Goal: Task Accomplishment & Management: Complete application form

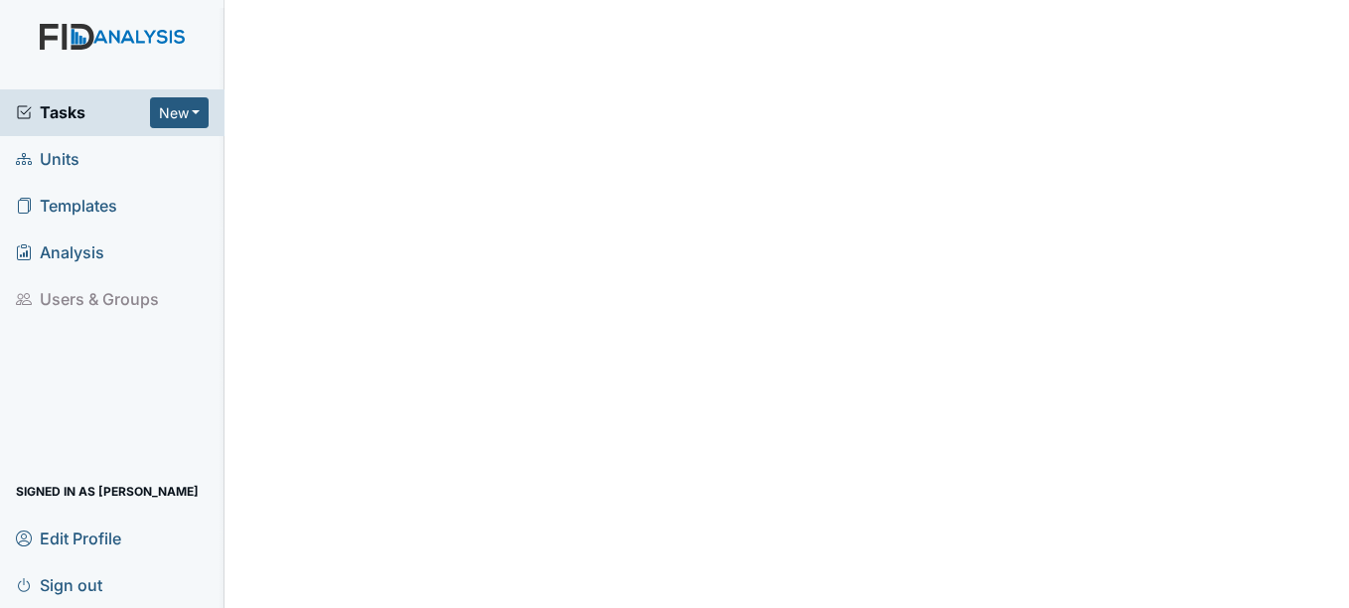
click at [78, 158] on span "Units" at bounding box center [48, 159] width 64 height 31
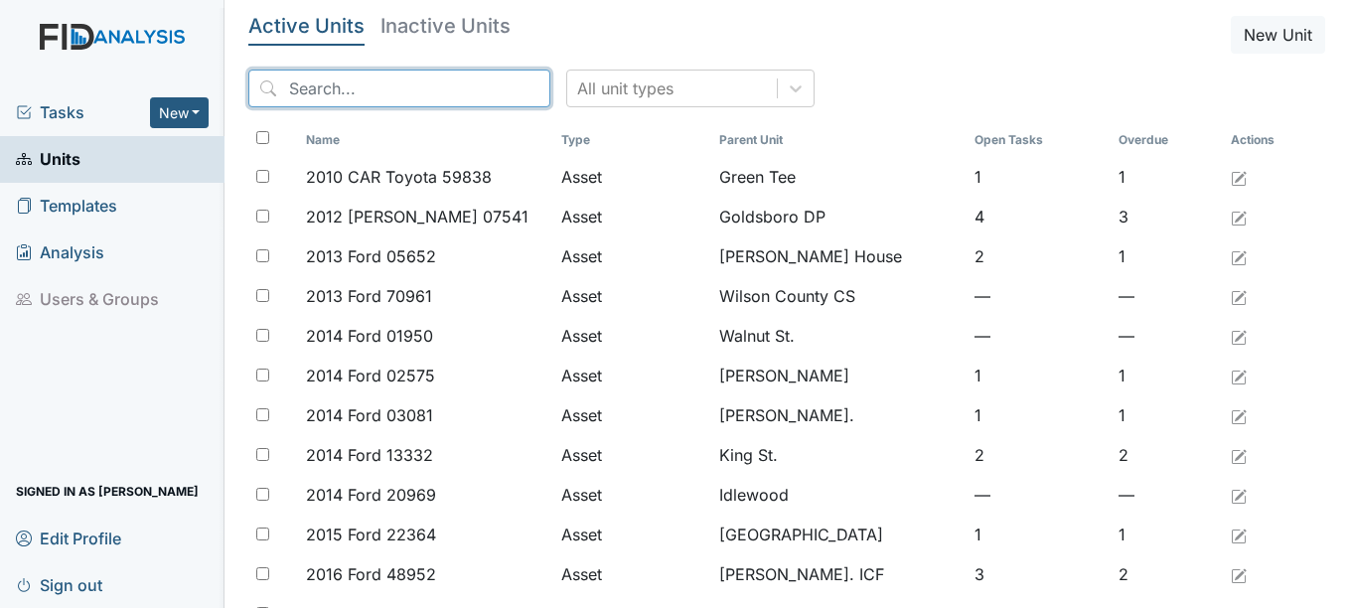
click at [379, 95] on input "search" at bounding box center [399, 89] width 302 height 38
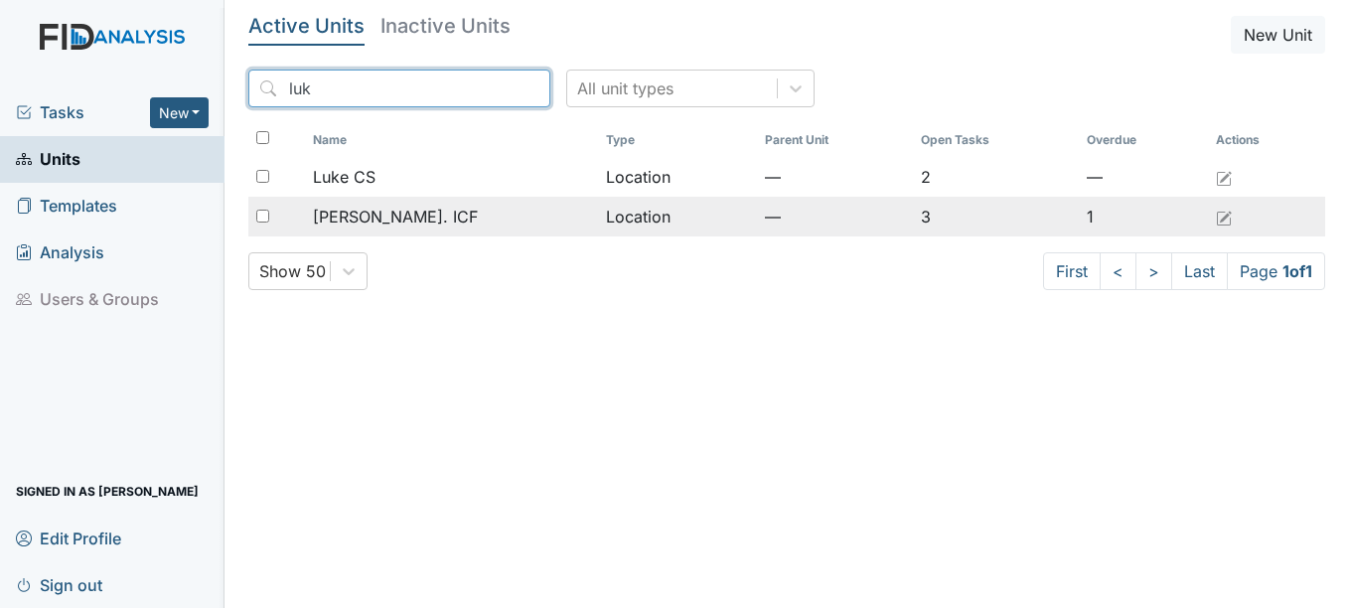
type input "luk"
click at [378, 215] on span "[PERSON_NAME]. ICF" at bounding box center [395, 217] width 165 height 24
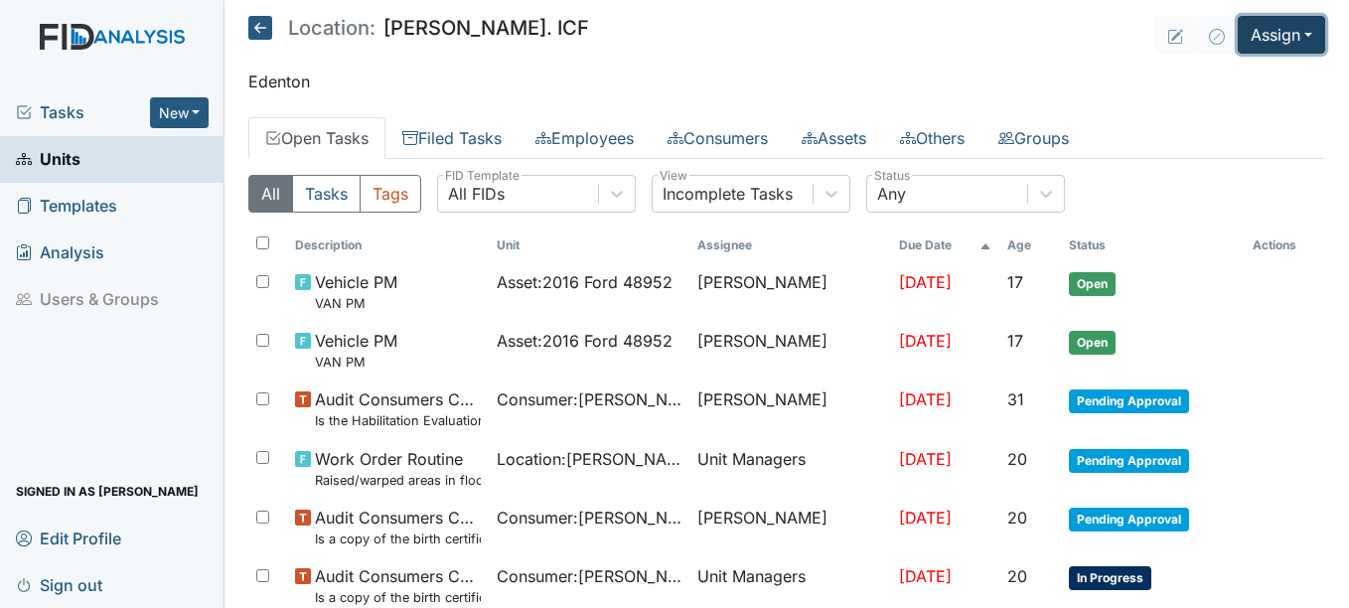
click at [1253, 36] on button "Assign" at bounding box center [1281, 35] width 87 height 38
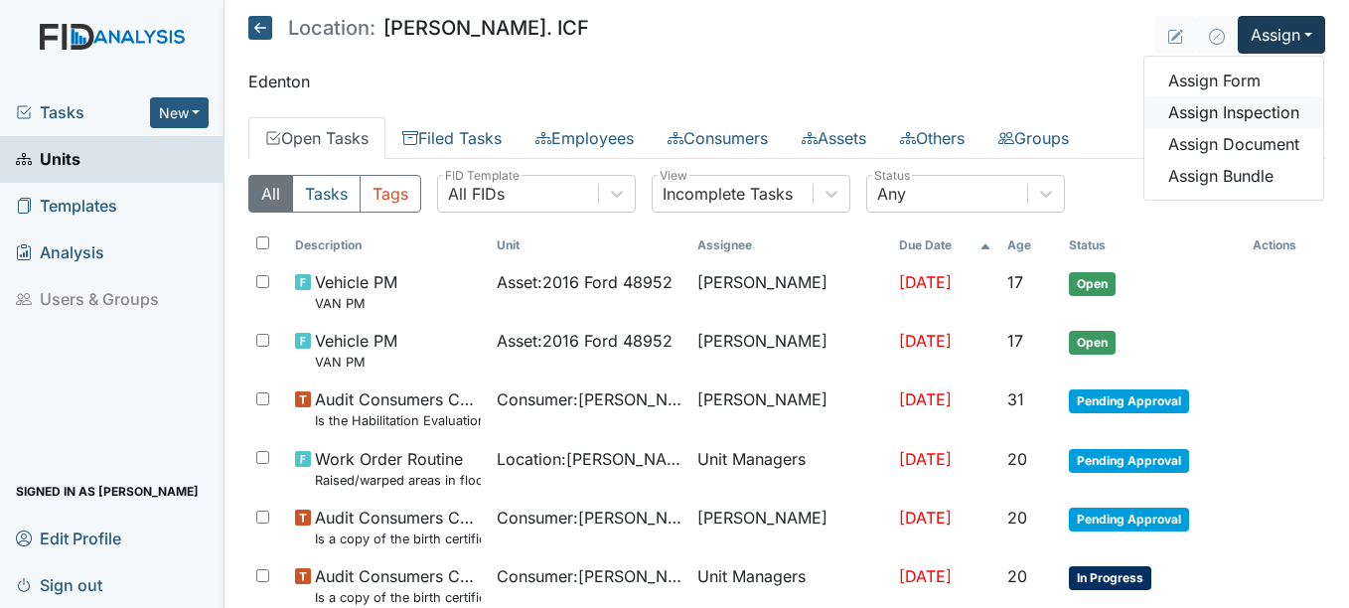
click at [1223, 121] on link "Assign Inspection" at bounding box center [1234, 112] width 179 height 32
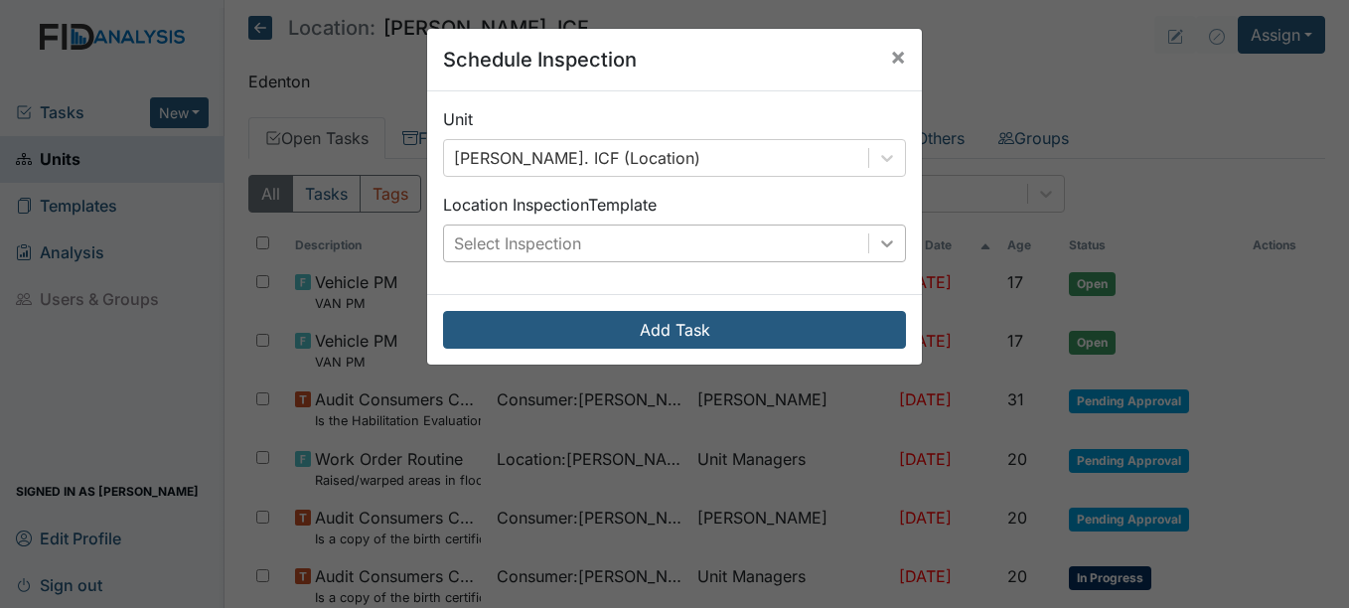
click at [888, 244] on icon at bounding box center [887, 243] width 20 height 20
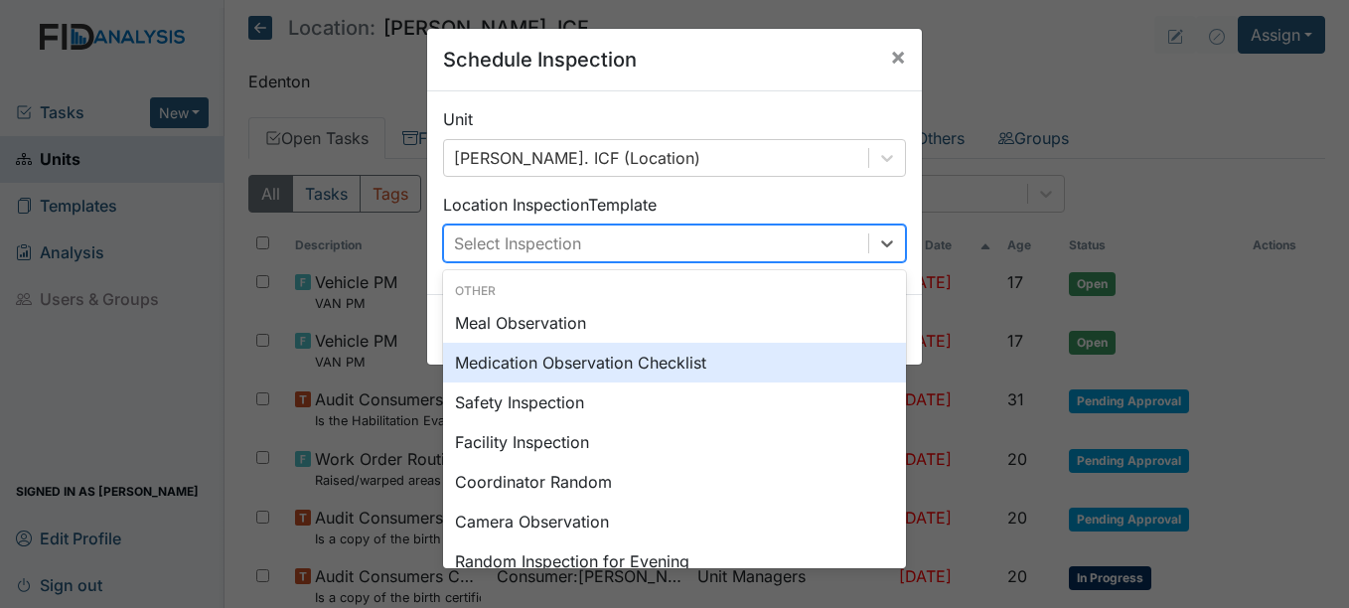
click at [627, 367] on div "Medication Observation Checklist" at bounding box center [674, 363] width 463 height 40
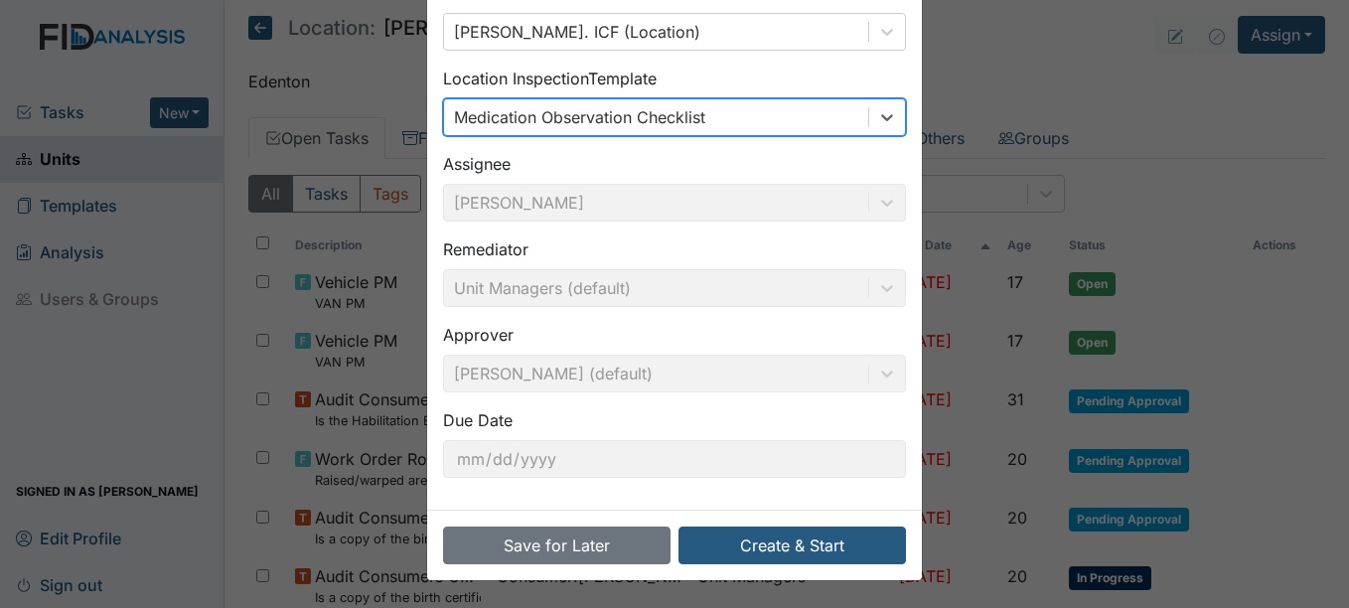
scroll to position [127, 0]
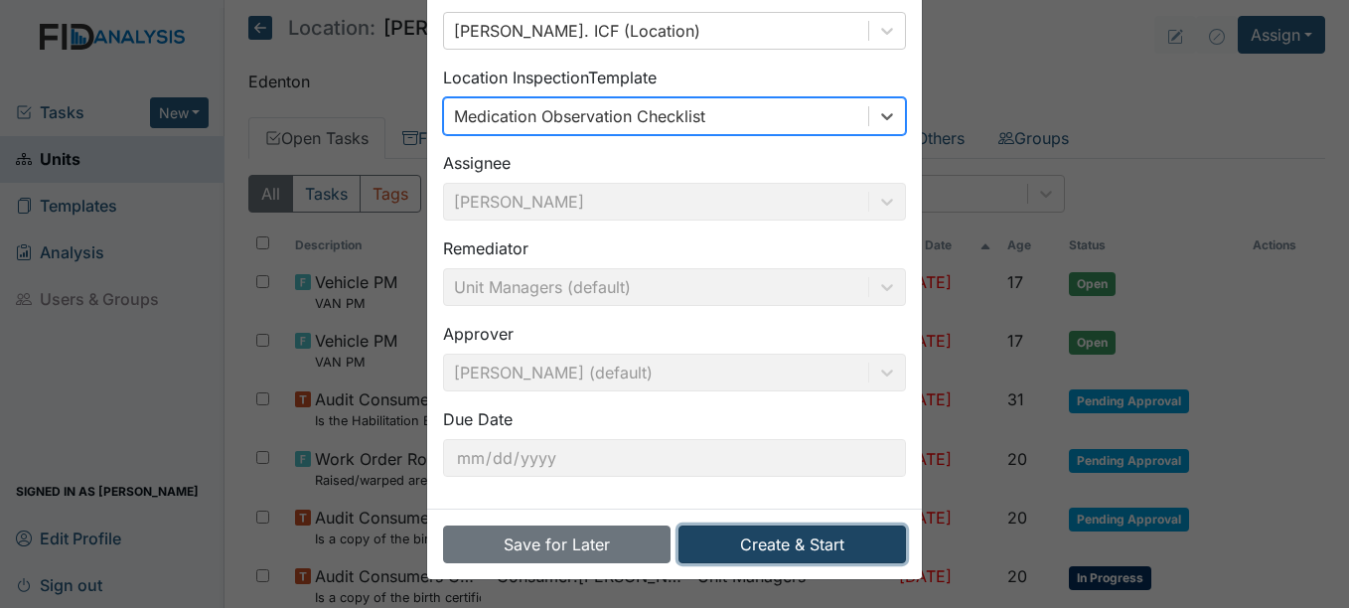
click at [823, 558] on button "Create & Start" at bounding box center [793, 545] width 228 height 38
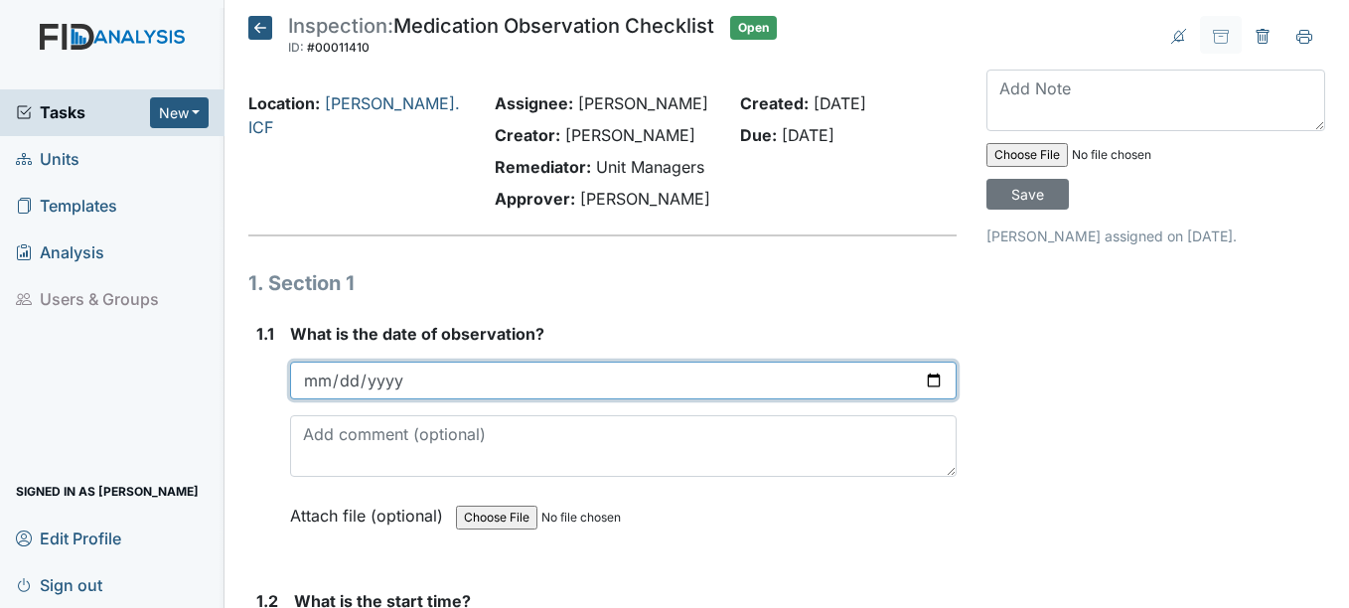
click at [324, 378] on input "date" at bounding box center [623, 381] width 666 height 38
type input "2025-08-11"
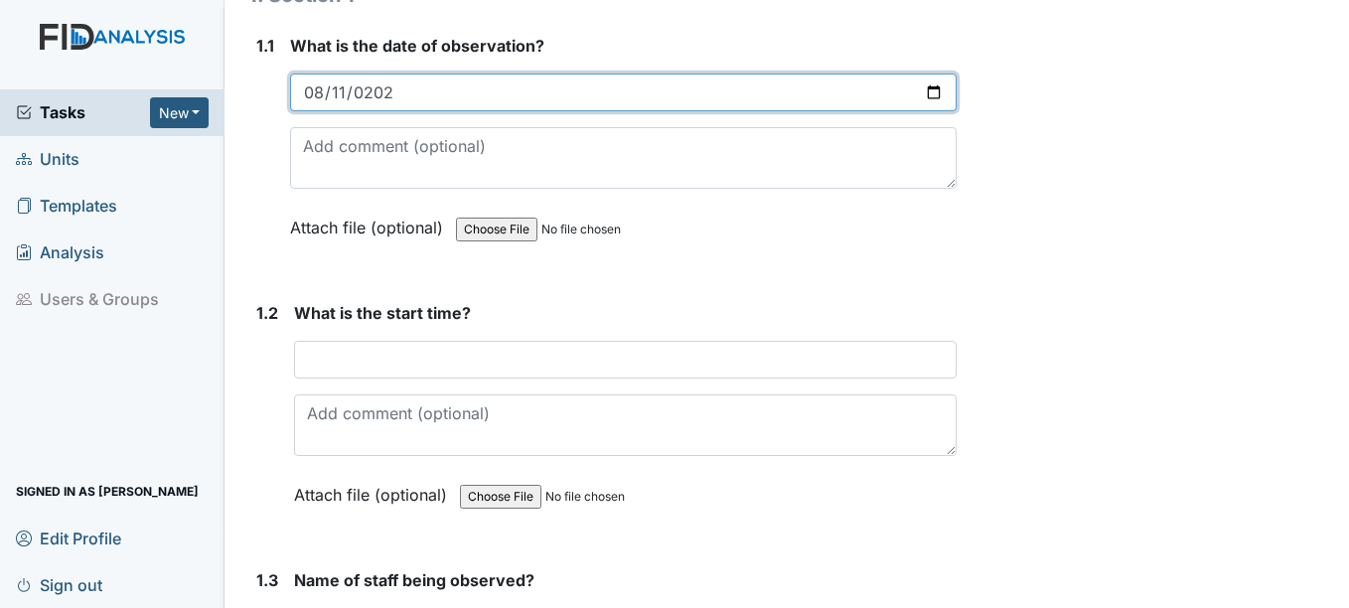
scroll to position [298, 0]
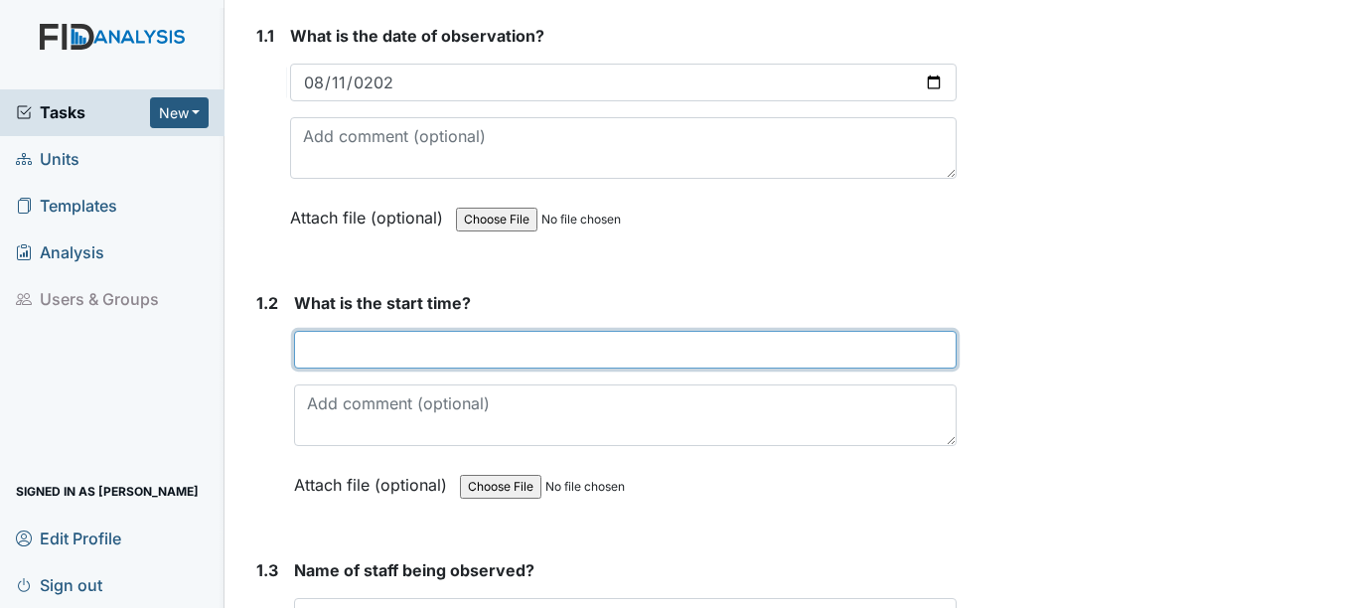
click at [339, 344] on input "text" at bounding box center [625, 350] width 662 height 38
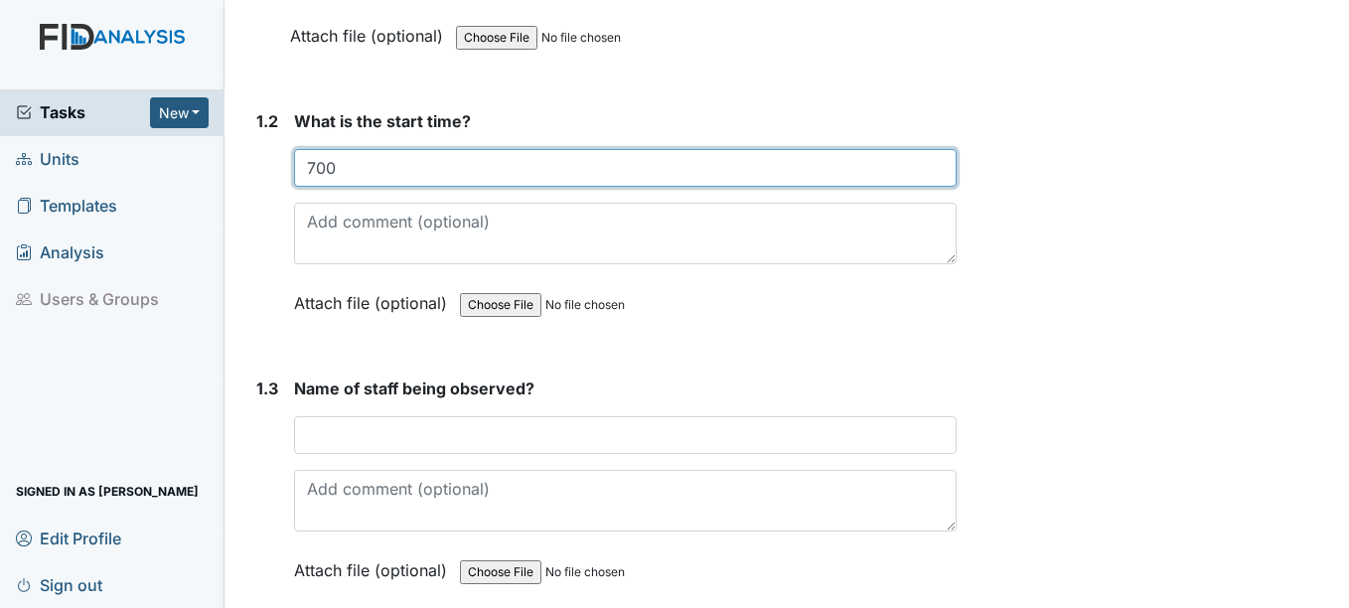
scroll to position [497, 0]
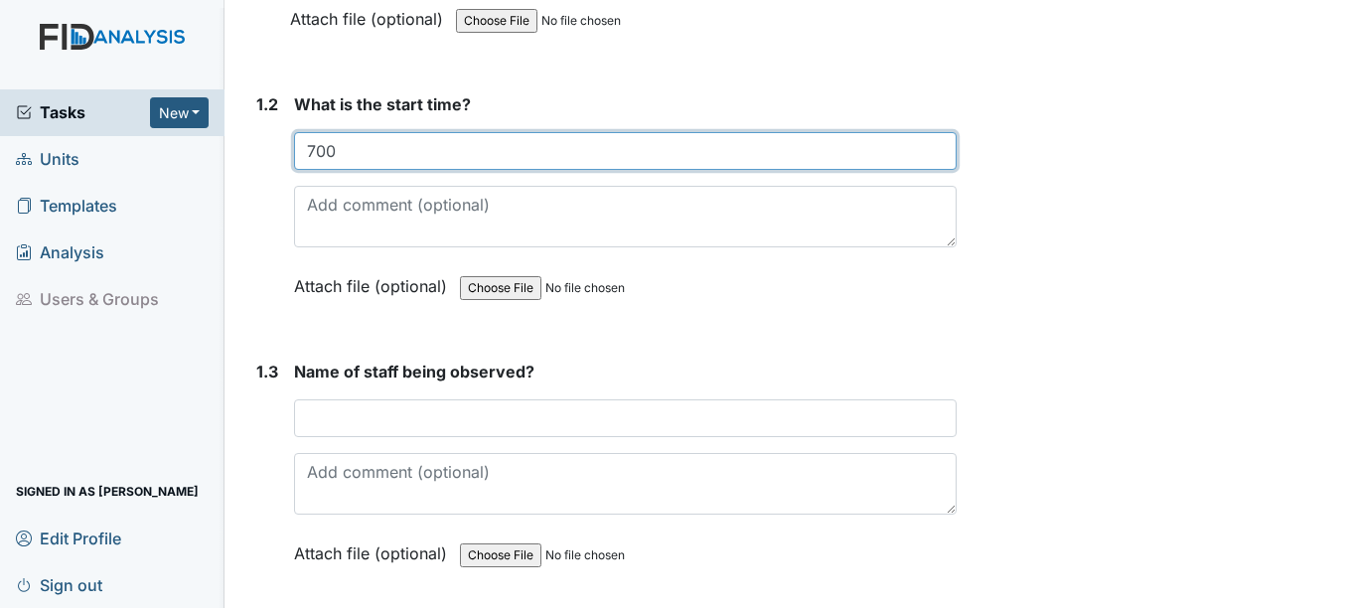
type input "700"
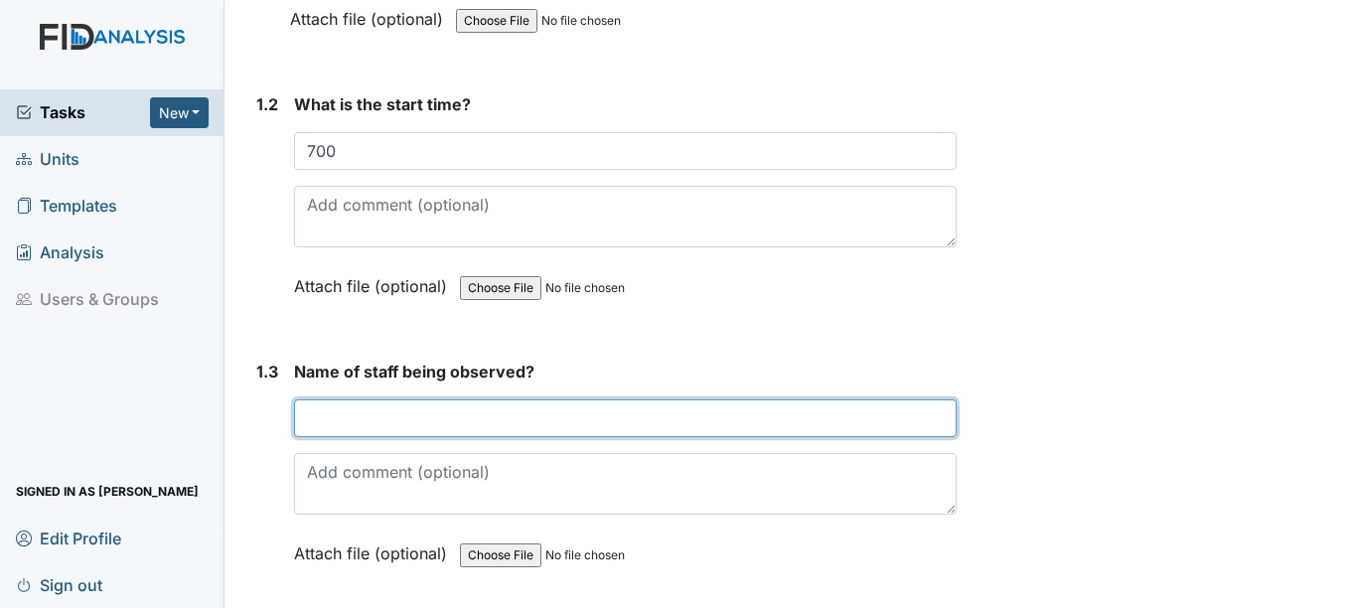
click at [371, 418] on input "text" at bounding box center [625, 418] width 662 height 38
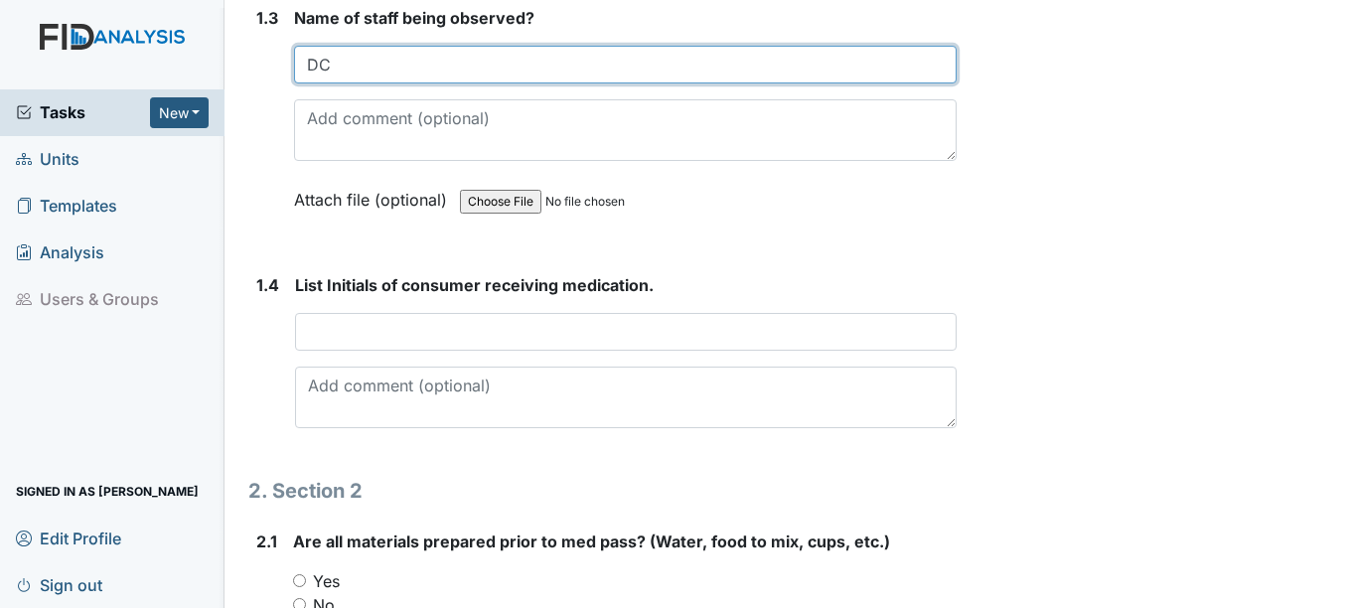
scroll to position [894, 0]
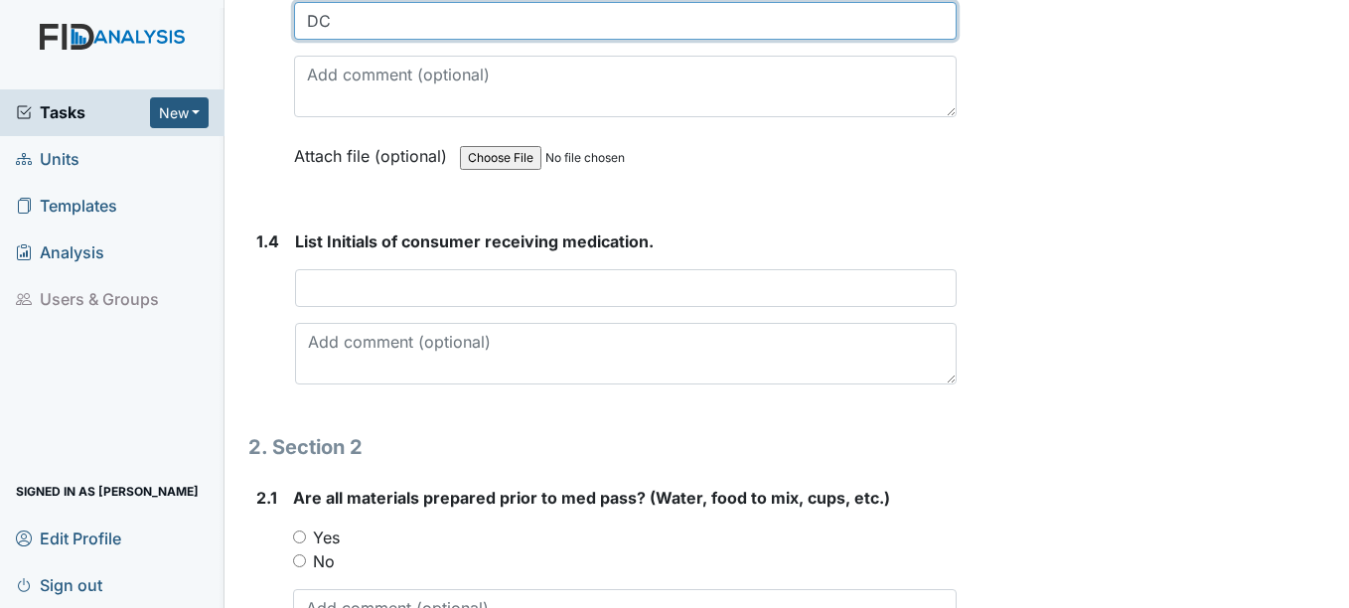
type input "DC"
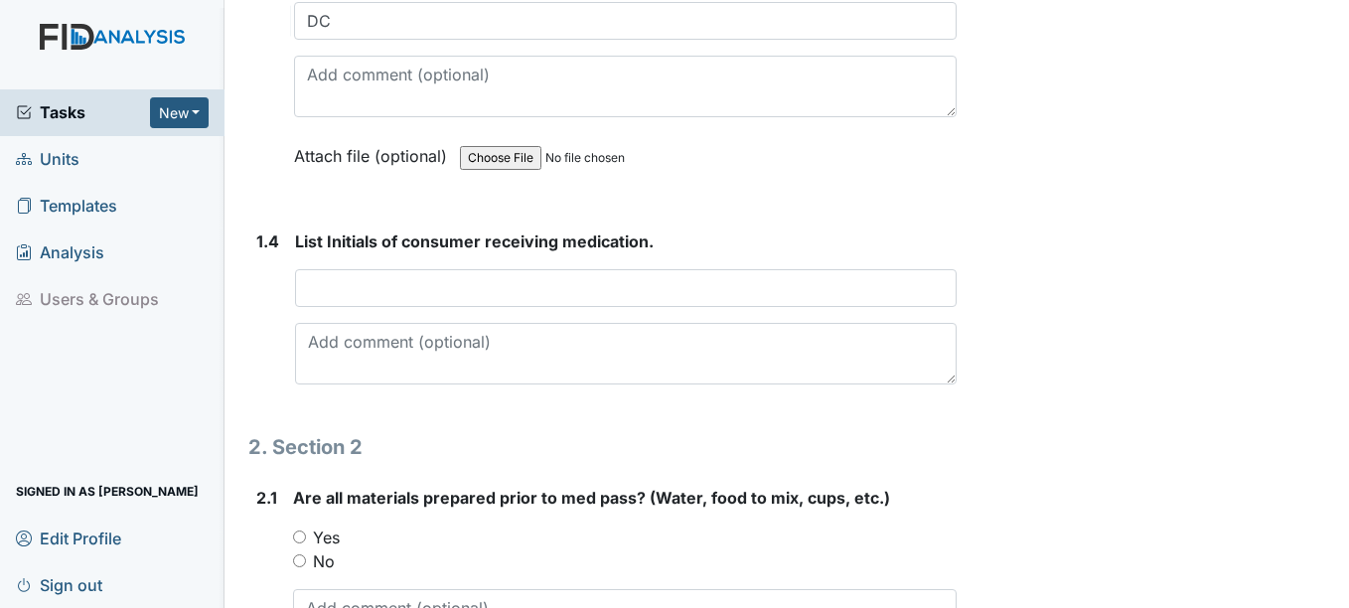
click at [360, 308] on div "List Initials of consumer receiving medication. This field is required." at bounding box center [625, 307] width 661 height 155
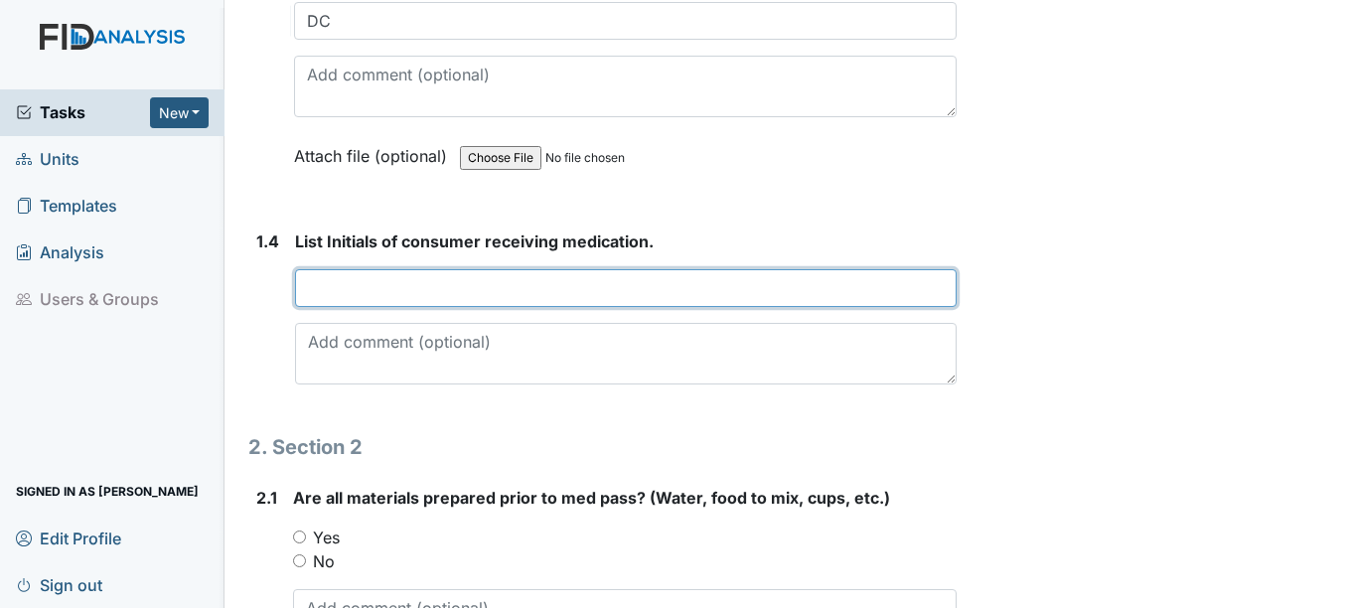
click at [359, 293] on input "text" at bounding box center [625, 288] width 661 height 38
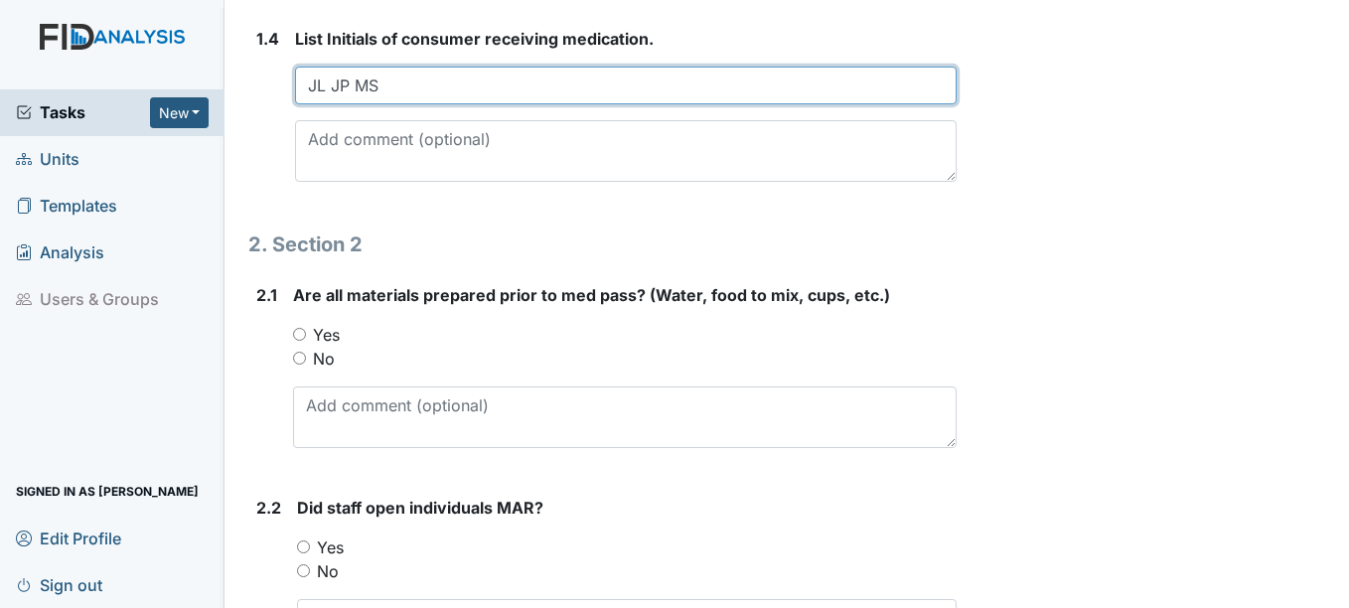
scroll to position [1192, 0]
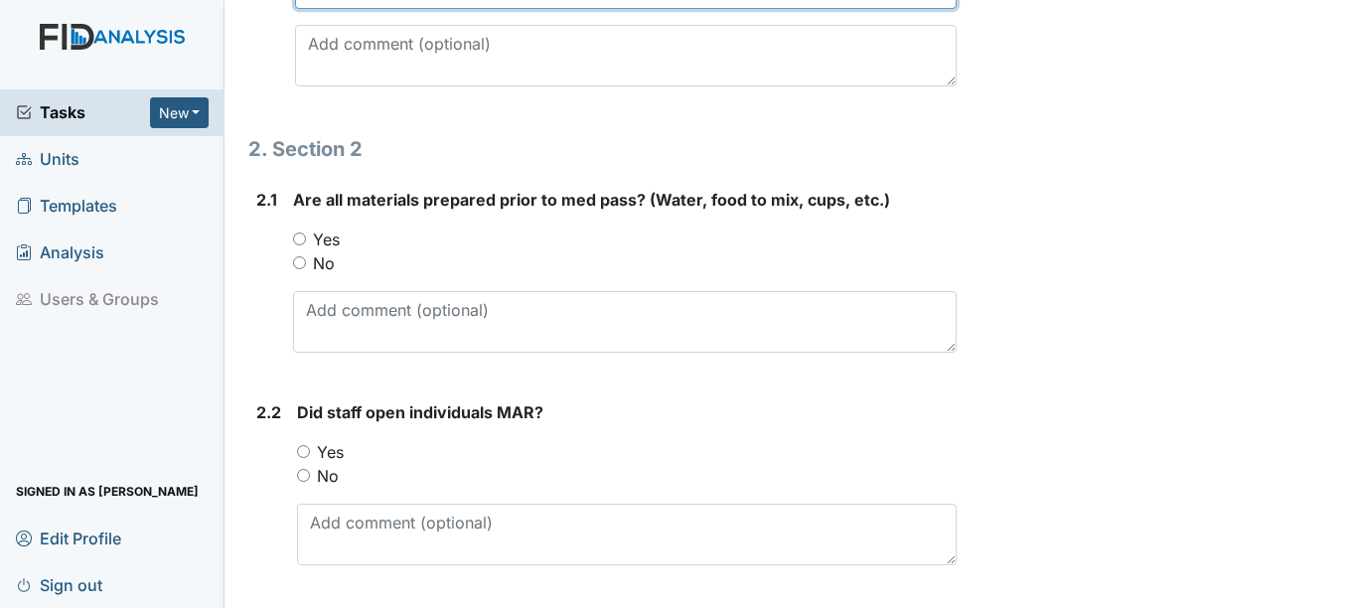
type input "JL JP MS"
click at [334, 238] on label "Yes" at bounding box center [326, 240] width 27 height 24
click at [306, 238] on input "Yes" at bounding box center [299, 239] width 13 height 13
radio input "true"
click at [335, 452] on label "Yes" at bounding box center [330, 452] width 27 height 24
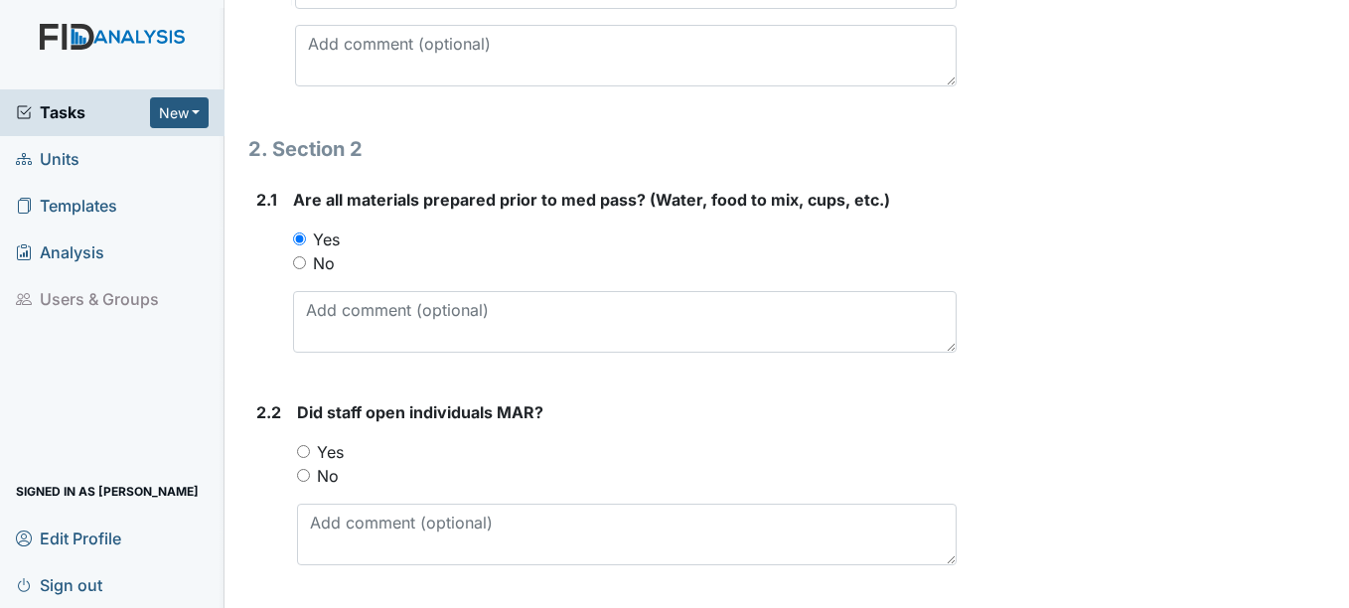
click at [310, 452] on input "Yes" at bounding box center [303, 451] width 13 height 13
radio input "true"
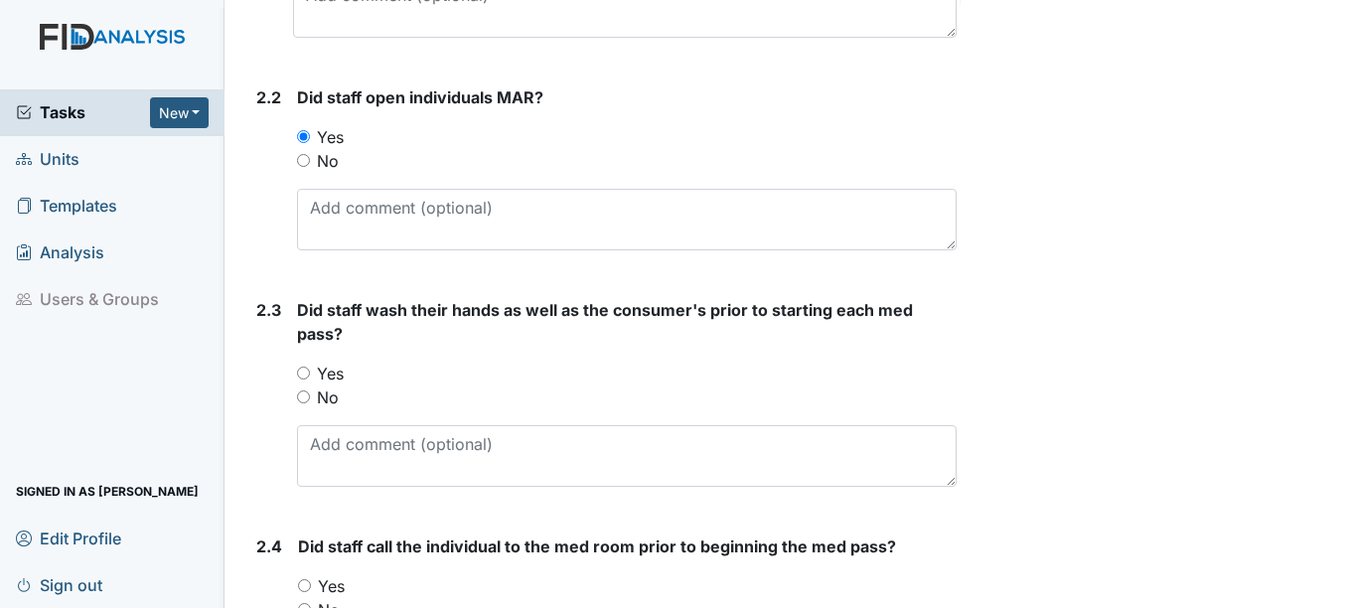
scroll to position [1590, 0]
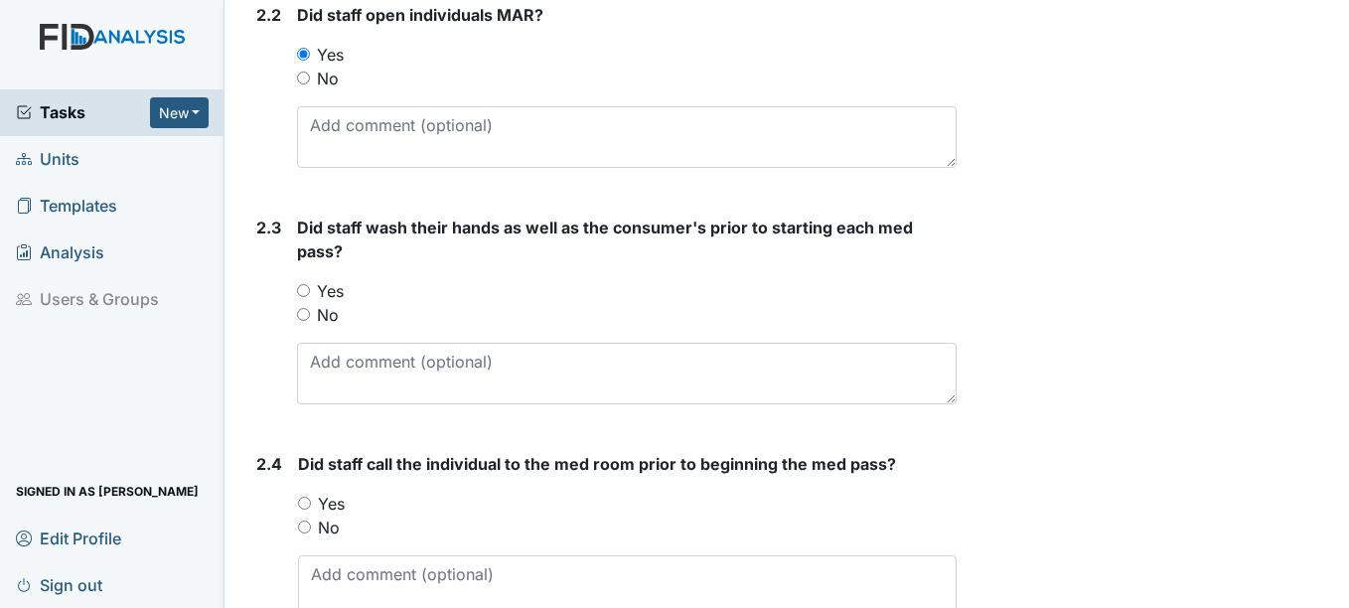
click at [338, 296] on label "Yes" at bounding box center [330, 291] width 27 height 24
click at [310, 296] on input "Yes" at bounding box center [303, 290] width 13 height 13
radio input "true"
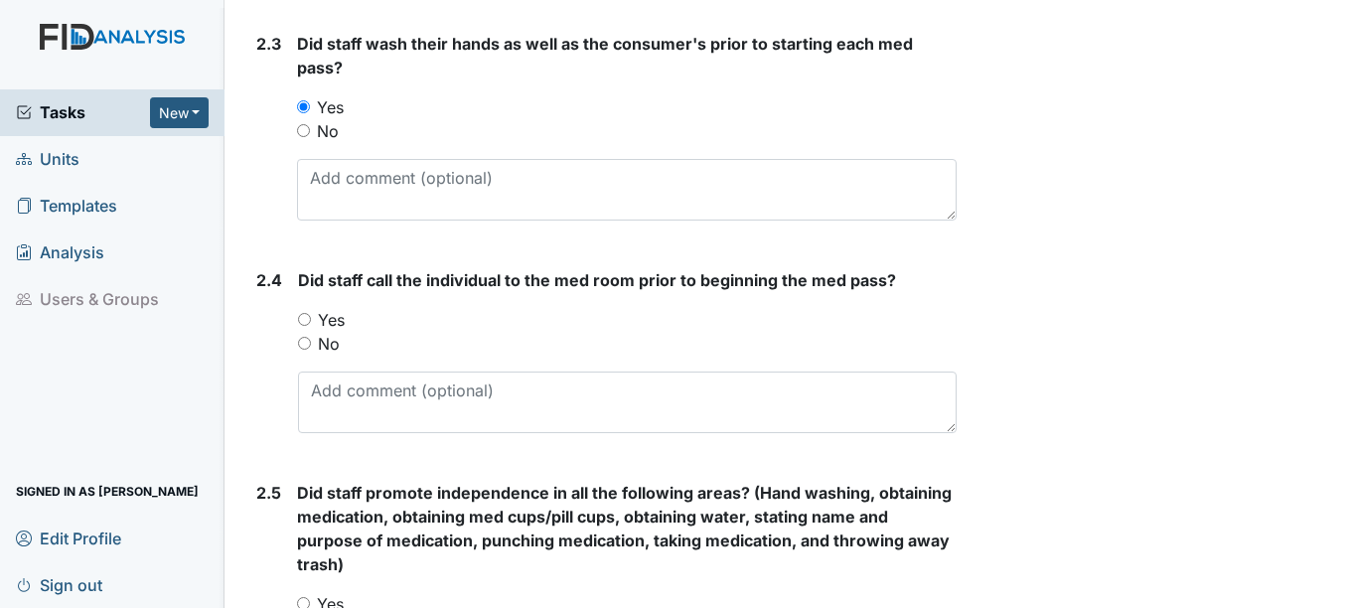
scroll to position [1788, 0]
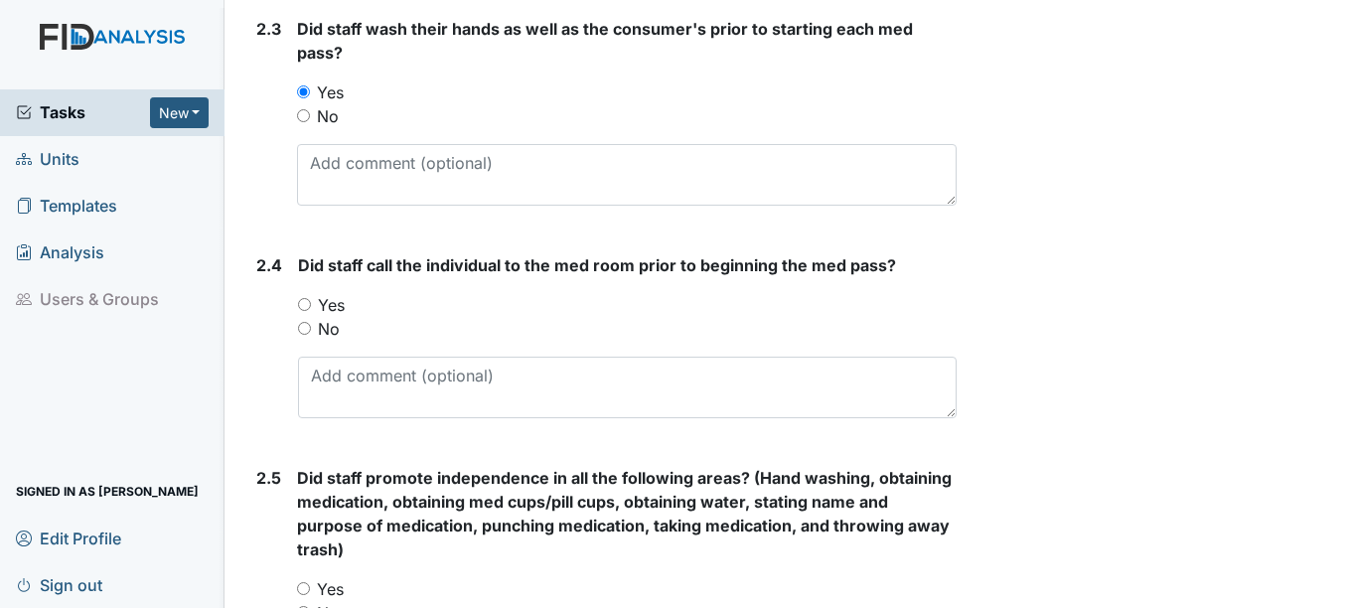
click at [337, 311] on label "Yes" at bounding box center [331, 305] width 27 height 24
click at [311, 311] on input "Yes" at bounding box center [304, 304] width 13 height 13
radio input "true"
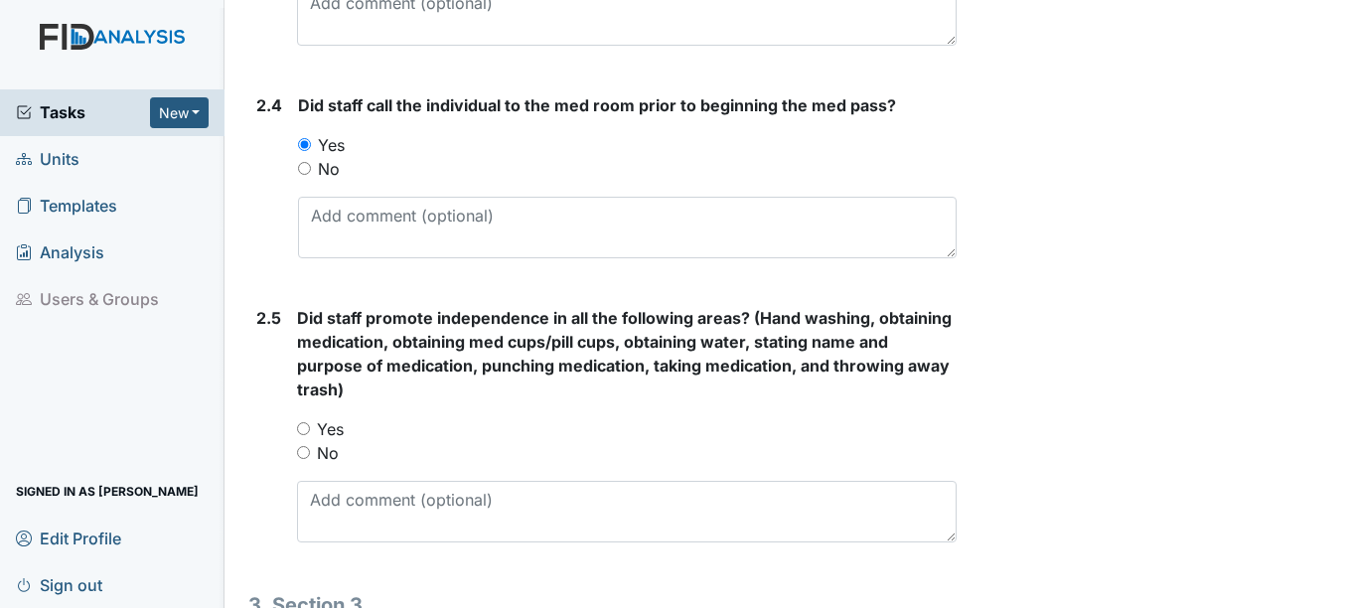
scroll to position [1987, 0]
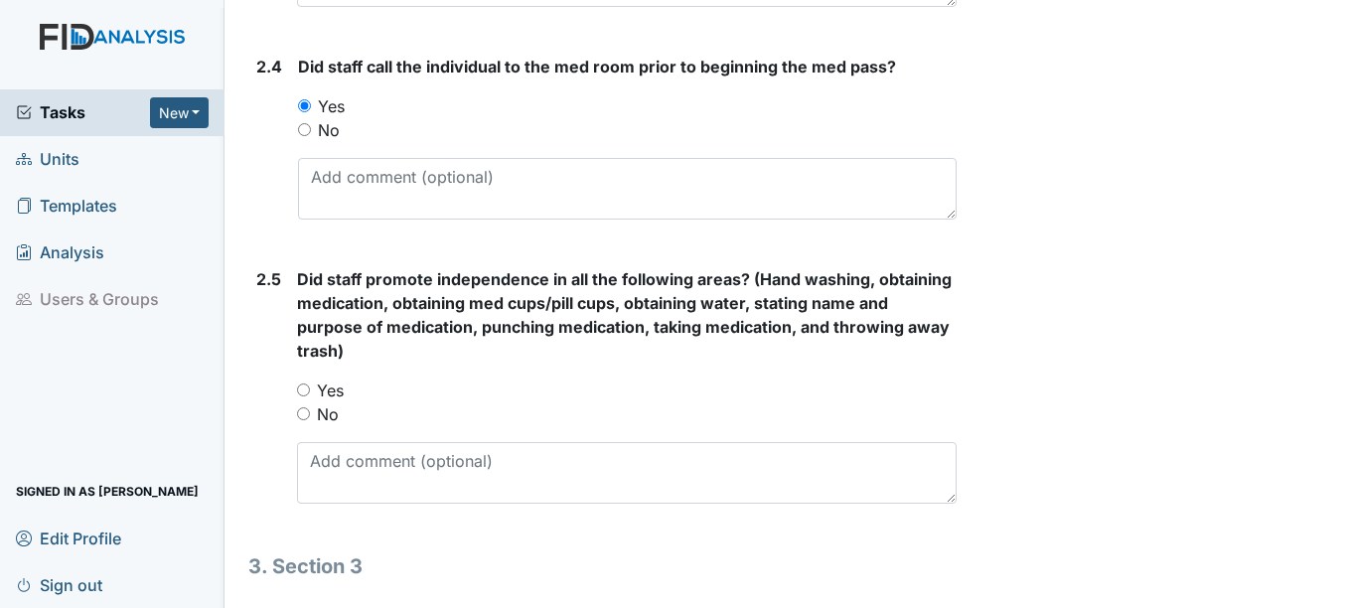
click at [338, 387] on label "Yes" at bounding box center [330, 391] width 27 height 24
click at [310, 387] on input "Yes" at bounding box center [303, 390] width 13 height 13
radio input "true"
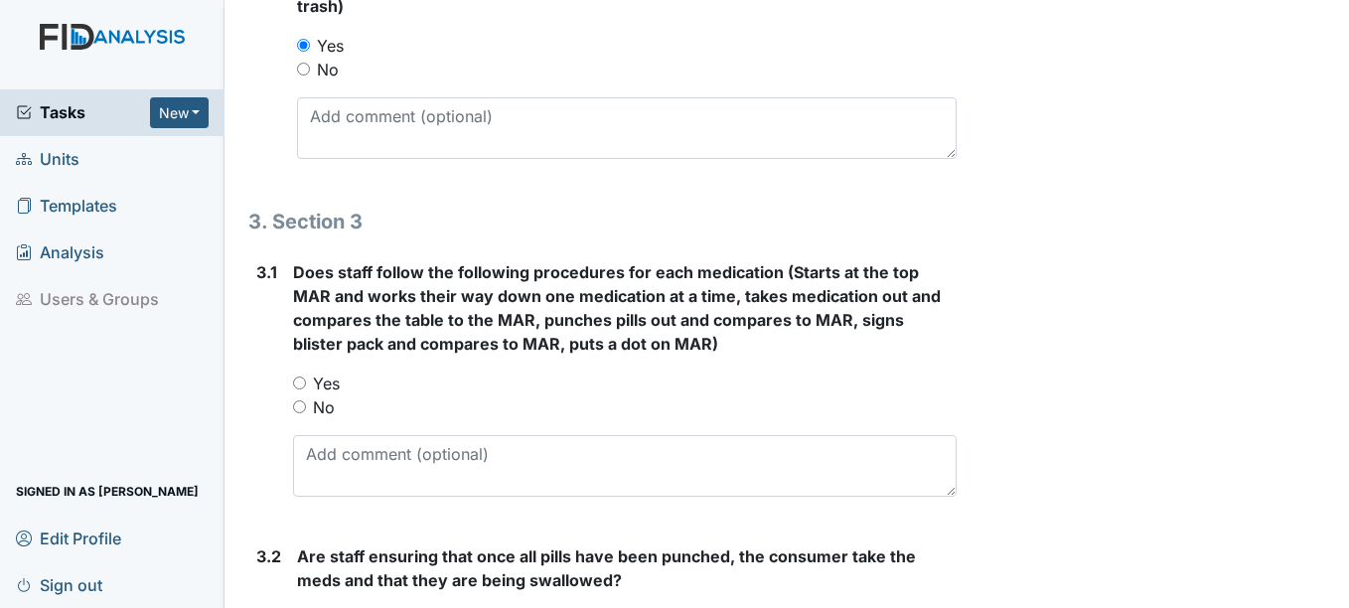
scroll to position [2385, 0]
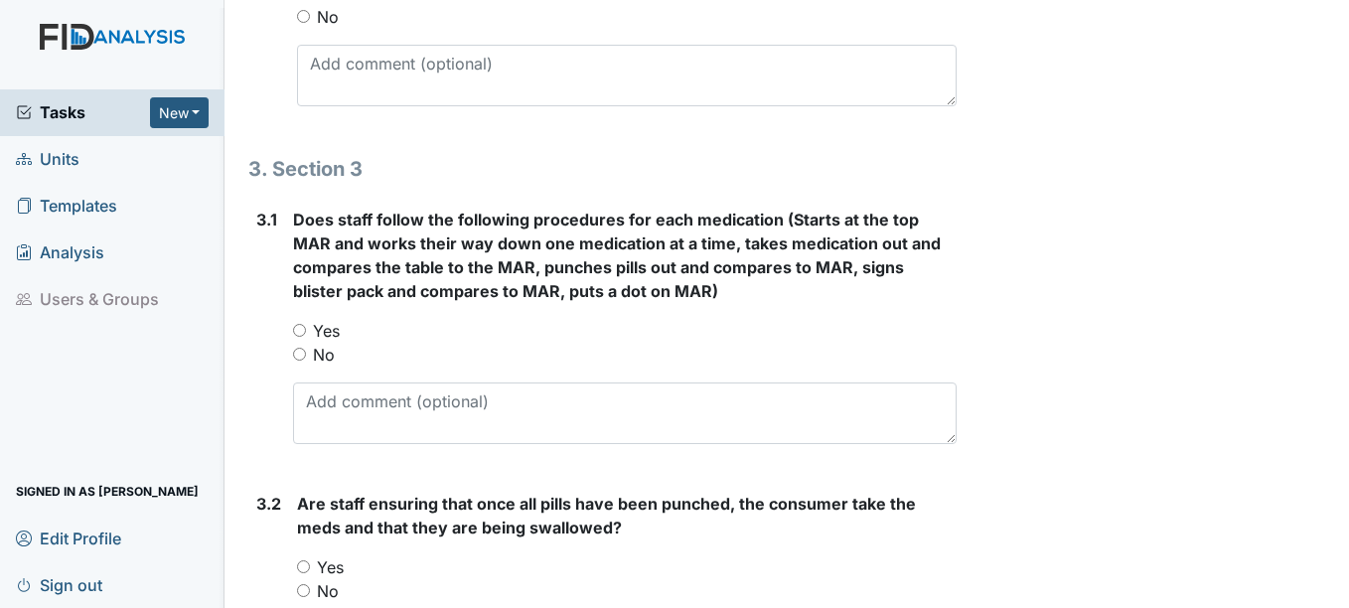
click at [327, 329] on label "Yes" at bounding box center [326, 331] width 27 height 24
click at [306, 329] on input "Yes" at bounding box center [299, 330] width 13 height 13
radio input "true"
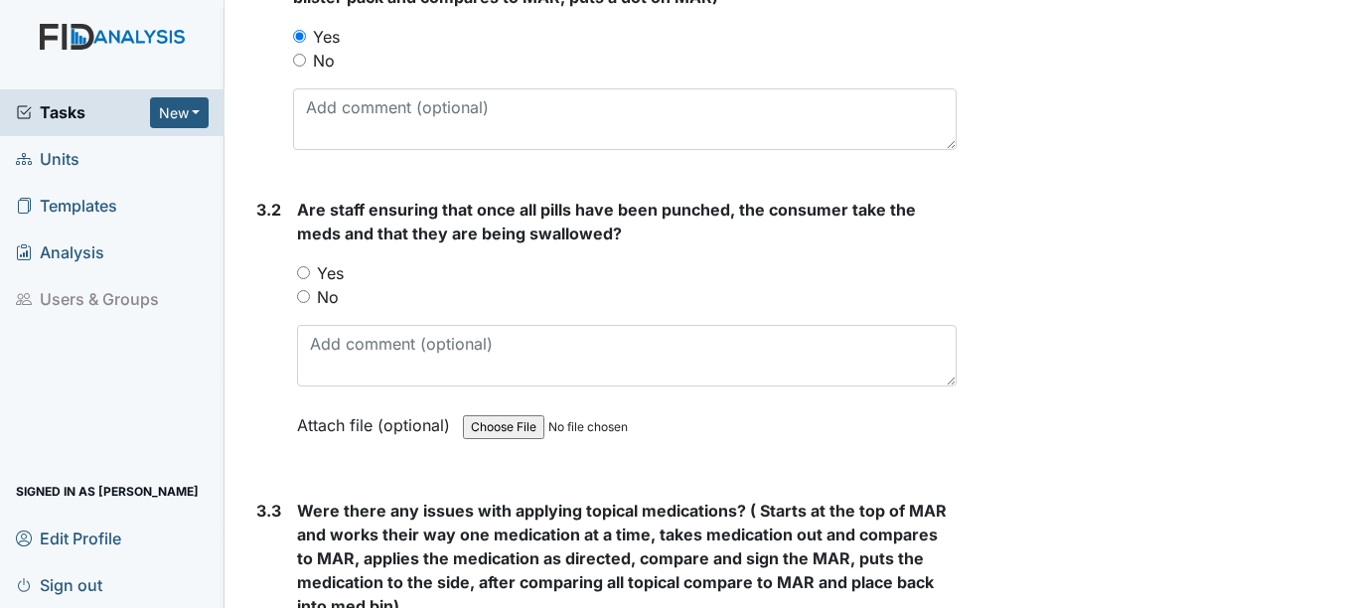
scroll to position [2683, 0]
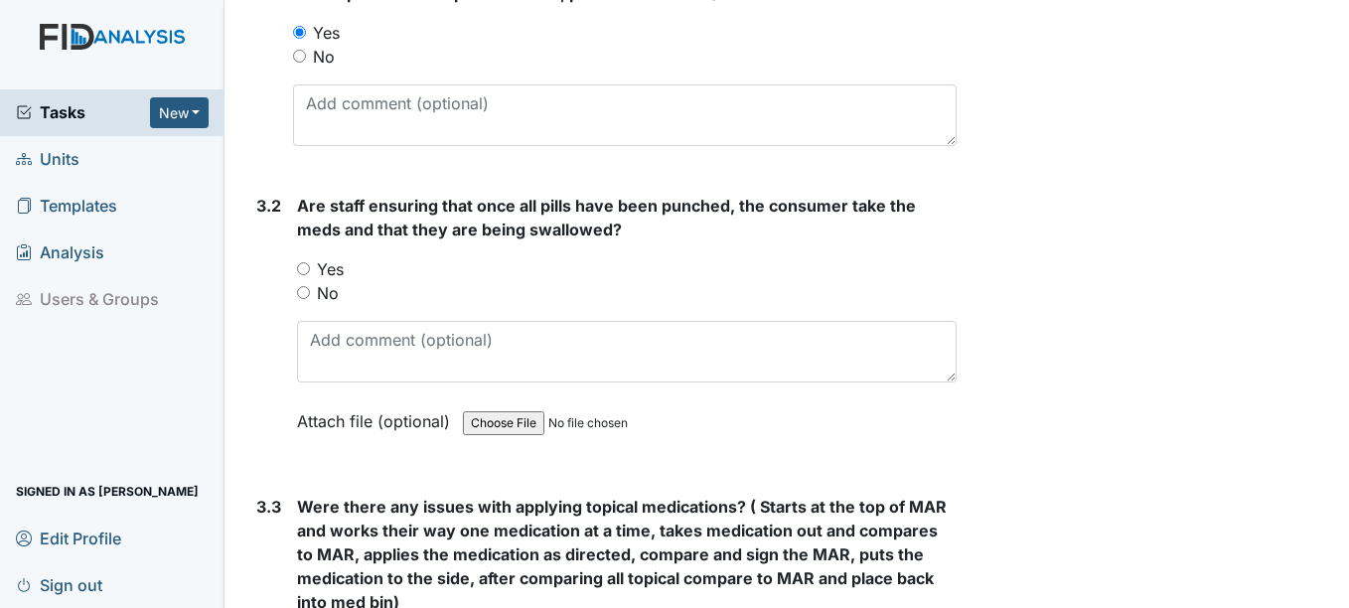
click at [338, 278] on label "Yes" at bounding box center [330, 269] width 27 height 24
click at [310, 275] on input "Yes" at bounding box center [303, 268] width 13 height 13
radio input "true"
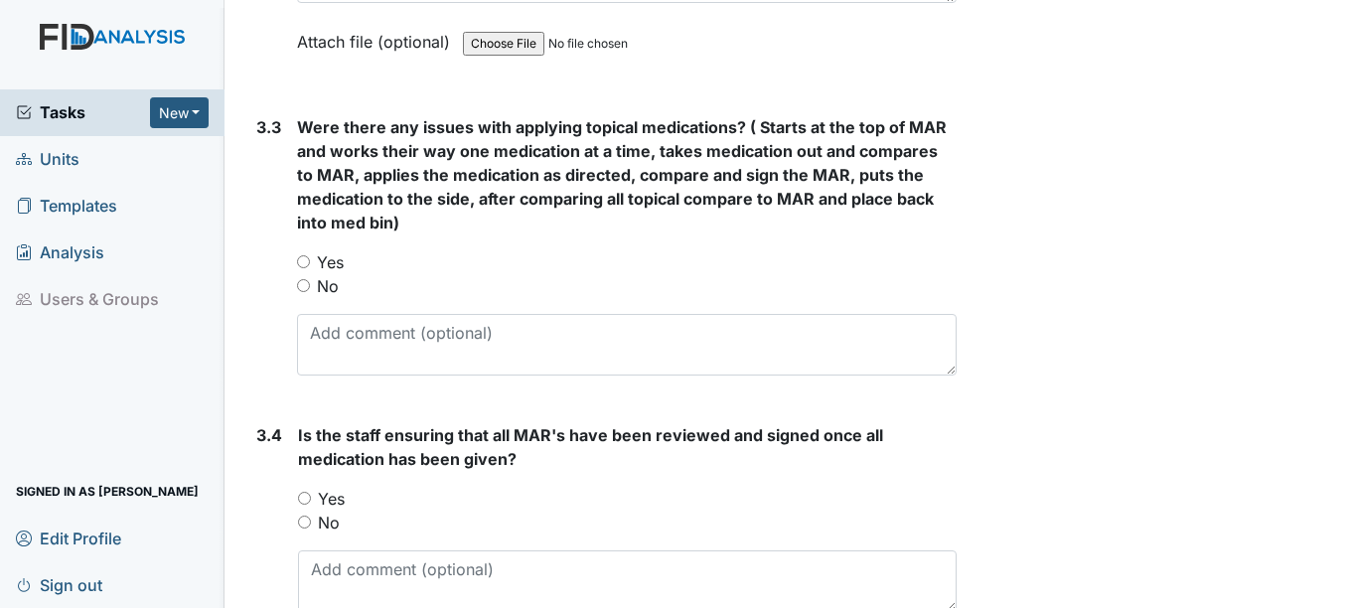
scroll to position [3080, 0]
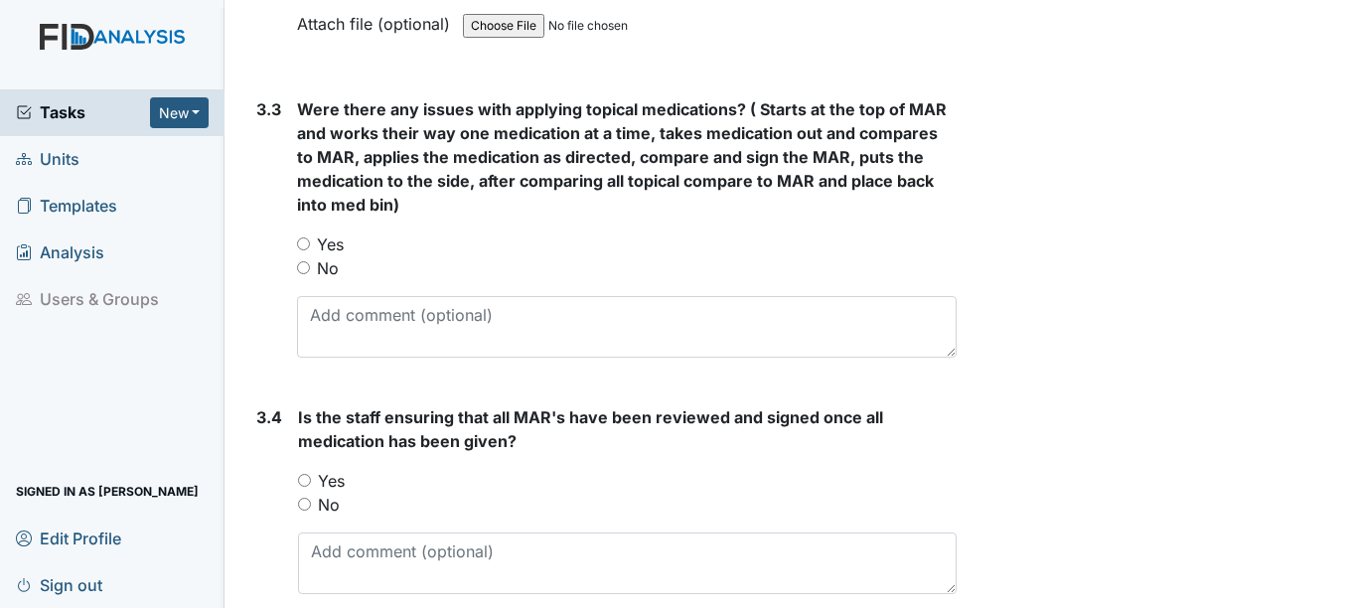
click at [334, 254] on label "Yes" at bounding box center [330, 245] width 27 height 24
click at [310, 250] on input "Yes" at bounding box center [303, 243] width 13 height 13
radio input "true"
click at [332, 264] on label "No" at bounding box center [328, 268] width 22 height 24
click at [310, 264] on input "No" at bounding box center [303, 267] width 13 height 13
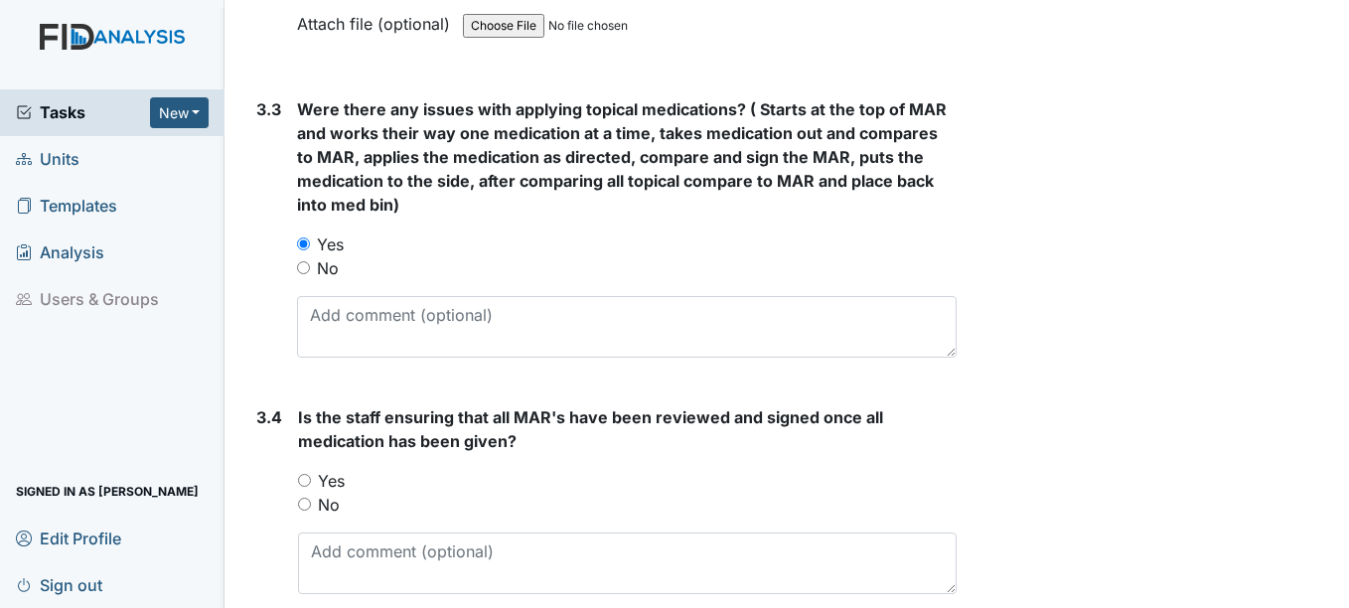
radio input "true"
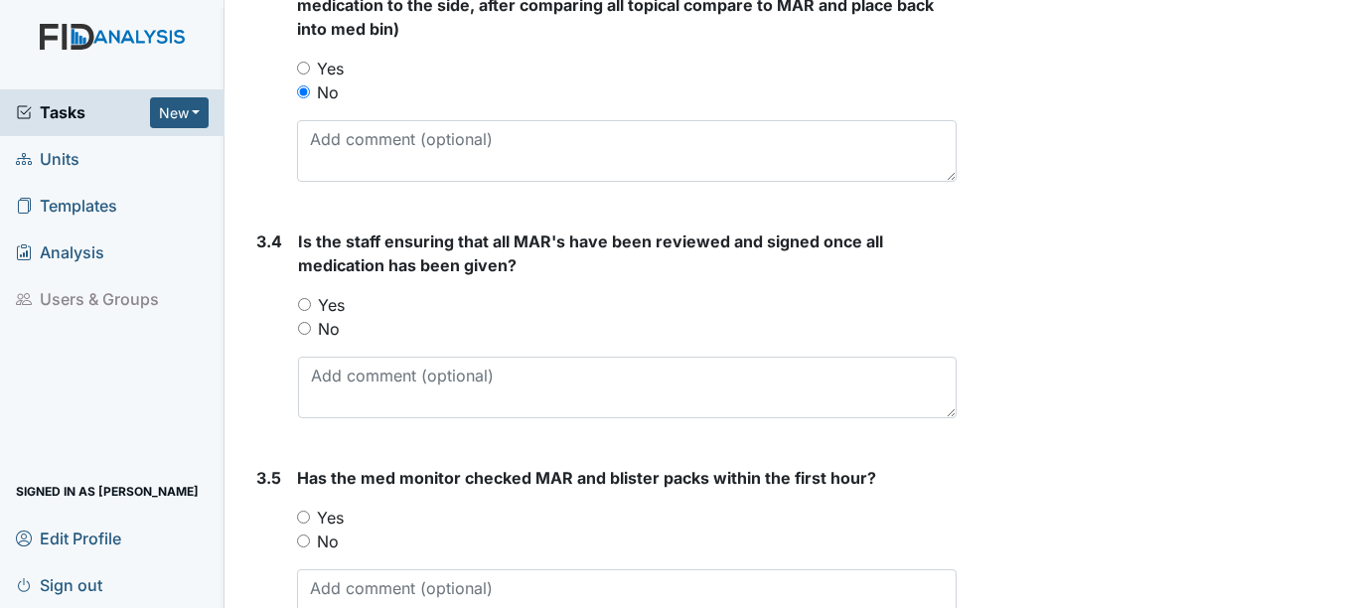
scroll to position [3279, 0]
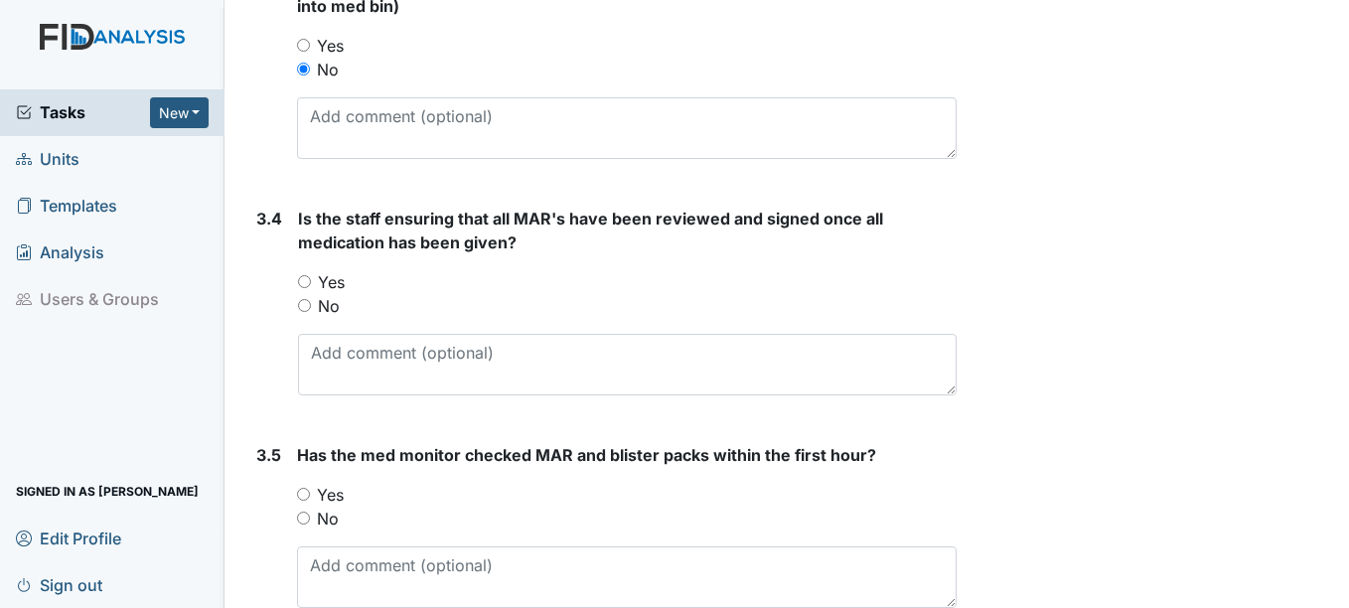
click at [332, 283] on label "Yes" at bounding box center [331, 282] width 27 height 24
click at [311, 283] on input "Yes" at bounding box center [304, 281] width 13 height 13
radio input "true"
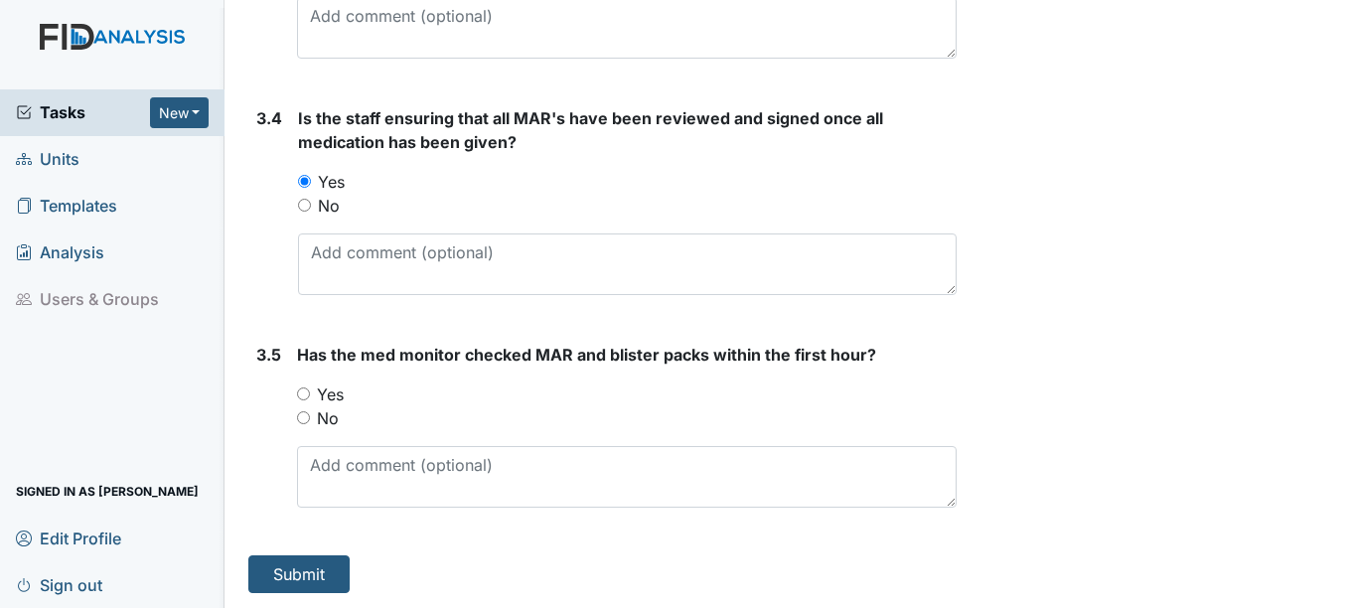
scroll to position [3380, 0]
click at [335, 394] on label "Yes" at bounding box center [330, 394] width 27 height 24
click at [310, 394] on input "Yes" at bounding box center [303, 393] width 13 height 13
radio input "true"
click at [312, 573] on button "Submit" at bounding box center [298, 573] width 101 height 38
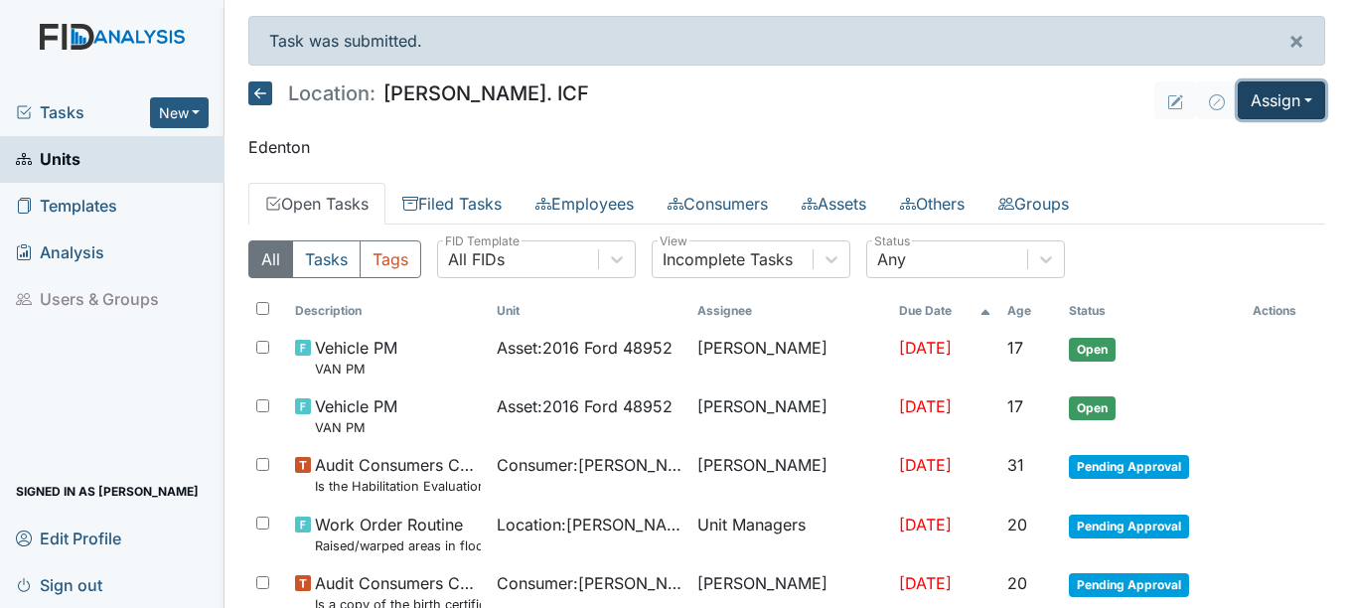
click at [1253, 89] on button "Assign" at bounding box center [1281, 100] width 87 height 38
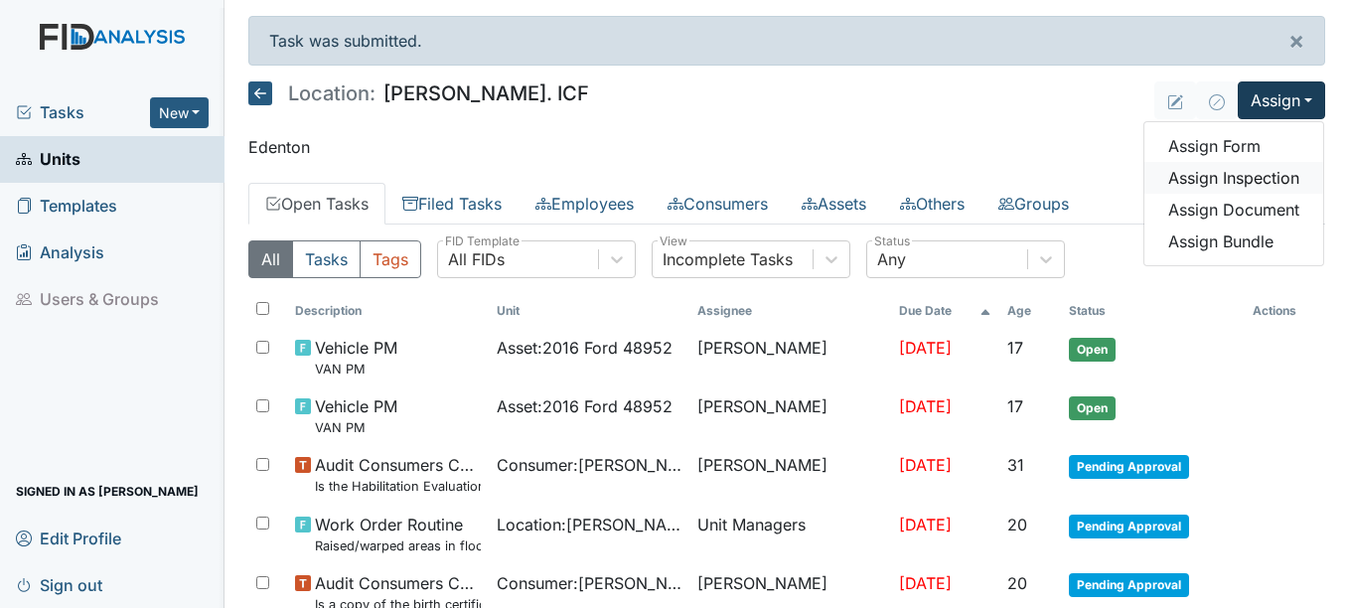
click at [1203, 174] on link "Assign Inspection" at bounding box center [1234, 178] width 179 height 32
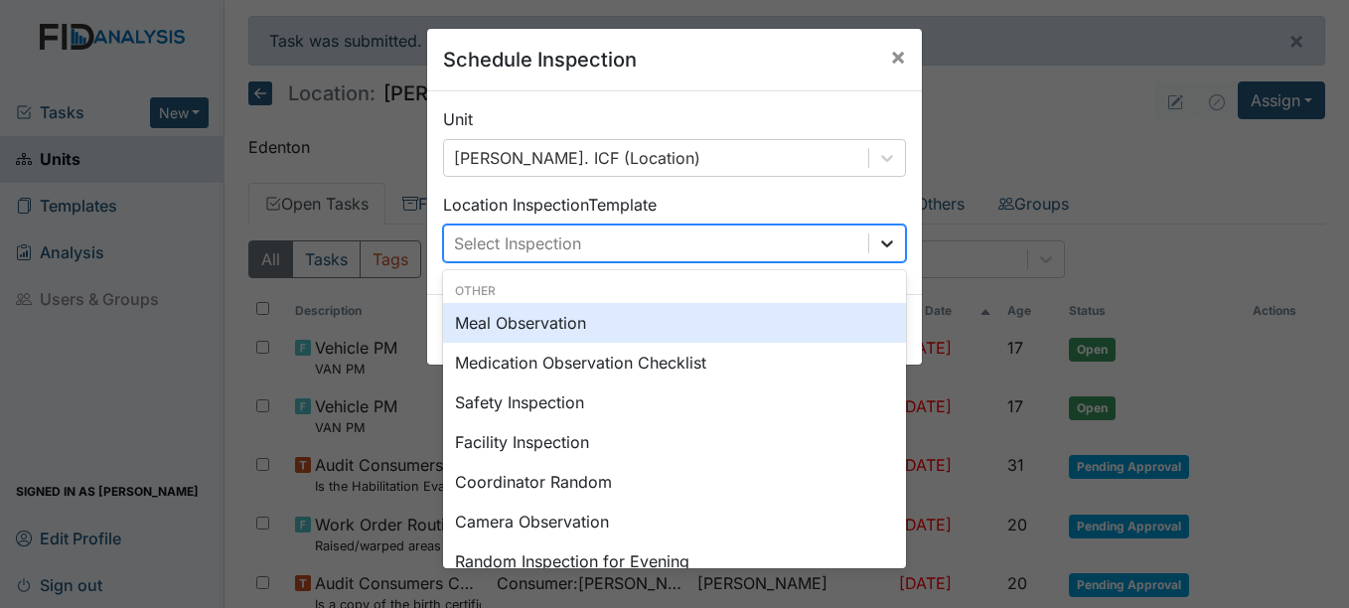
click at [886, 243] on icon at bounding box center [887, 243] width 20 height 20
click at [555, 317] on div "Meal Observation" at bounding box center [674, 323] width 463 height 40
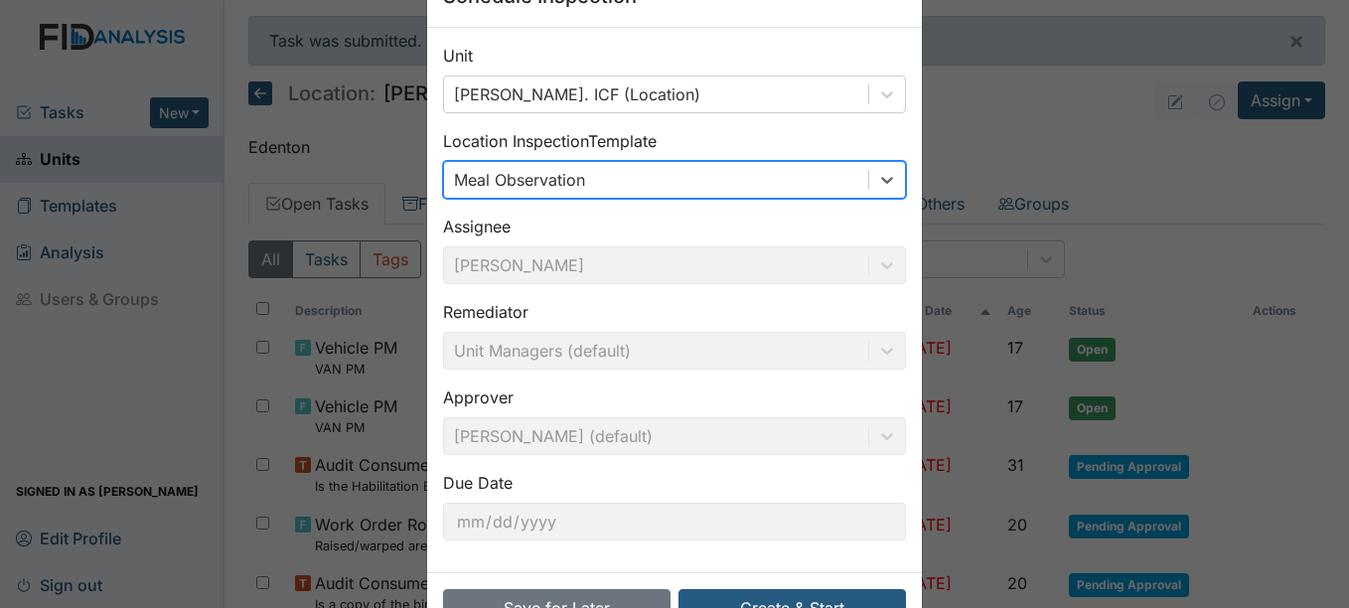
scroll to position [127, 0]
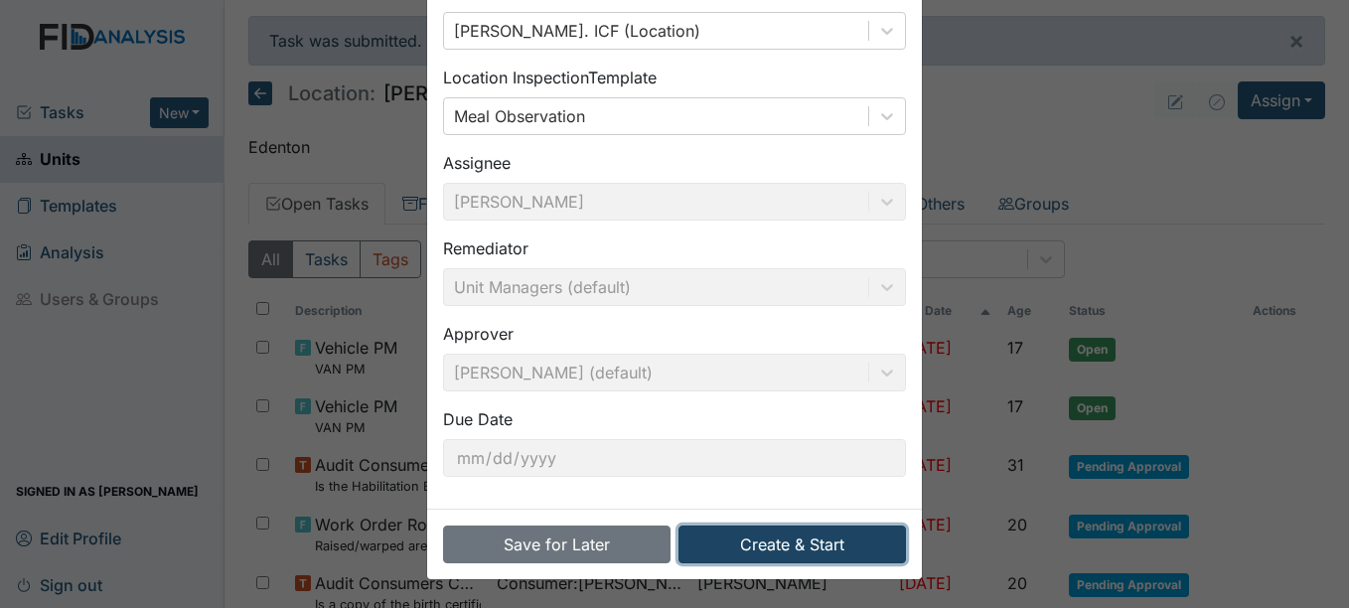
click at [801, 543] on button "Create & Start" at bounding box center [793, 545] width 228 height 38
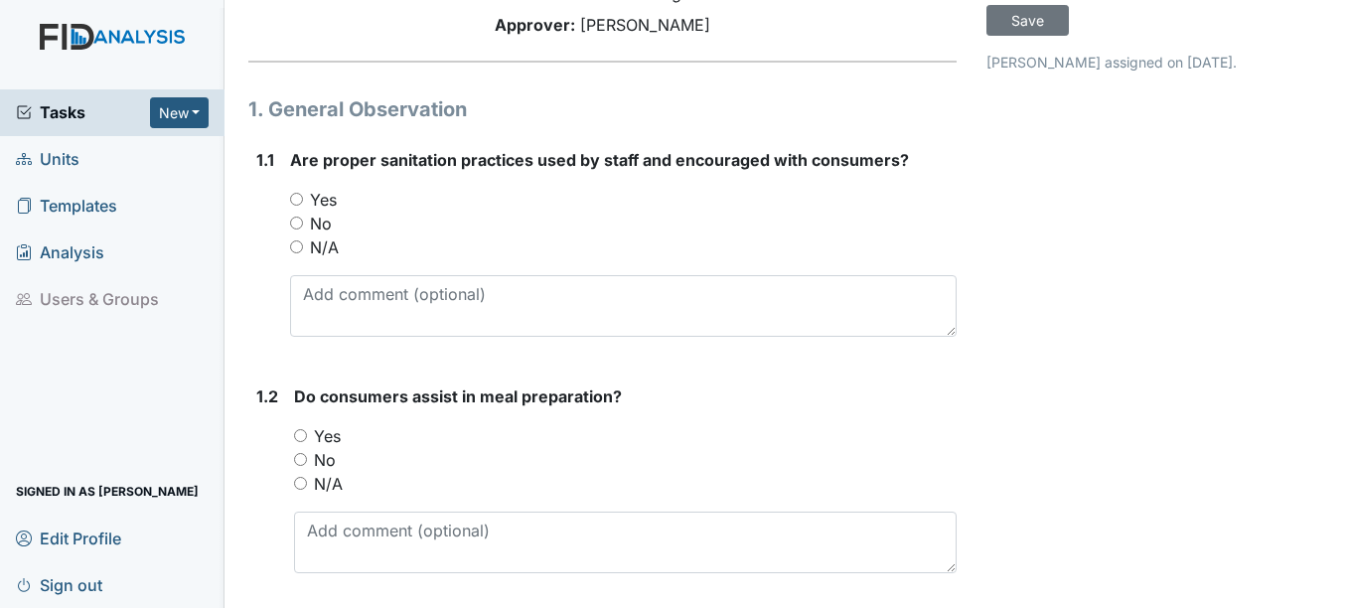
scroll to position [199, 0]
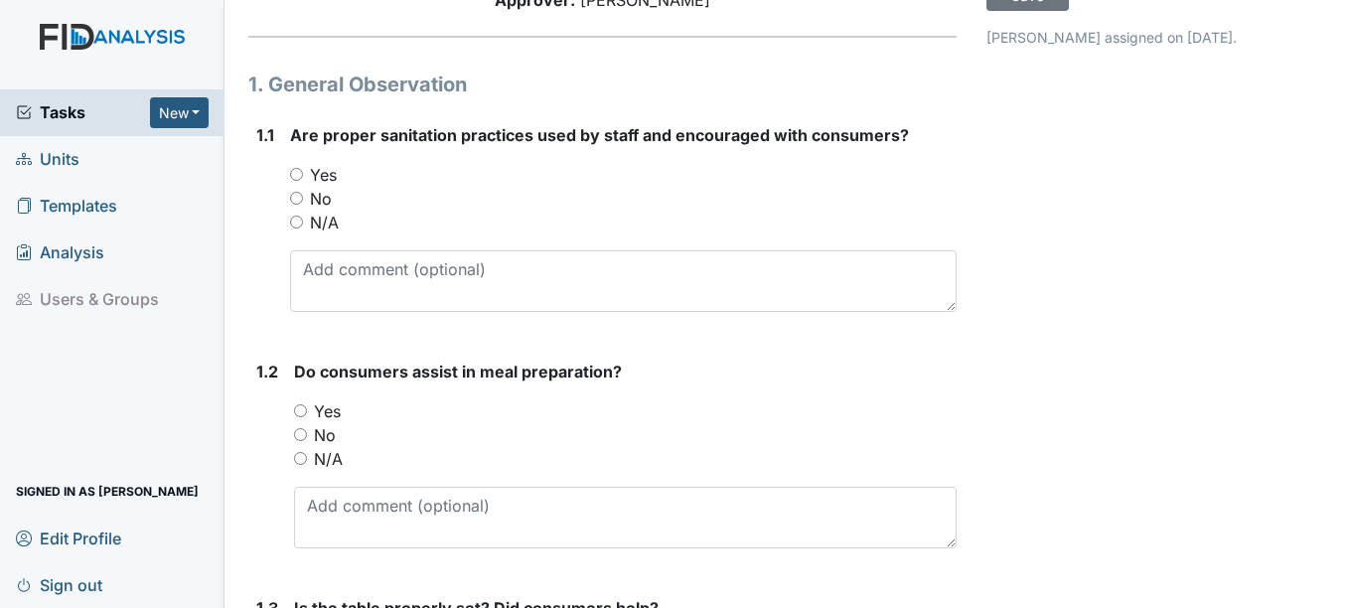
click at [323, 175] on label "Yes" at bounding box center [323, 175] width 27 height 24
click at [303, 175] on input "Yes" at bounding box center [296, 174] width 13 height 13
radio input "true"
click at [341, 415] on label "Yes" at bounding box center [327, 411] width 27 height 24
click at [307, 415] on input "Yes" at bounding box center [300, 410] width 13 height 13
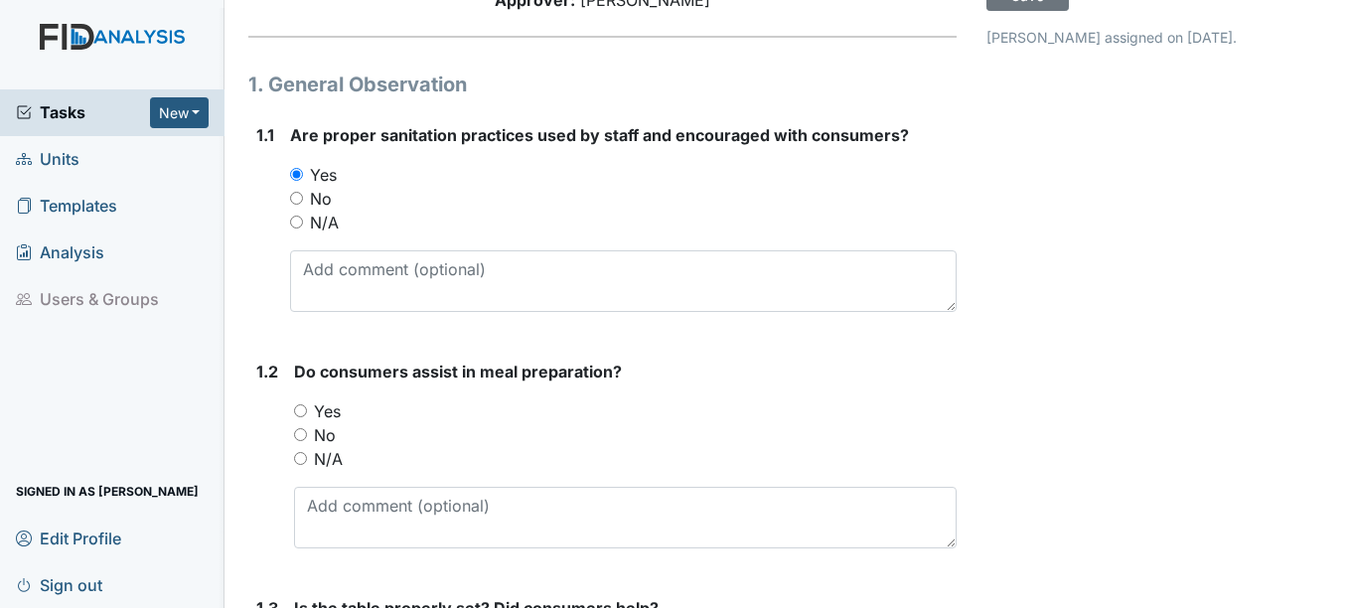
radio input "true"
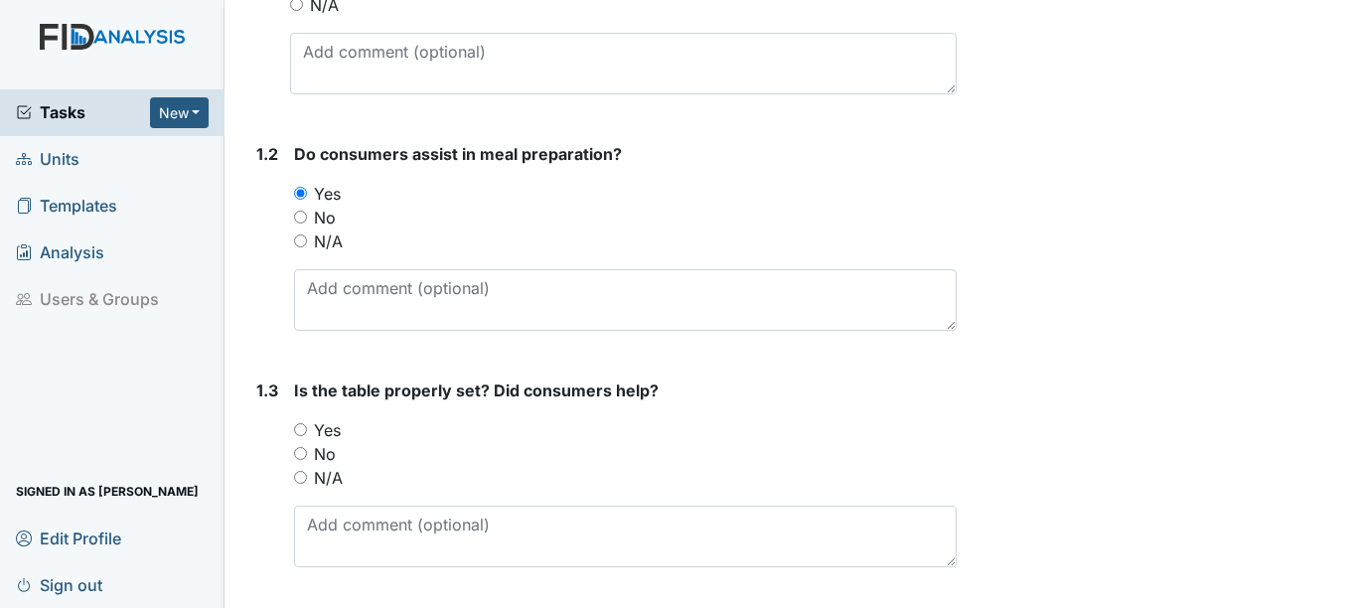
scroll to position [596, 0]
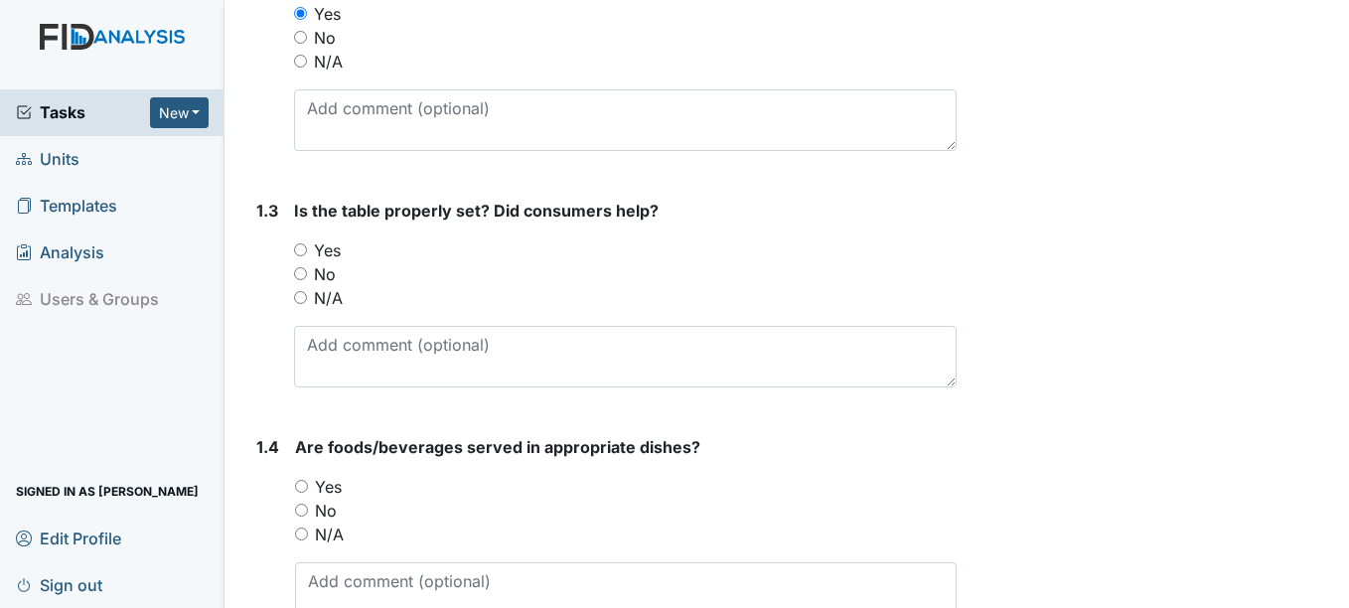
click at [319, 246] on label "Yes" at bounding box center [327, 250] width 27 height 24
click at [307, 246] on input "Yes" at bounding box center [300, 249] width 13 height 13
radio input "true"
click at [328, 489] on label "Yes" at bounding box center [328, 487] width 27 height 24
click at [308, 489] on input "Yes" at bounding box center [301, 486] width 13 height 13
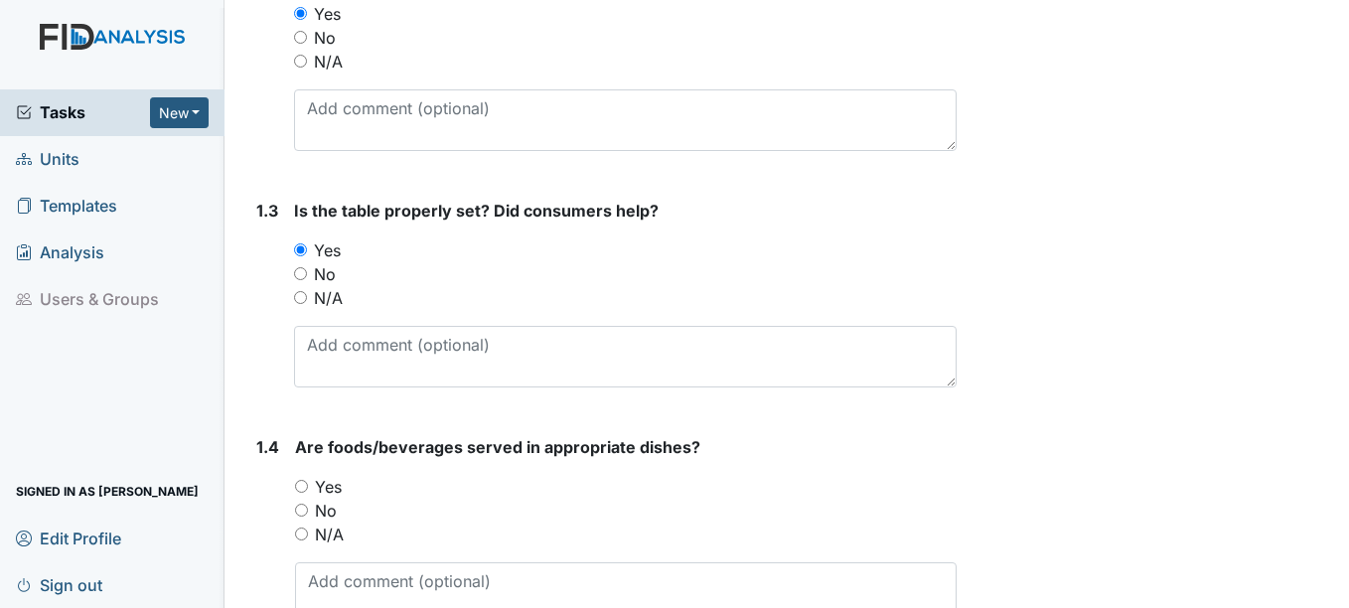
radio input "true"
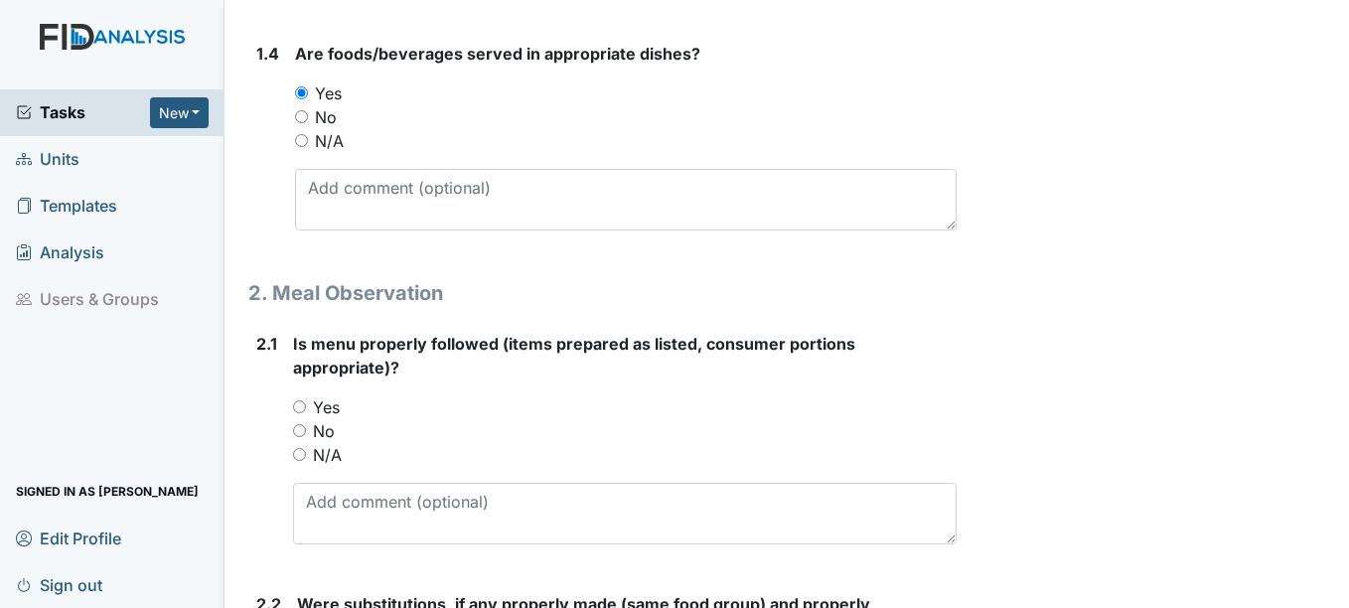
scroll to position [994, 0]
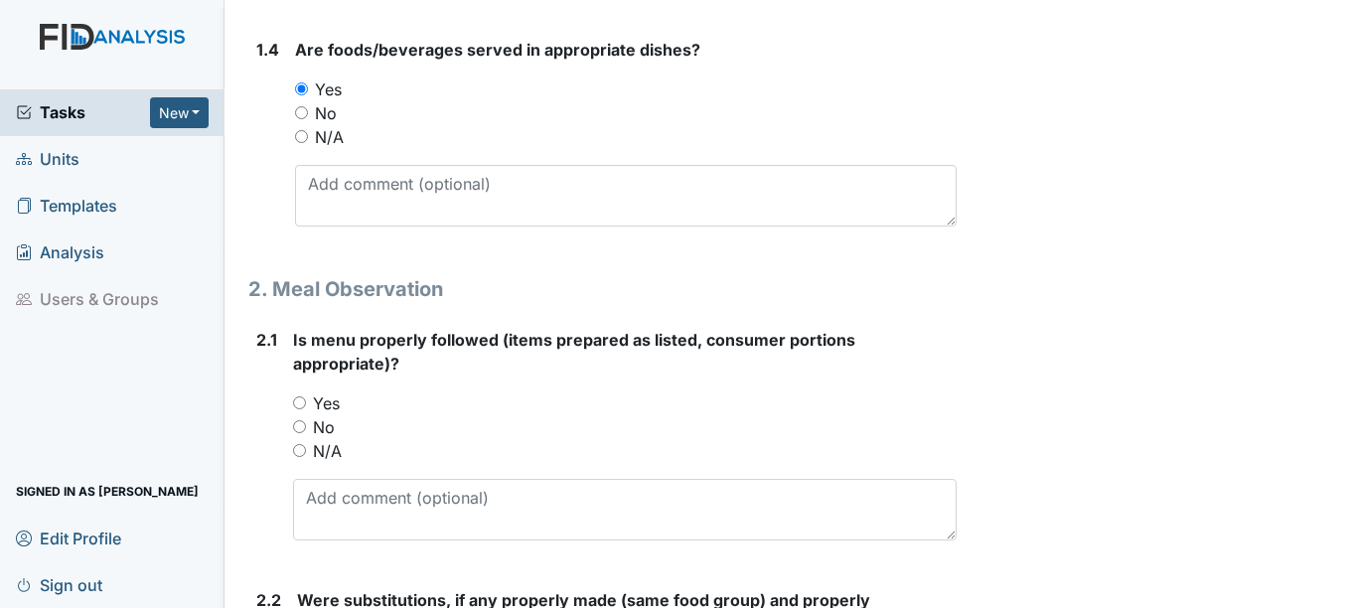
click at [327, 407] on label "Yes" at bounding box center [326, 403] width 27 height 24
click at [306, 407] on input "Yes" at bounding box center [299, 402] width 13 height 13
radio input "true"
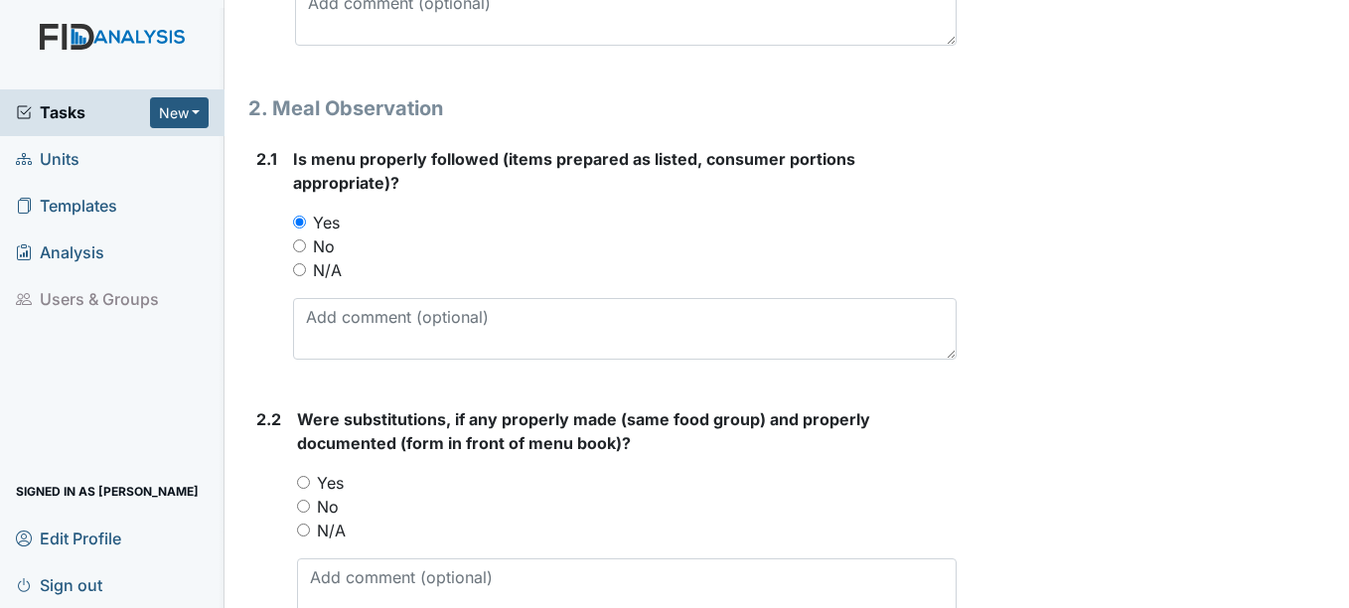
scroll to position [1192, 0]
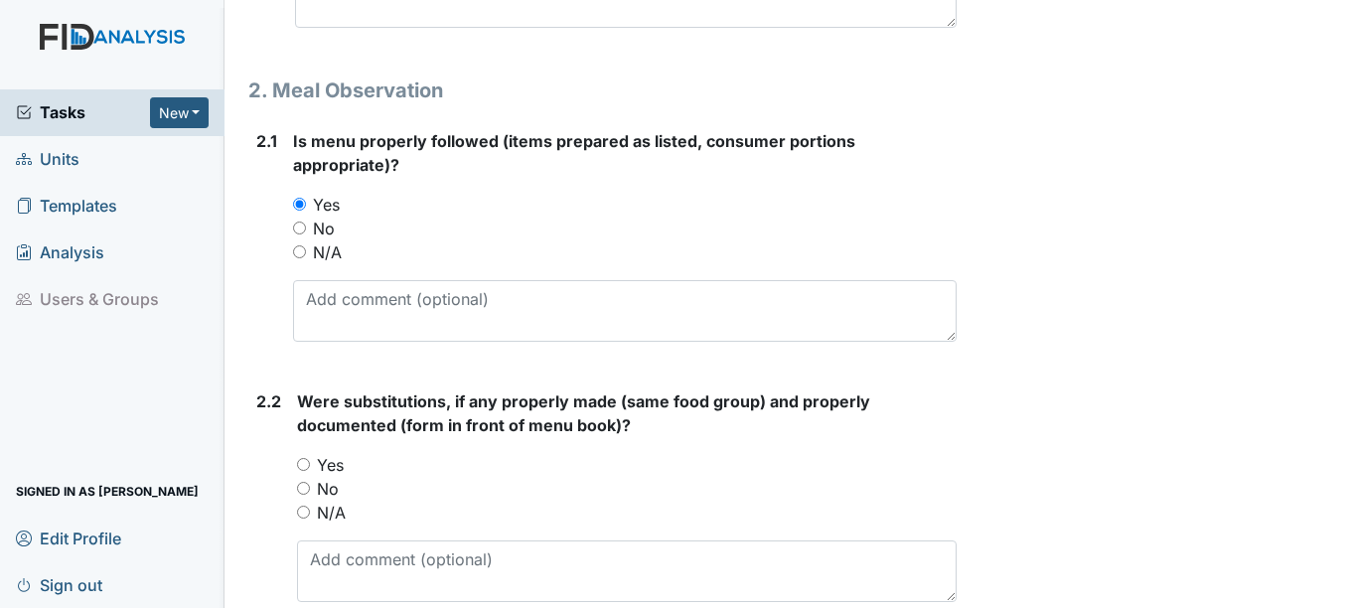
click at [343, 518] on label "N/A" at bounding box center [331, 513] width 29 height 24
click at [310, 518] on input "N/A" at bounding box center [303, 512] width 13 height 13
radio input "true"
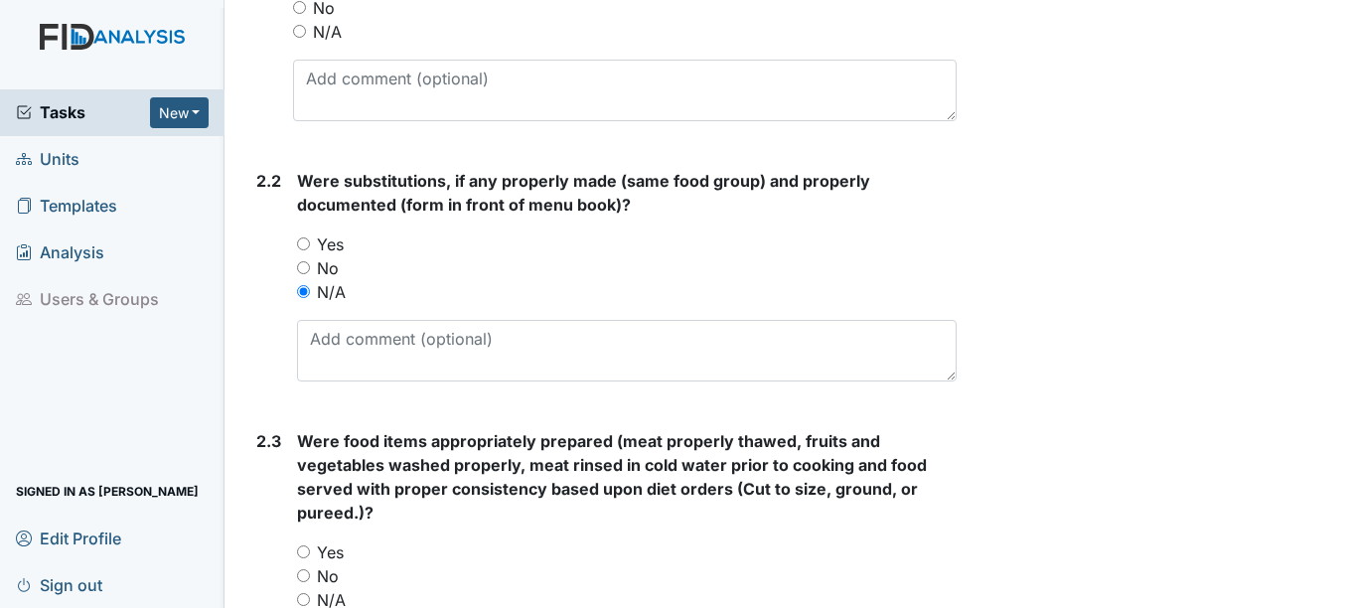
scroll to position [1590, 0]
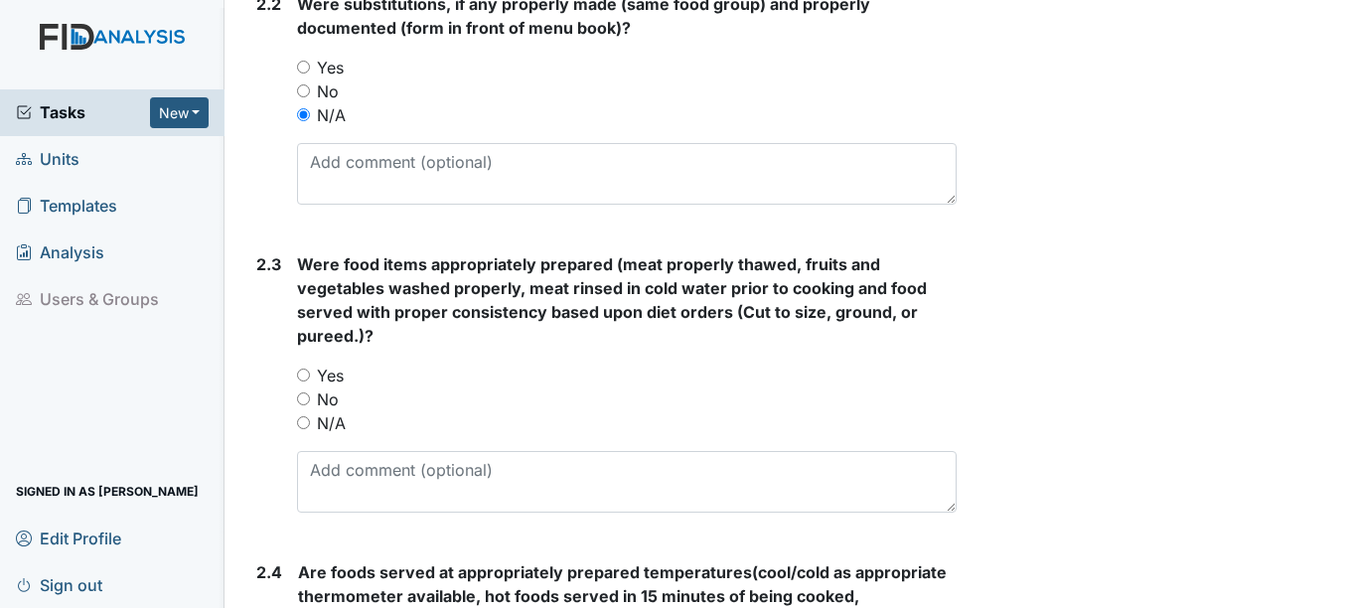
click at [326, 372] on label "Yes" at bounding box center [330, 376] width 27 height 24
click at [310, 372] on input "Yes" at bounding box center [303, 375] width 13 height 13
radio input "true"
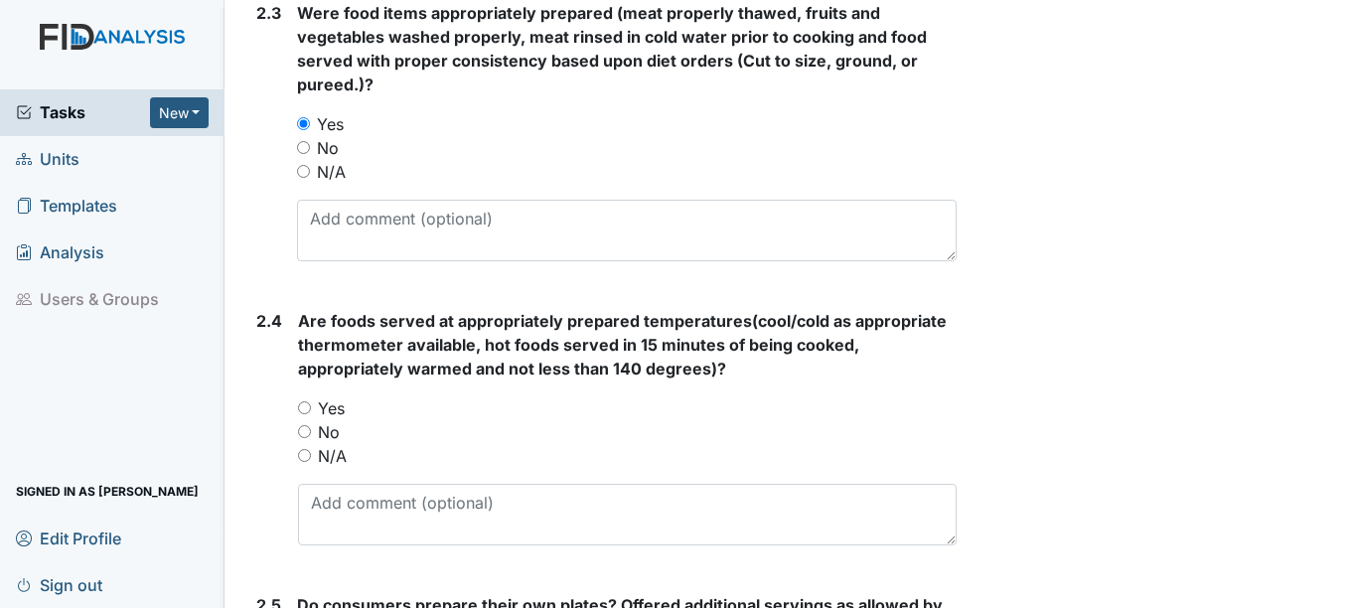
scroll to position [1888, 0]
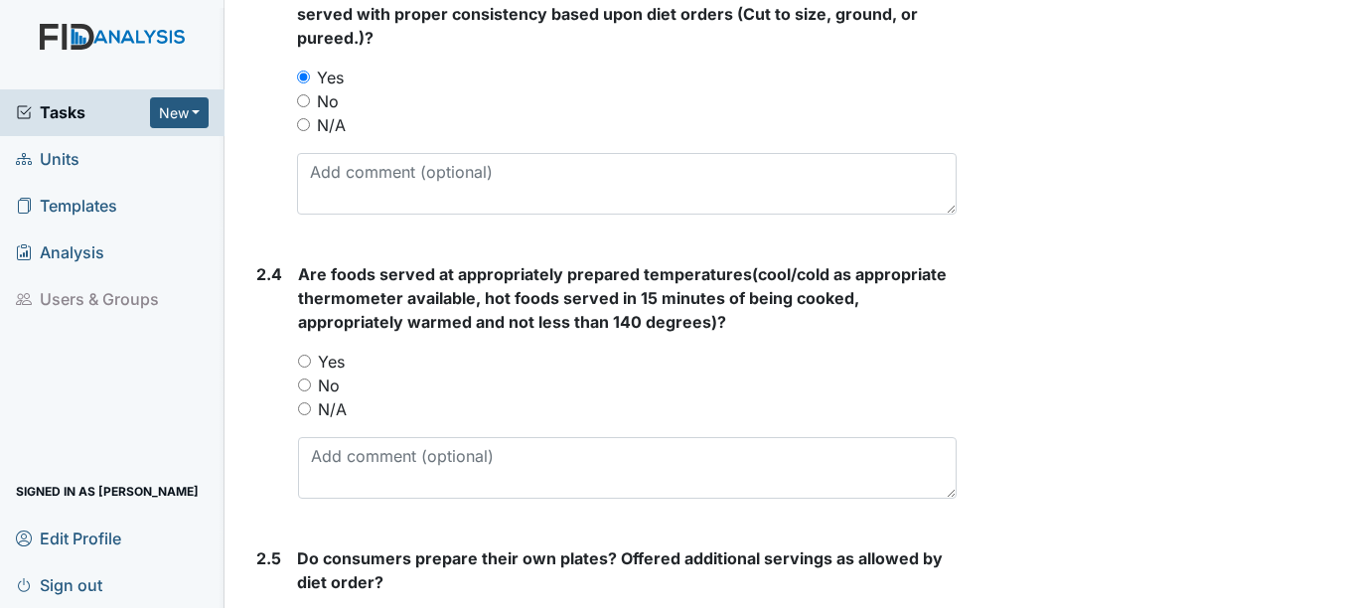
click at [326, 372] on label "Yes" at bounding box center [331, 362] width 27 height 24
click at [311, 368] on input "Yes" at bounding box center [304, 361] width 13 height 13
radio input "true"
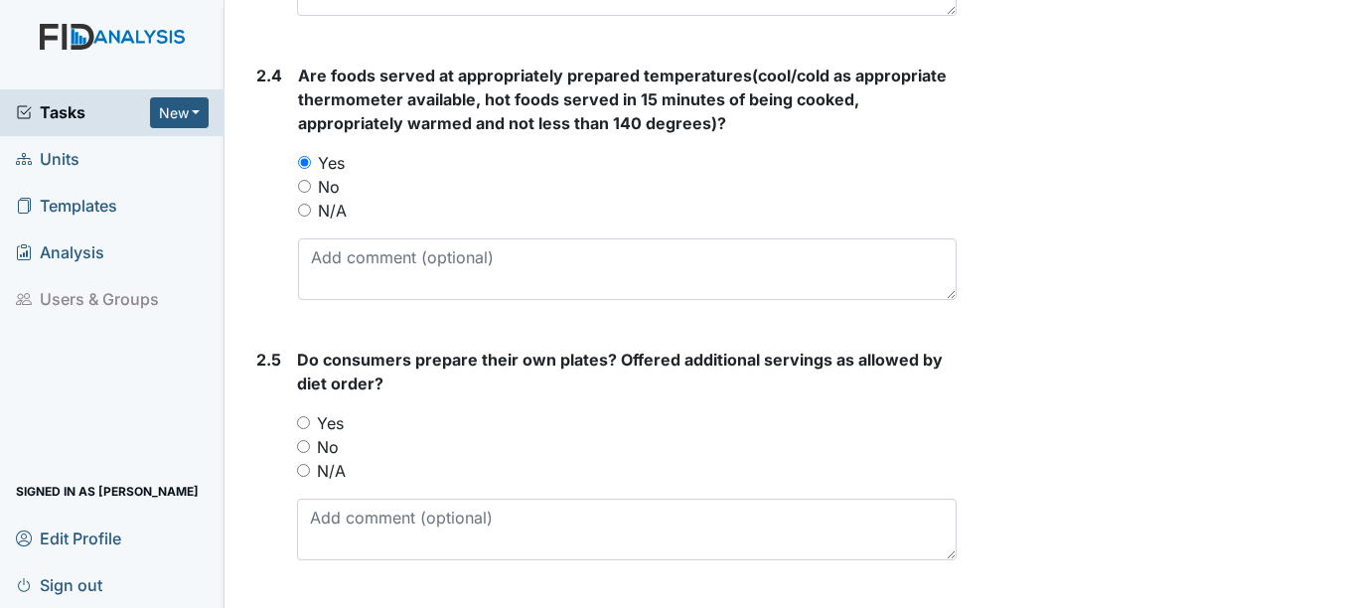
click at [332, 419] on label "Yes" at bounding box center [330, 423] width 27 height 24
click at [310, 419] on input "Yes" at bounding box center [303, 422] width 13 height 13
radio input "true"
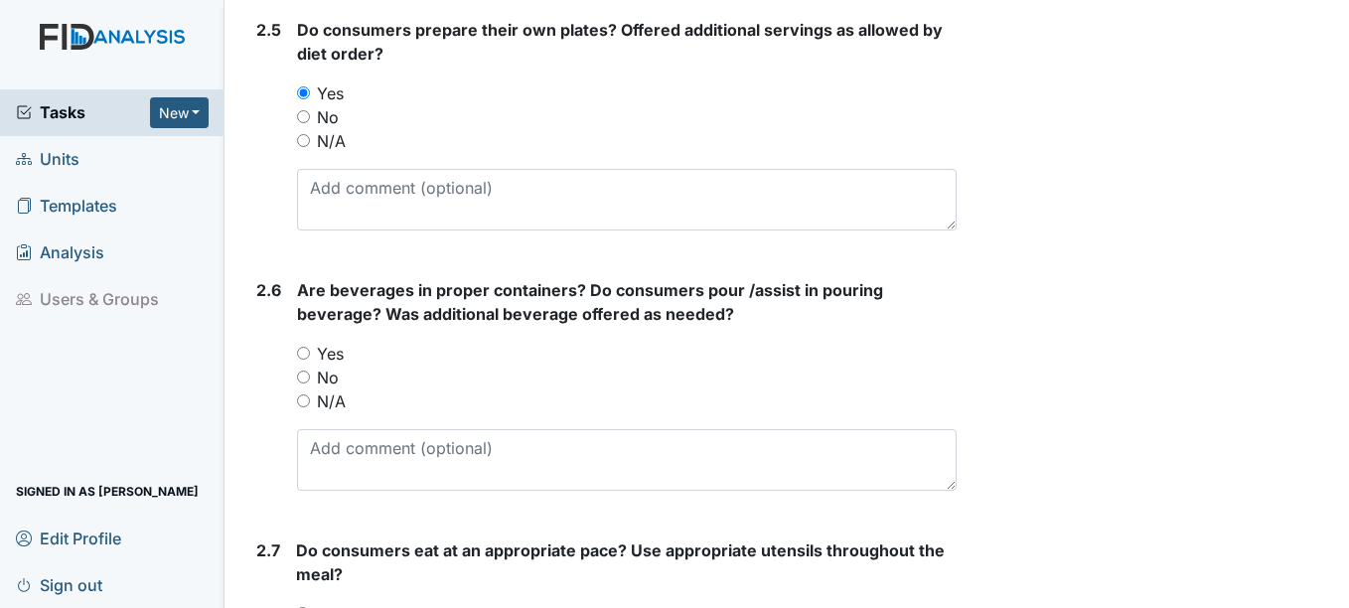
scroll to position [2484, 0]
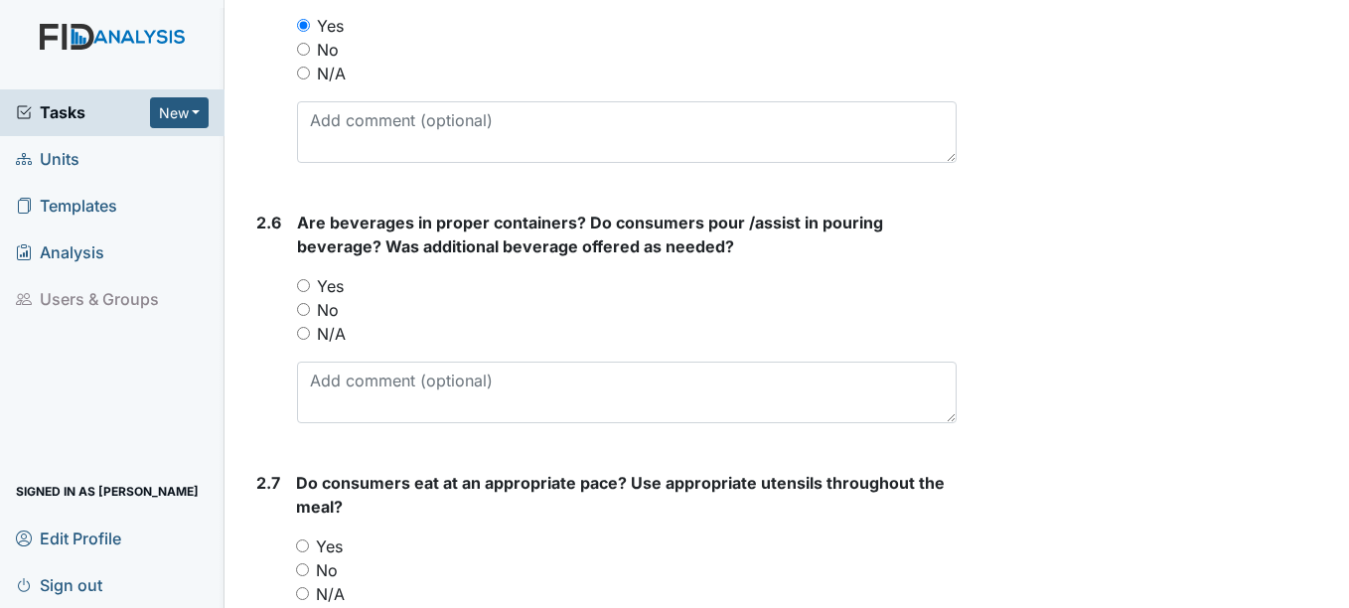
click at [321, 293] on label "Yes" at bounding box center [330, 286] width 27 height 24
click at [310, 292] on input "Yes" at bounding box center [303, 285] width 13 height 13
radio input "true"
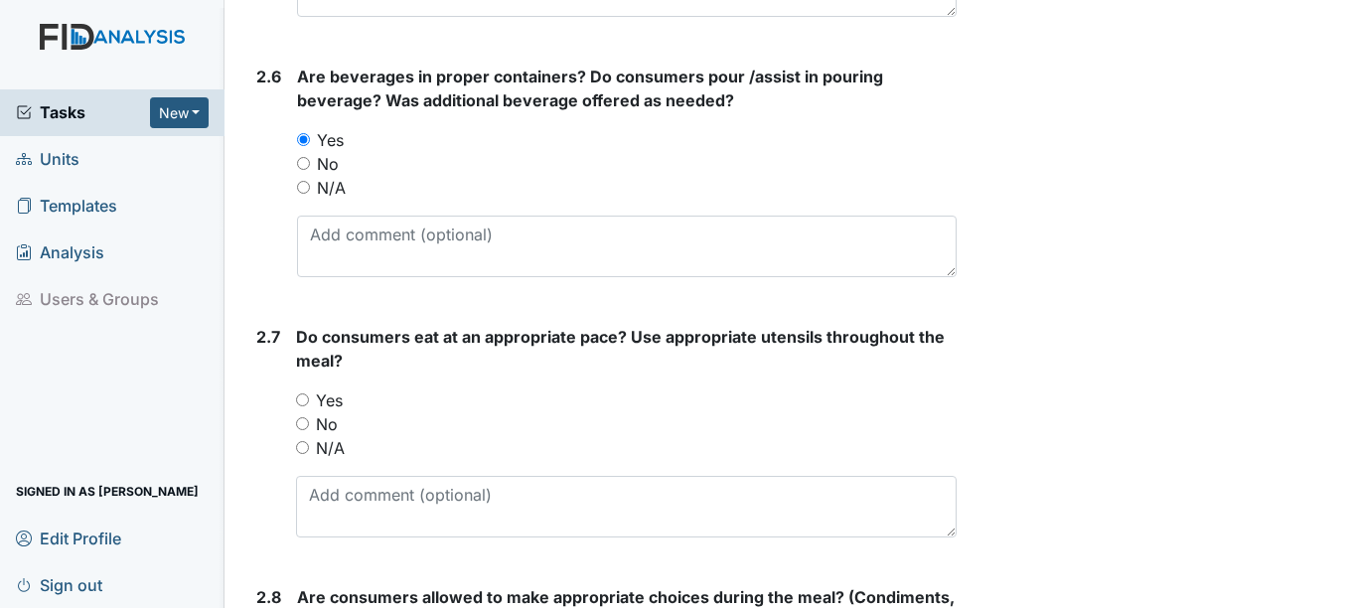
scroll to position [2683, 0]
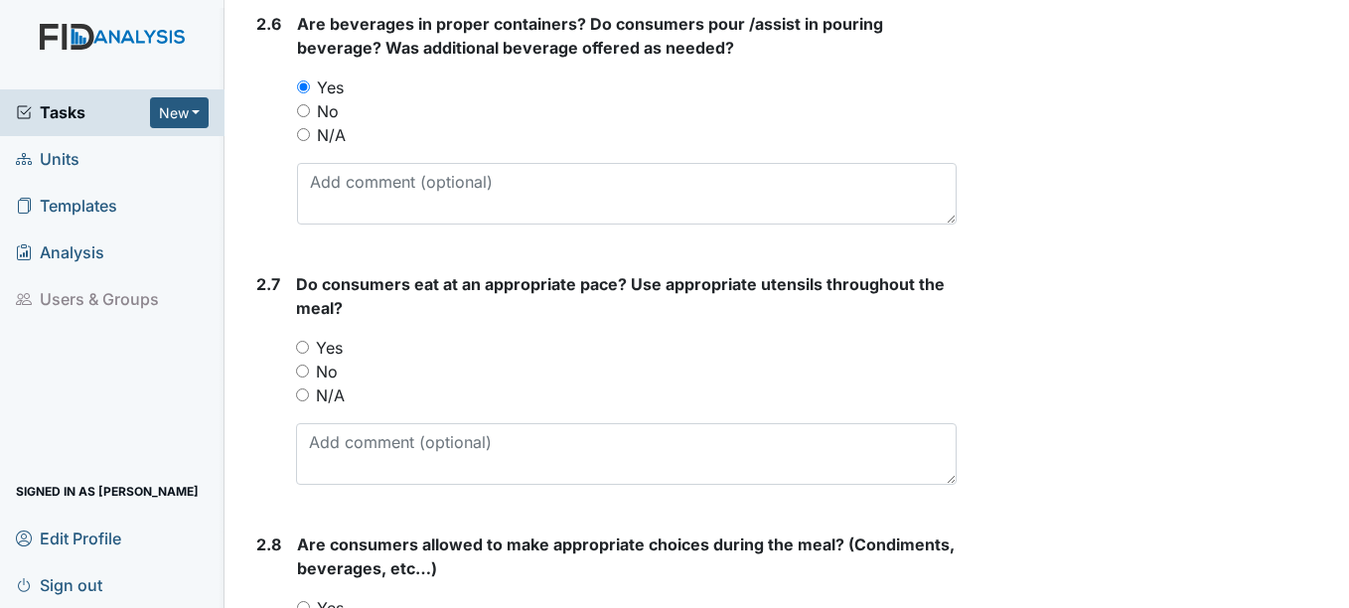
click at [332, 346] on label "Yes" at bounding box center [329, 348] width 27 height 24
click at [309, 346] on input "Yes" at bounding box center [302, 347] width 13 height 13
radio input "true"
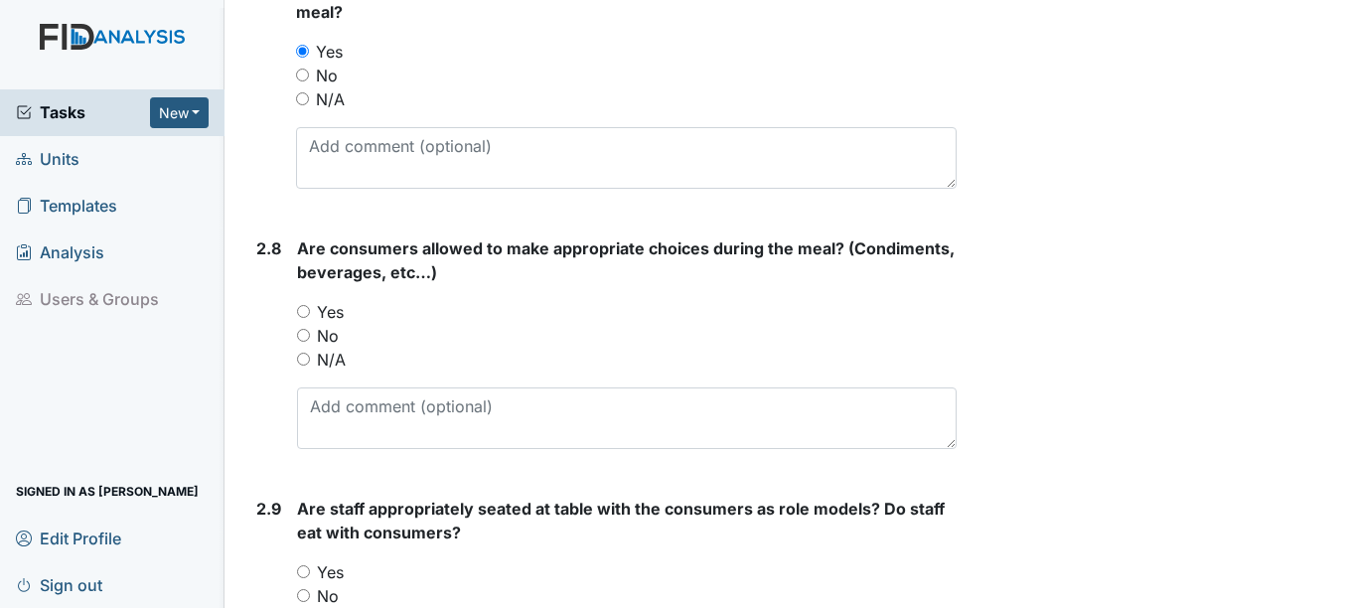
scroll to position [2981, 0]
click at [331, 318] on label "Yes" at bounding box center [330, 310] width 27 height 24
click at [310, 316] on input "Yes" at bounding box center [303, 309] width 13 height 13
radio input "true"
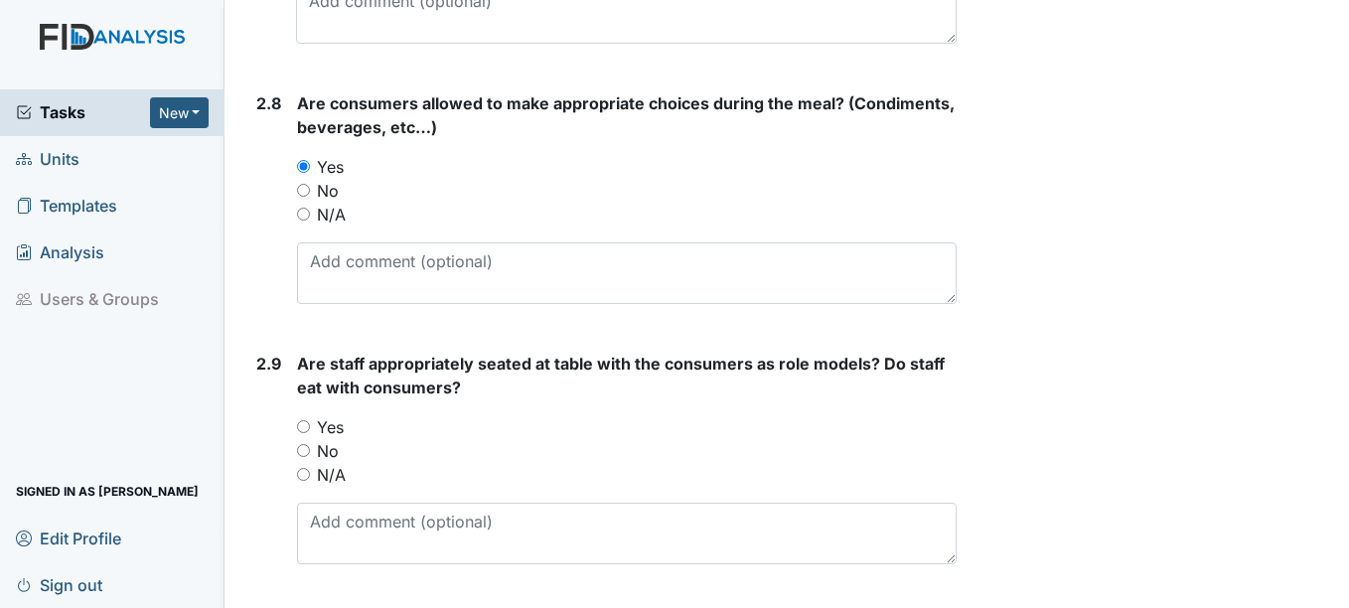
scroll to position [3180, 0]
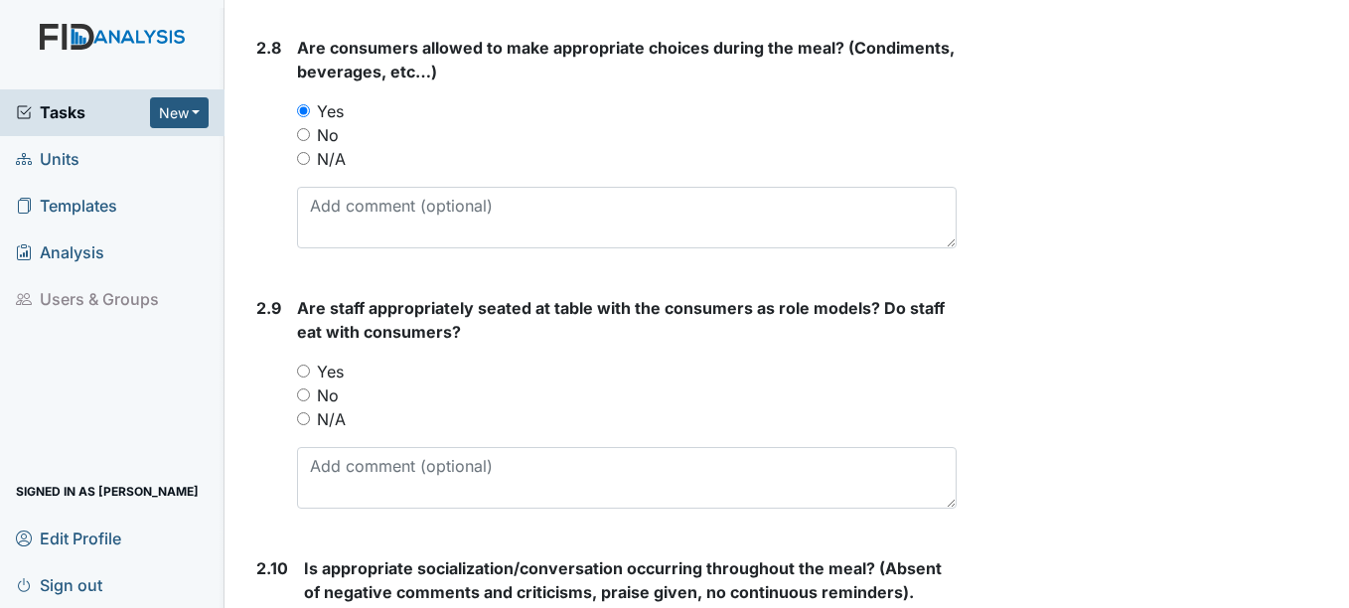
click at [344, 366] on label "Yes" at bounding box center [330, 372] width 27 height 24
click at [310, 366] on input "Yes" at bounding box center [303, 371] width 13 height 13
radio input "true"
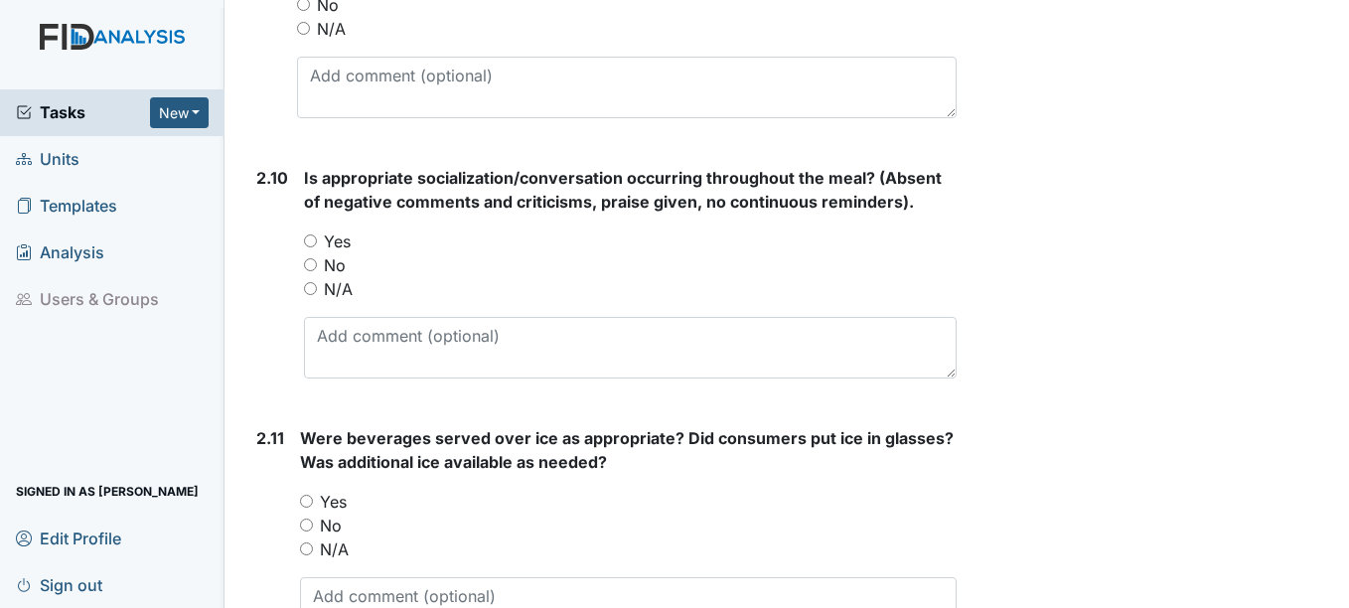
scroll to position [3577, 0]
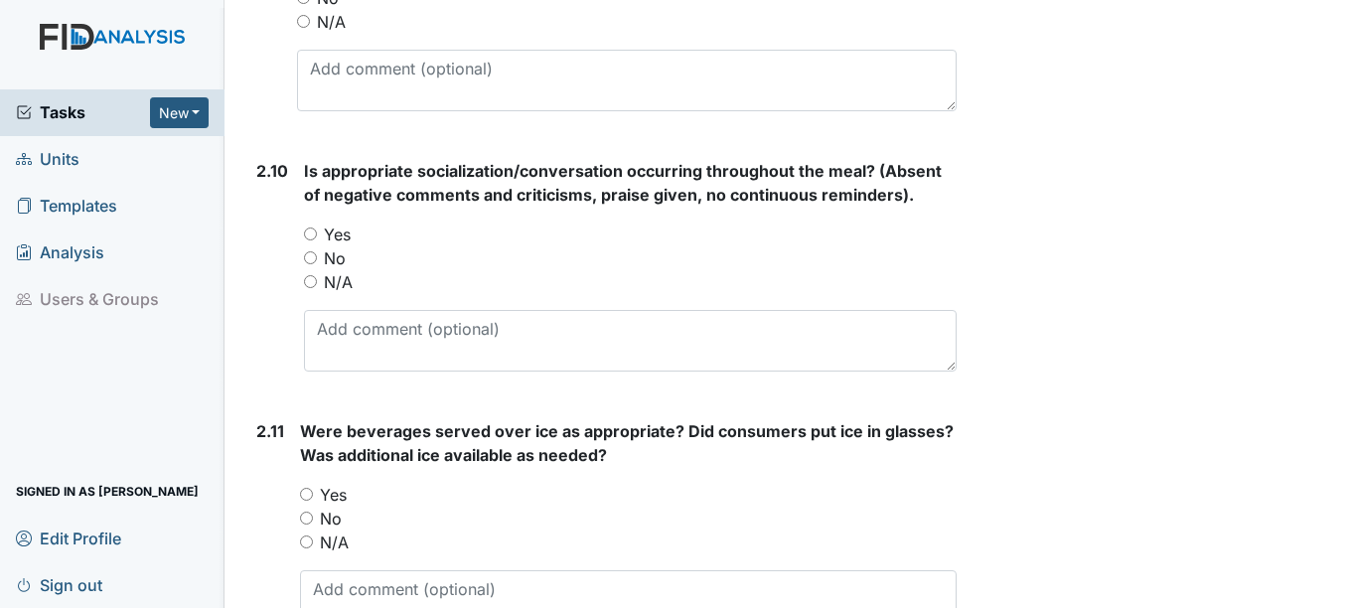
click at [337, 242] on label "Yes" at bounding box center [337, 235] width 27 height 24
click at [317, 240] on input "Yes" at bounding box center [310, 234] width 13 height 13
radio input "true"
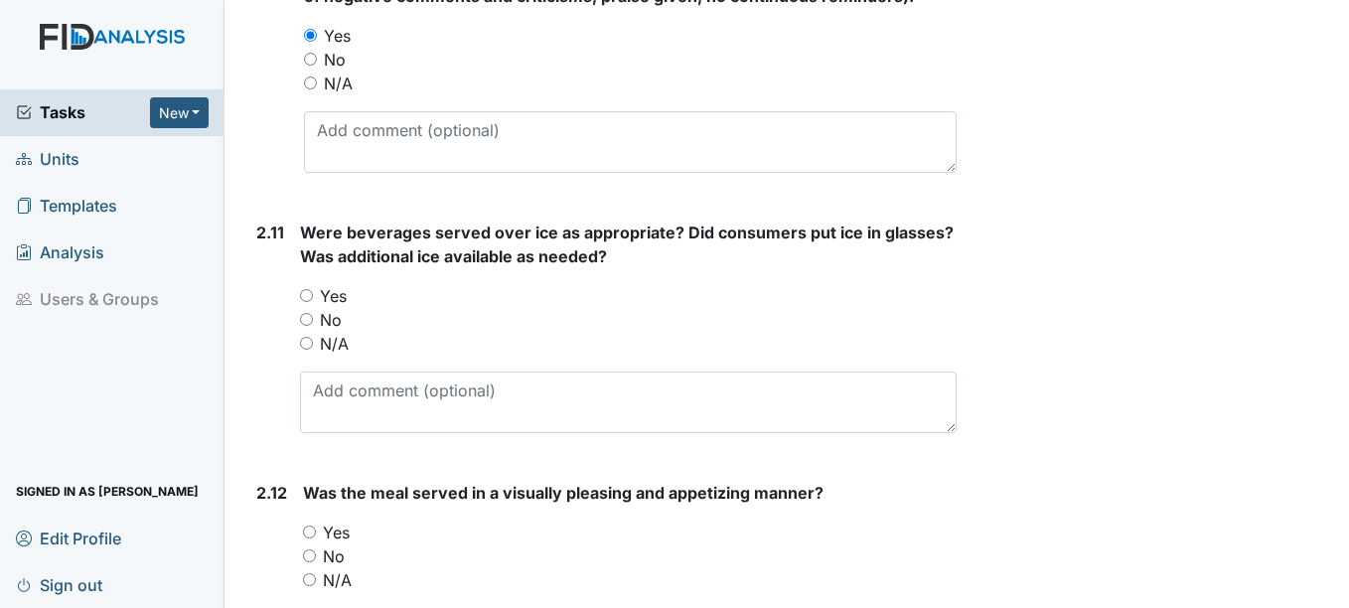
click at [335, 304] on label "Yes" at bounding box center [333, 296] width 27 height 24
click at [313, 302] on input "Yes" at bounding box center [306, 295] width 13 height 13
radio input "true"
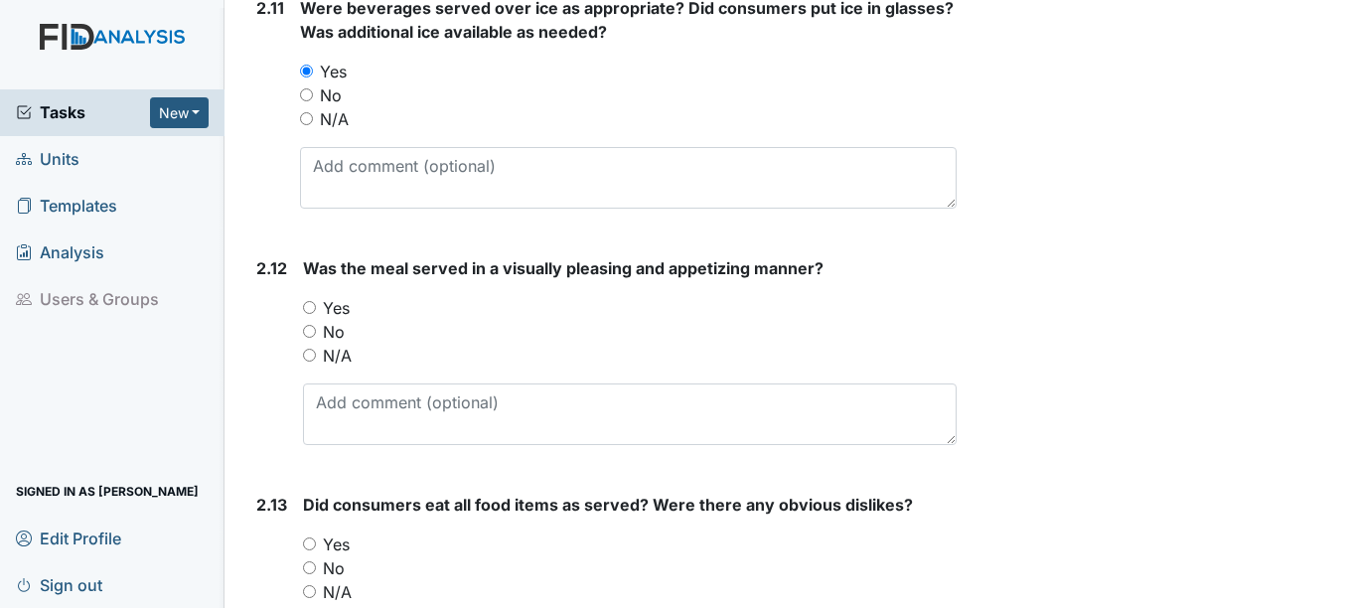
scroll to position [4074, 0]
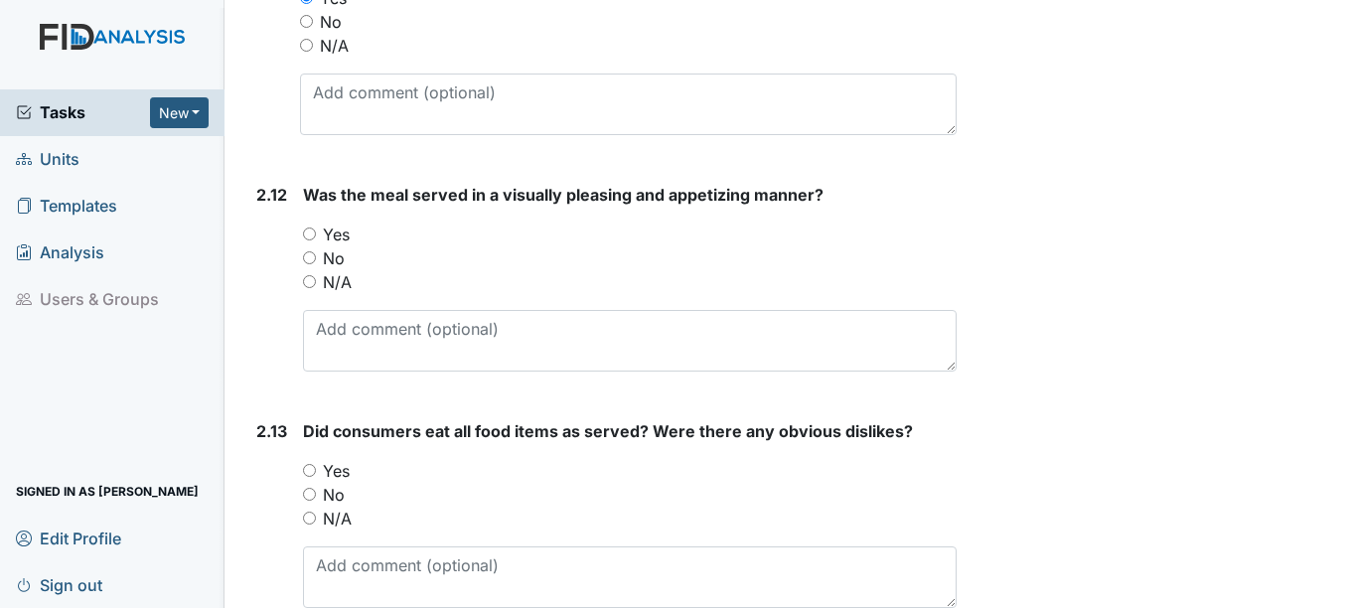
click at [336, 227] on label "Yes" at bounding box center [336, 235] width 27 height 24
click at [316, 228] on input "Yes" at bounding box center [309, 234] width 13 height 13
radio input "true"
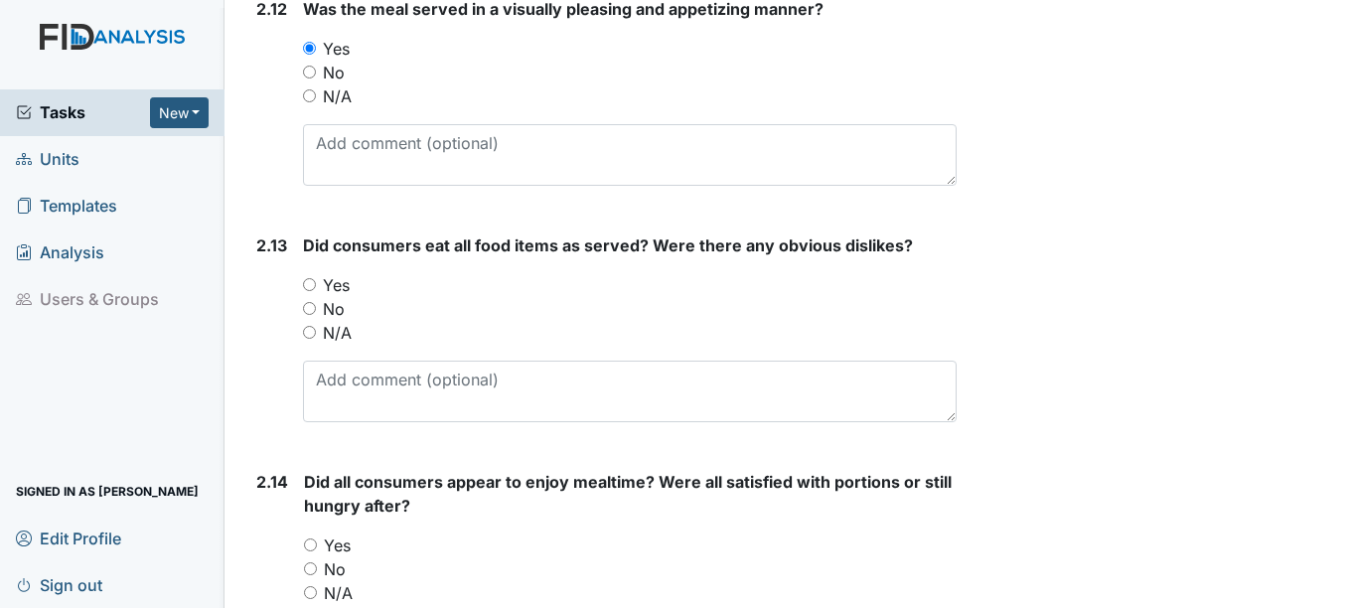
scroll to position [4272, 0]
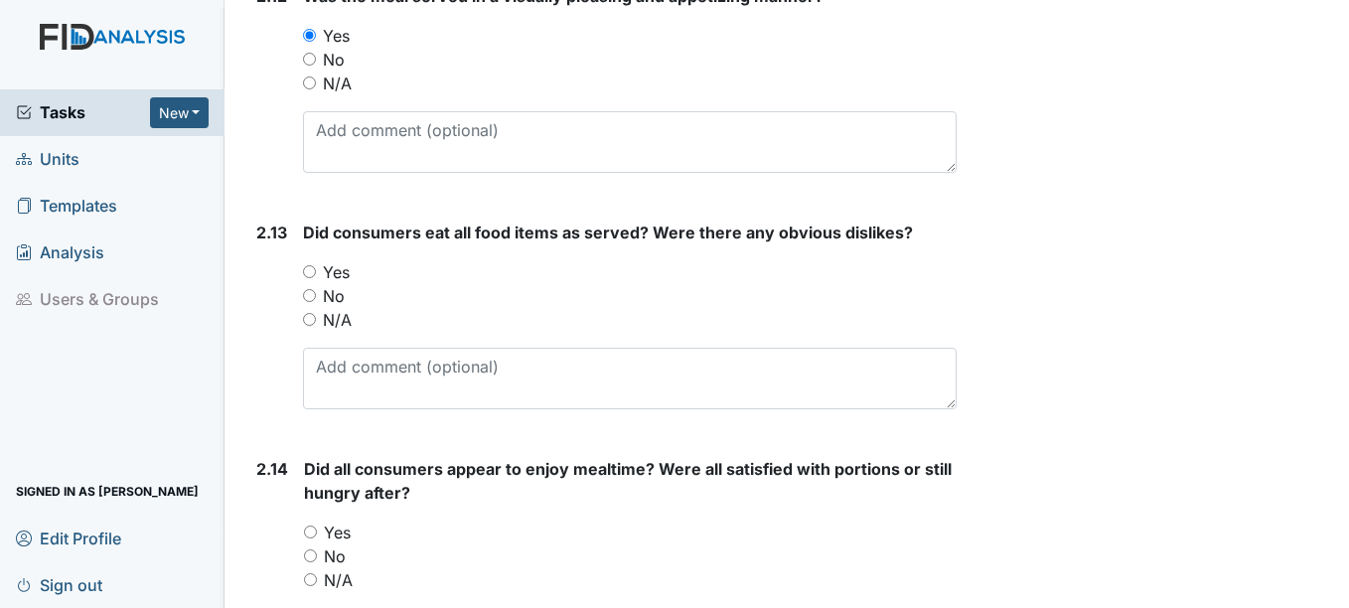
click at [337, 280] on label "Yes" at bounding box center [336, 272] width 27 height 24
click at [316, 278] on input "Yes" at bounding box center [309, 271] width 13 height 13
radio input "true"
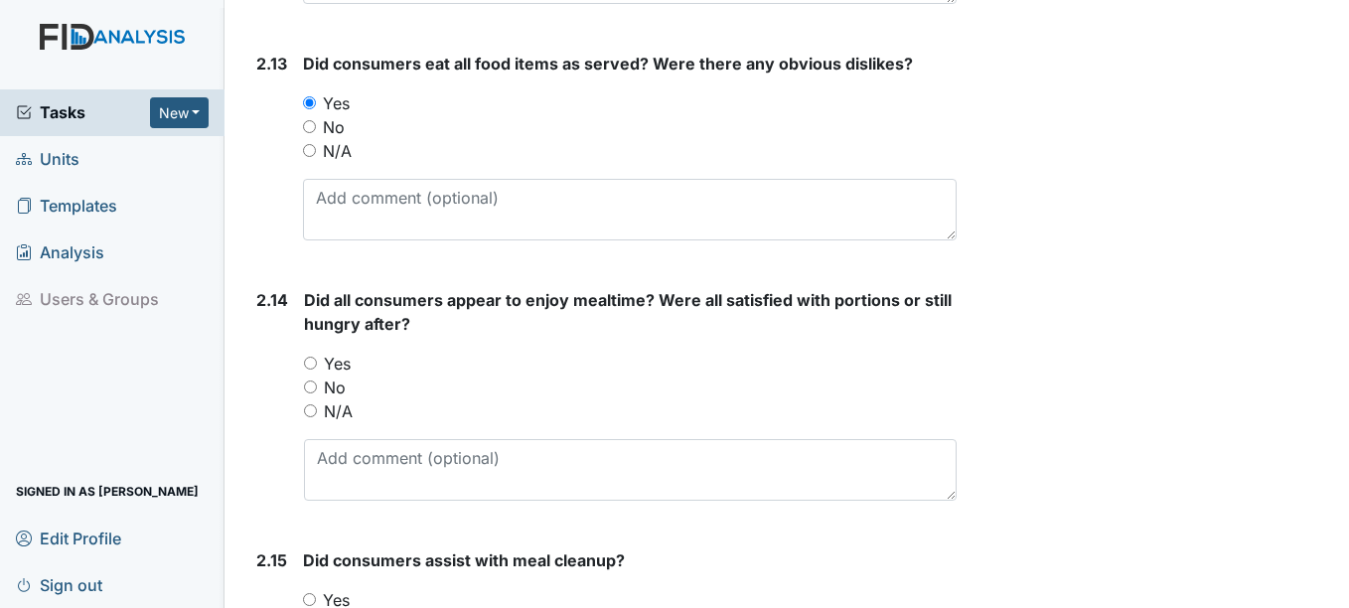
scroll to position [4471, 0]
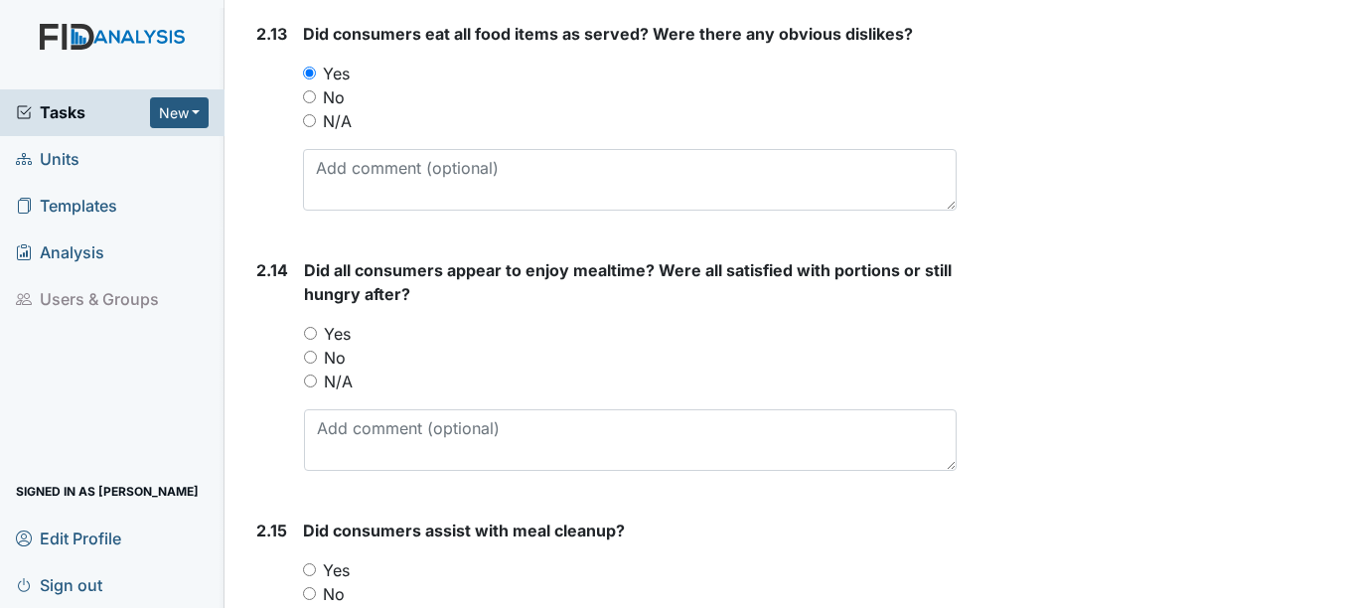
click at [335, 333] on label "Yes" at bounding box center [337, 334] width 27 height 24
click at [317, 333] on input "Yes" at bounding box center [310, 333] width 13 height 13
radio input "true"
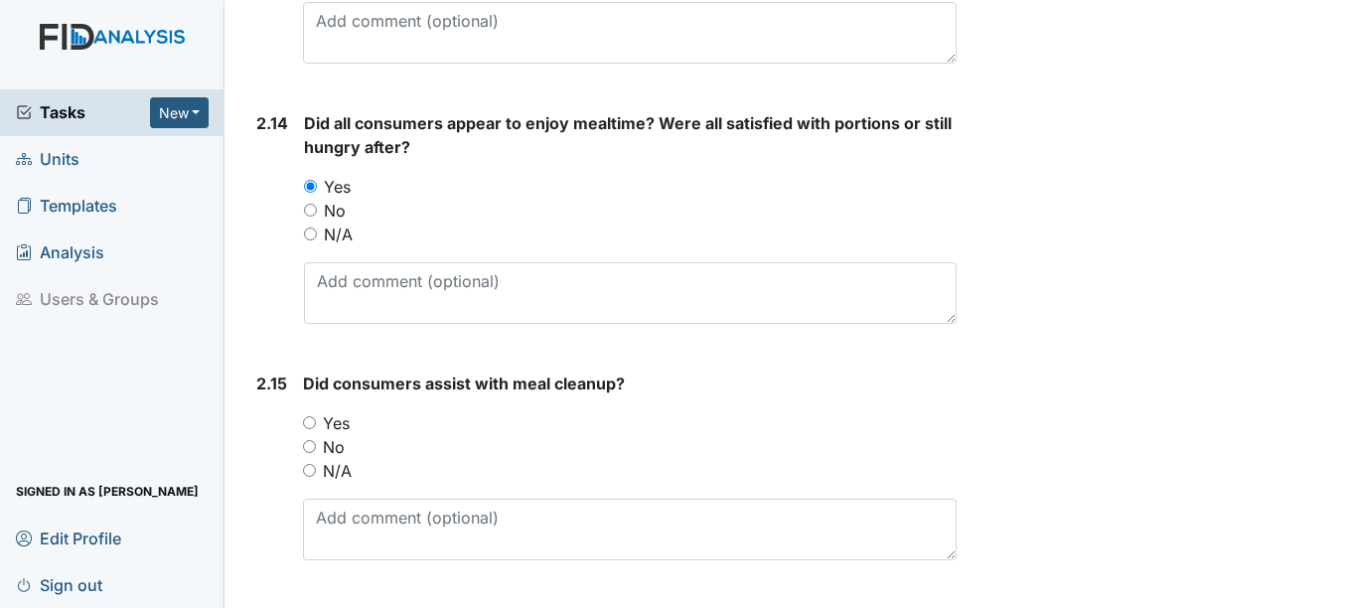
scroll to position [4670, 0]
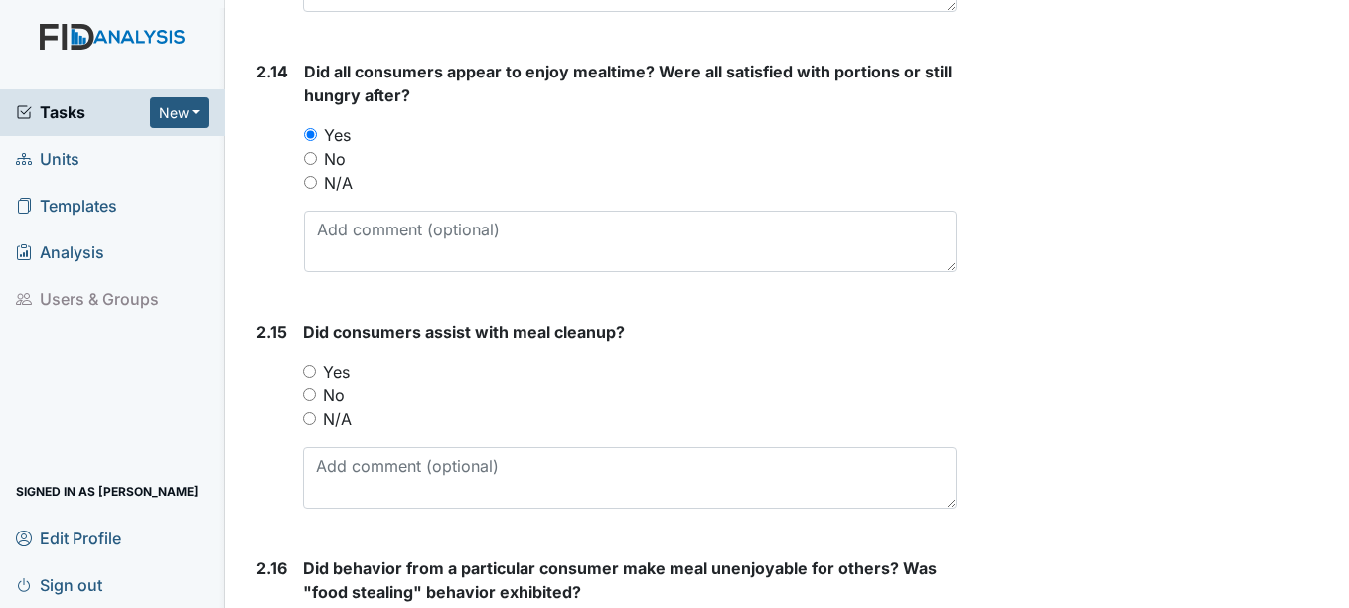
click at [350, 369] on label "Yes" at bounding box center [336, 372] width 27 height 24
click at [316, 369] on input "Yes" at bounding box center [309, 371] width 13 height 13
radio input "true"
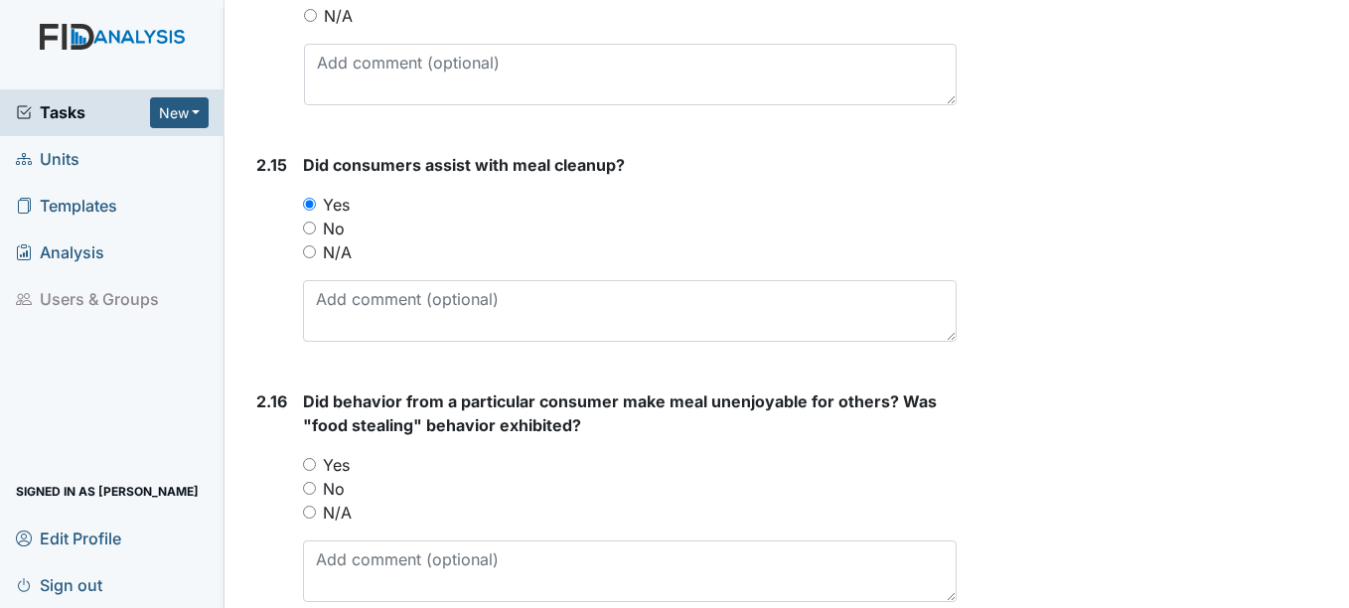
scroll to position [4968, 0]
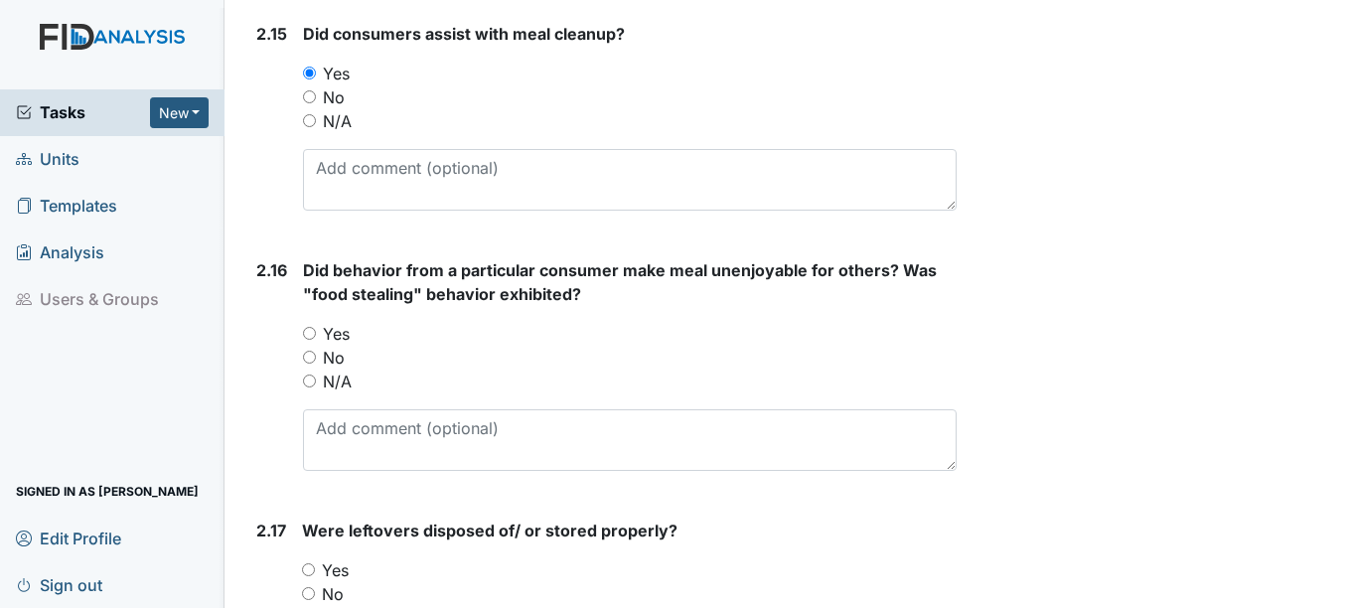
click at [335, 336] on label "Yes" at bounding box center [336, 334] width 27 height 24
click at [316, 336] on input "Yes" at bounding box center [309, 333] width 13 height 13
radio input "true"
click at [331, 377] on label "N/A" at bounding box center [337, 382] width 29 height 24
click at [316, 377] on input "N/A" at bounding box center [309, 381] width 13 height 13
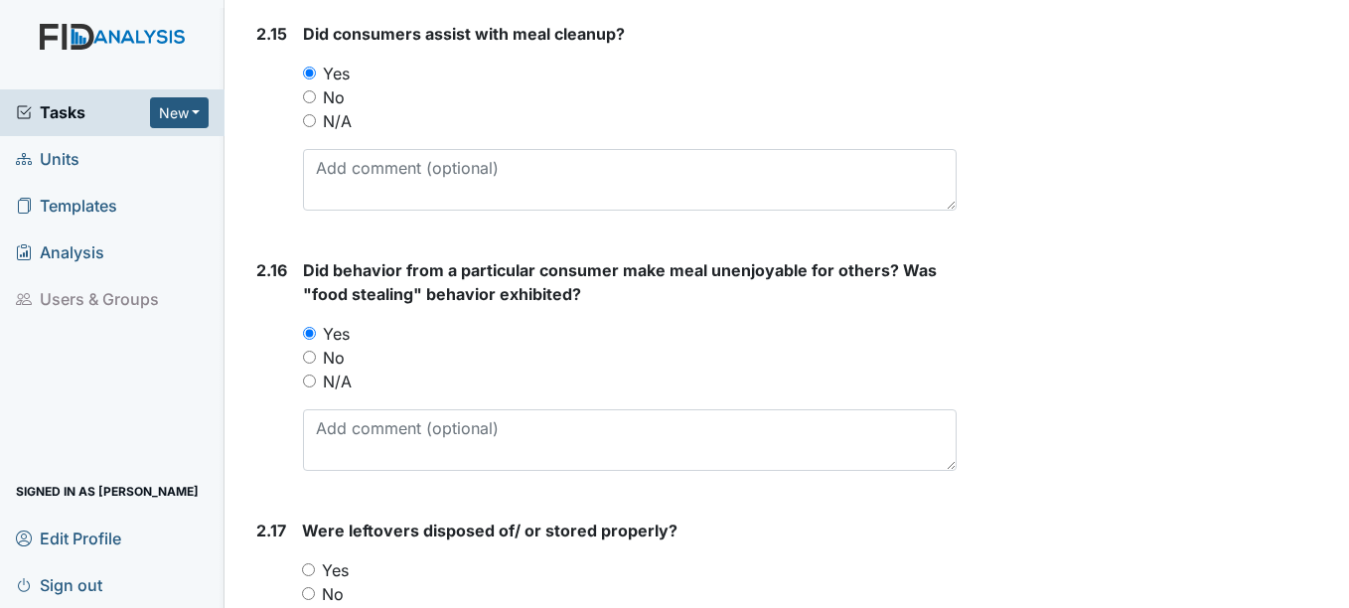
radio input "true"
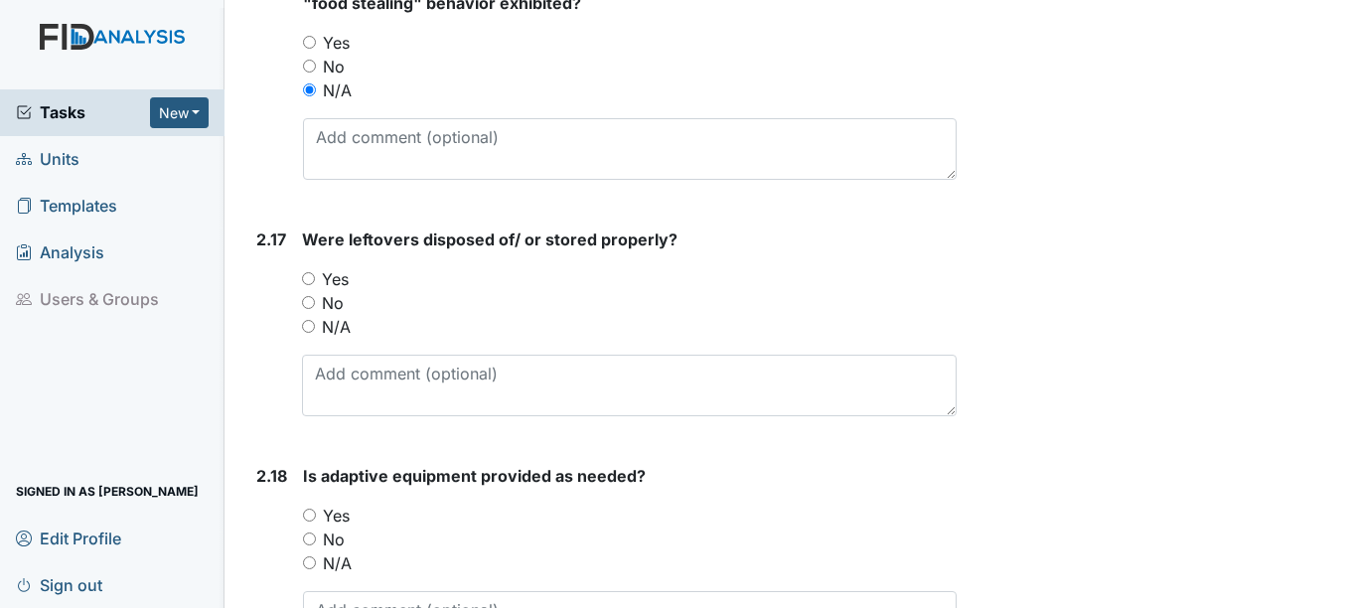
scroll to position [5266, 0]
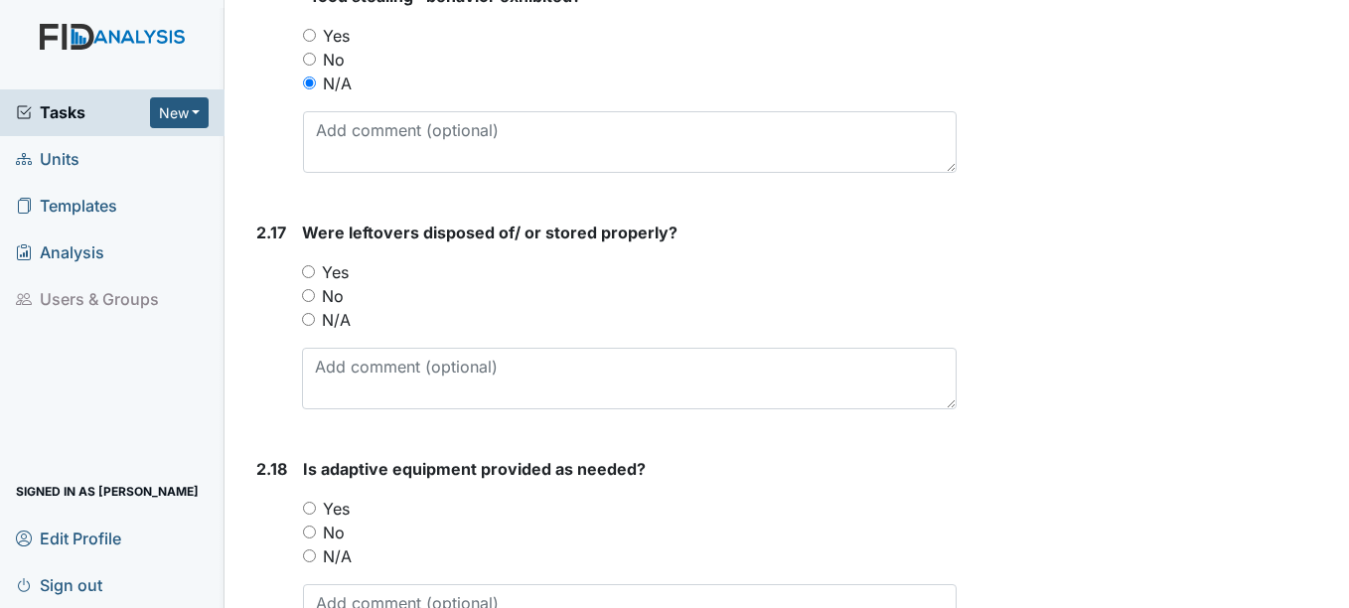
click at [339, 273] on label "Yes" at bounding box center [335, 272] width 27 height 24
click at [315, 273] on input "Yes" at bounding box center [308, 271] width 13 height 13
radio input "true"
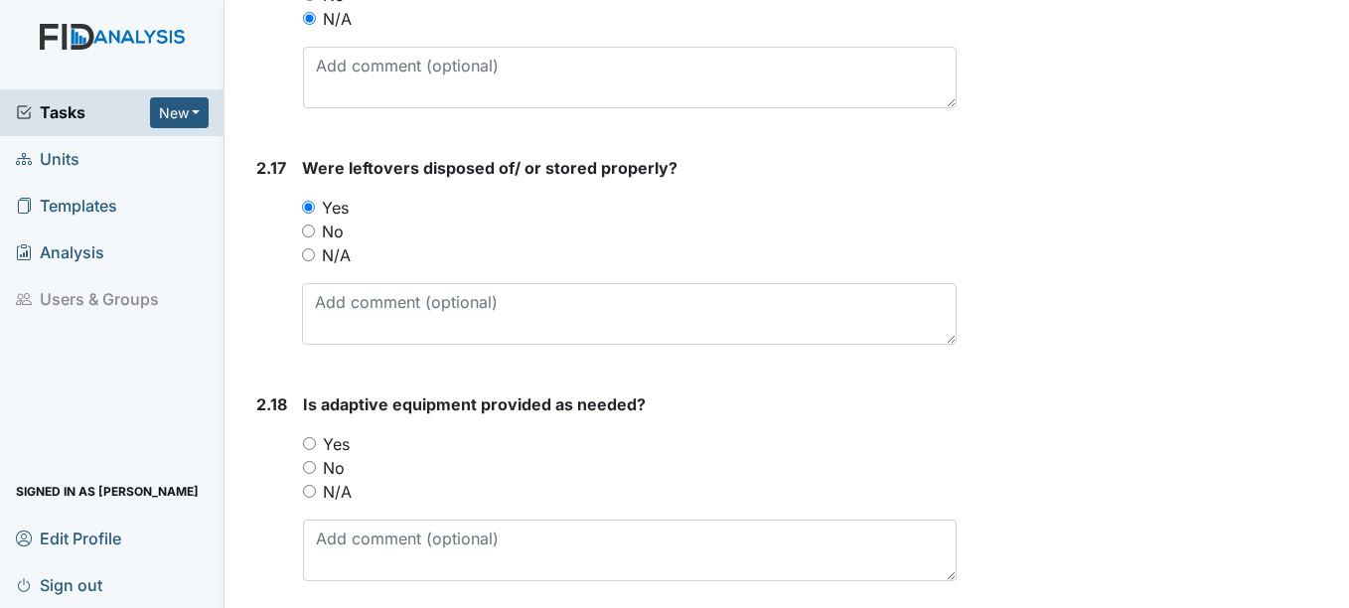
scroll to position [5365, 0]
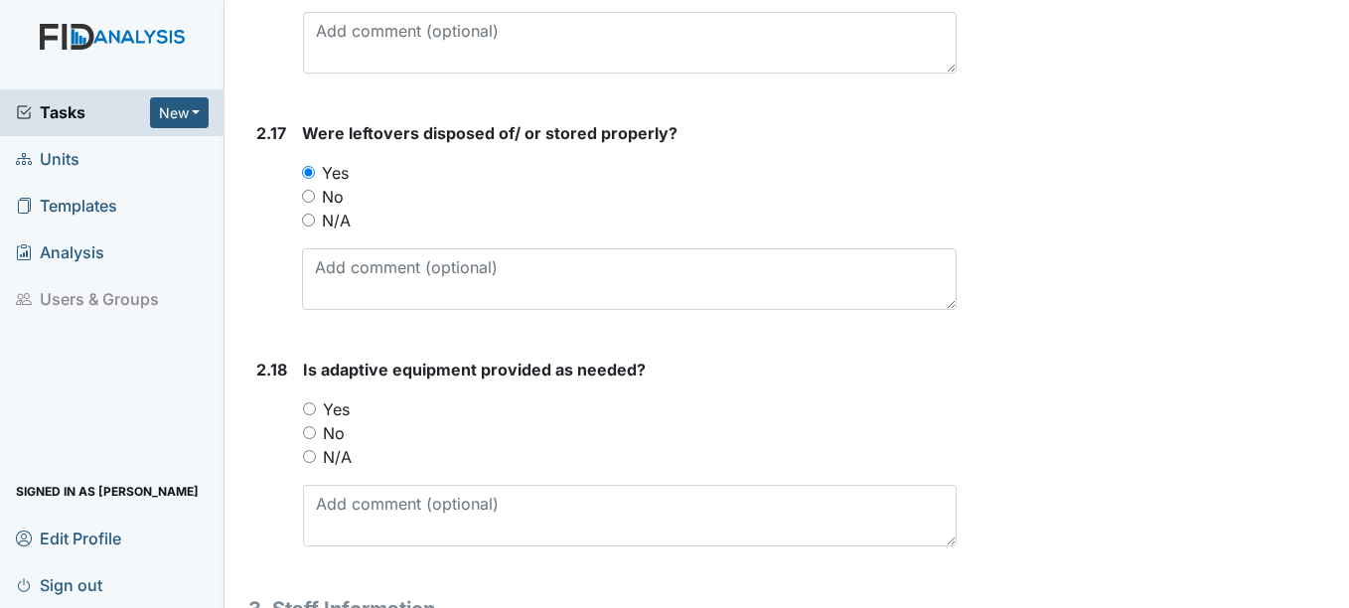
click at [342, 405] on label "Yes" at bounding box center [336, 409] width 27 height 24
click at [316, 405] on input "Yes" at bounding box center [309, 408] width 13 height 13
radio input "true"
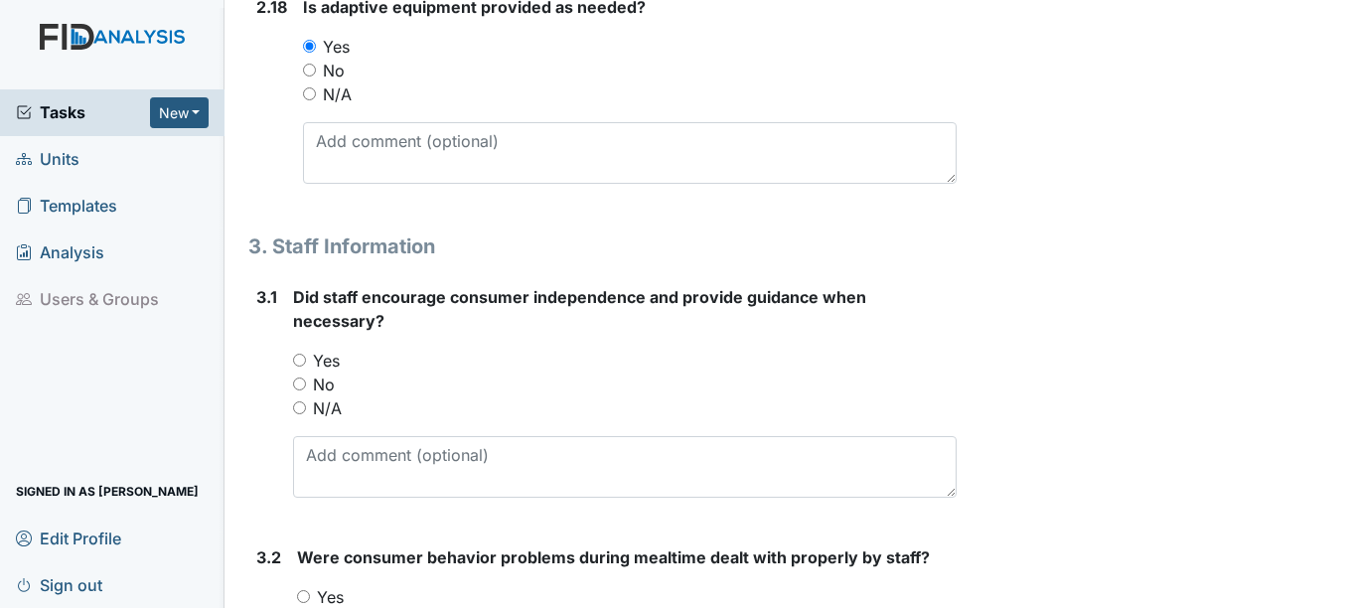
scroll to position [5763, 0]
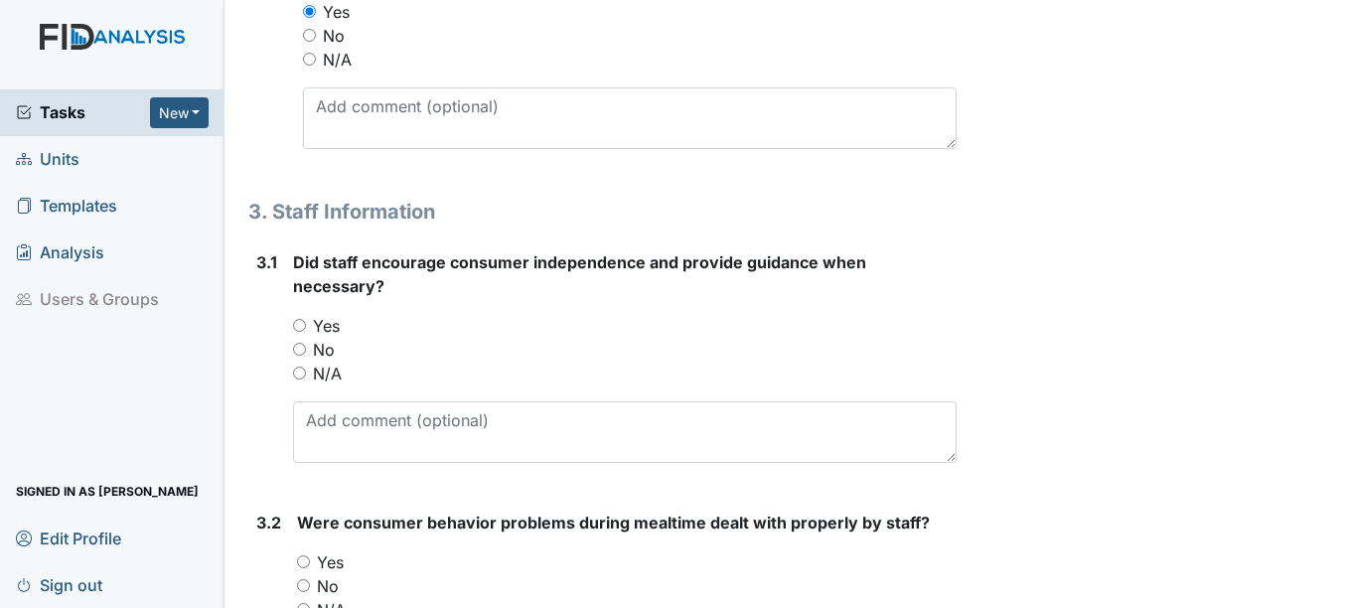
click at [328, 328] on label "Yes" at bounding box center [326, 326] width 27 height 24
click at [306, 328] on input "Yes" at bounding box center [299, 325] width 13 height 13
radio input "true"
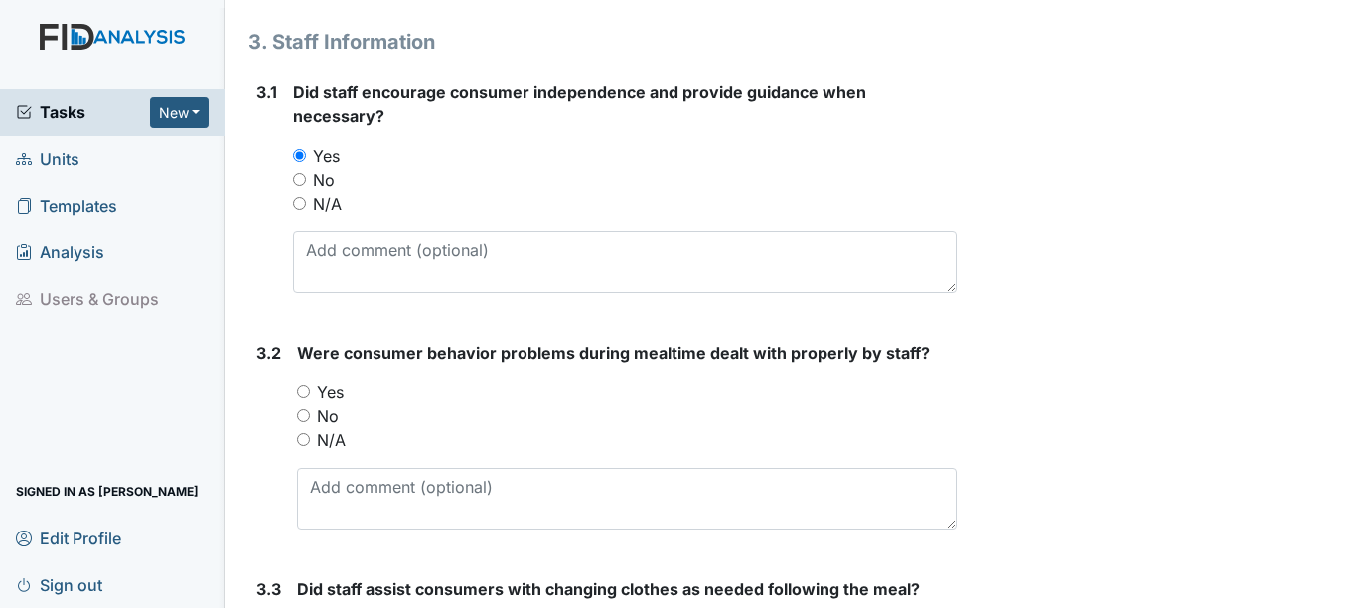
scroll to position [5962, 0]
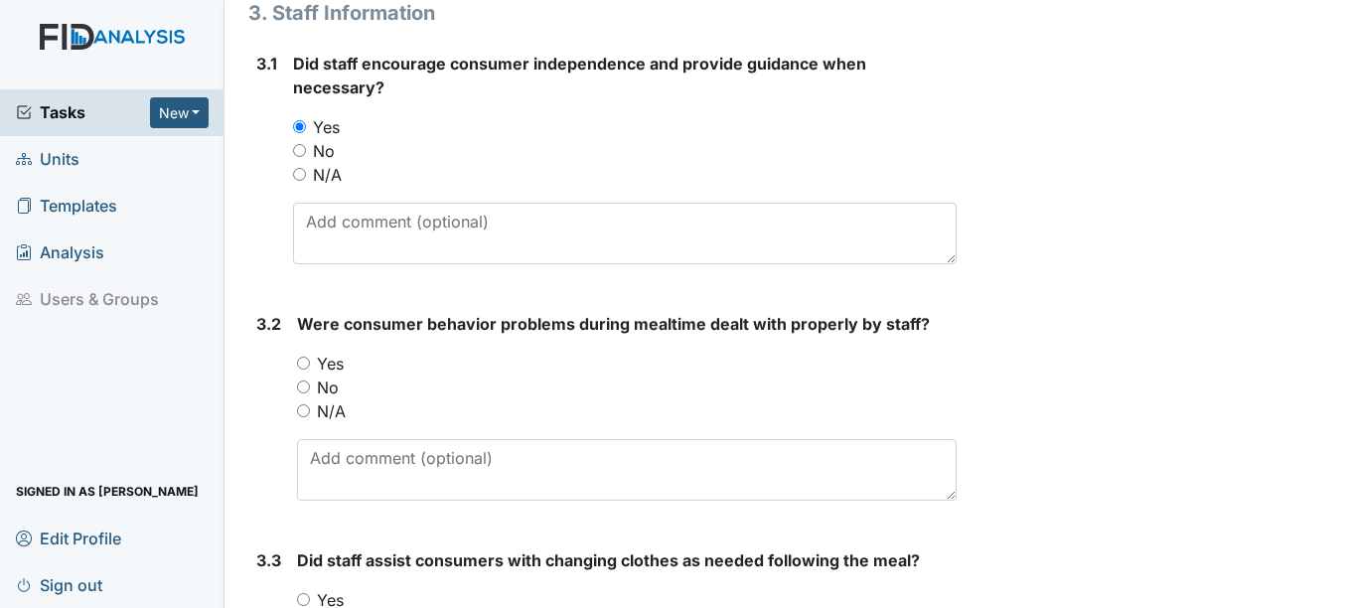
click at [345, 418] on label "N/A" at bounding box center [331, 411] width 29 height 24
click at [310, 417] on input "N/A" at bounding box center [303, 410] width 13 height 13
radio input "true"
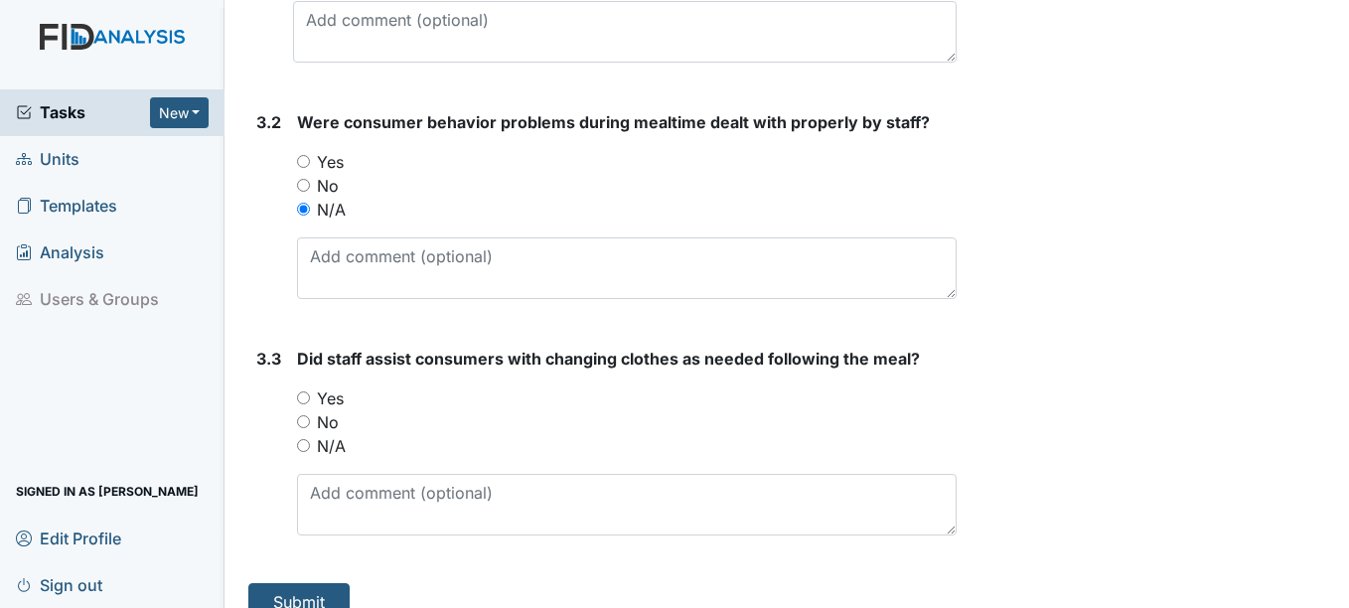
scroll to position [6192, 0]
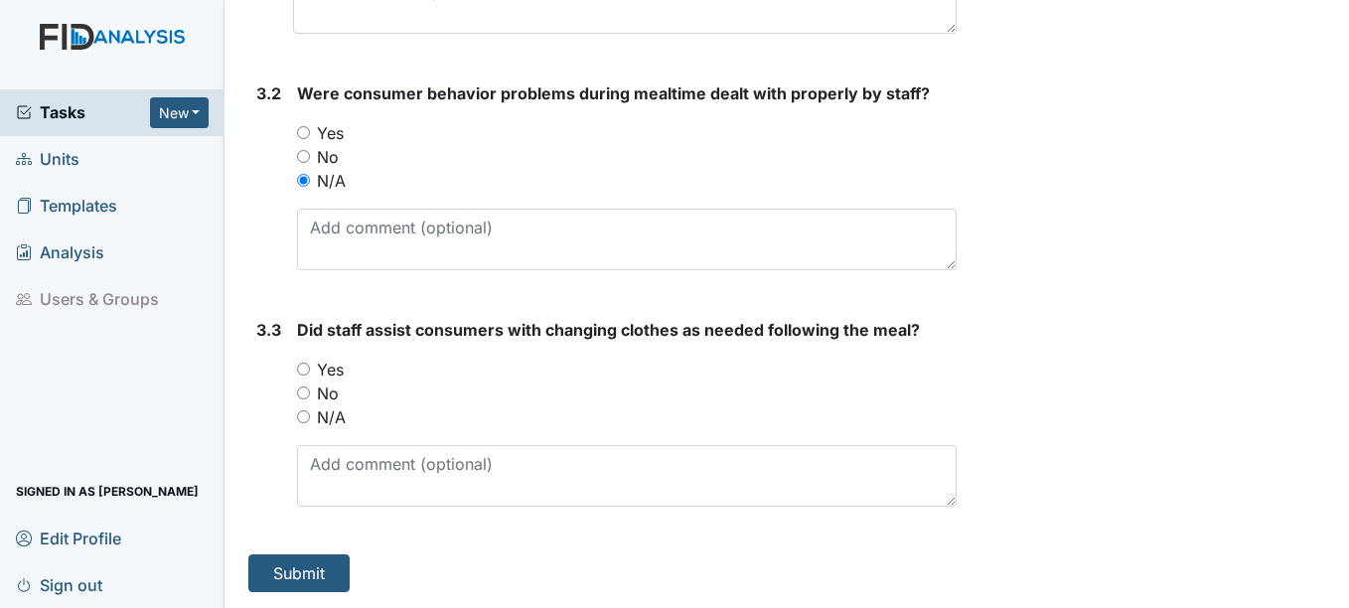
click at [343, 412] on label "N/A" at bounding box center [331, 417] width 29 height 24
click at [310, 412] on input "N/A" at bounding box center [303, 416] width 13 height 13
radio input "true"
click at [332, 570] on button "Submit" at bounding box center [298, 573] width 101 height 38
